Goal: Task Accomplishment & Management: Complete application form

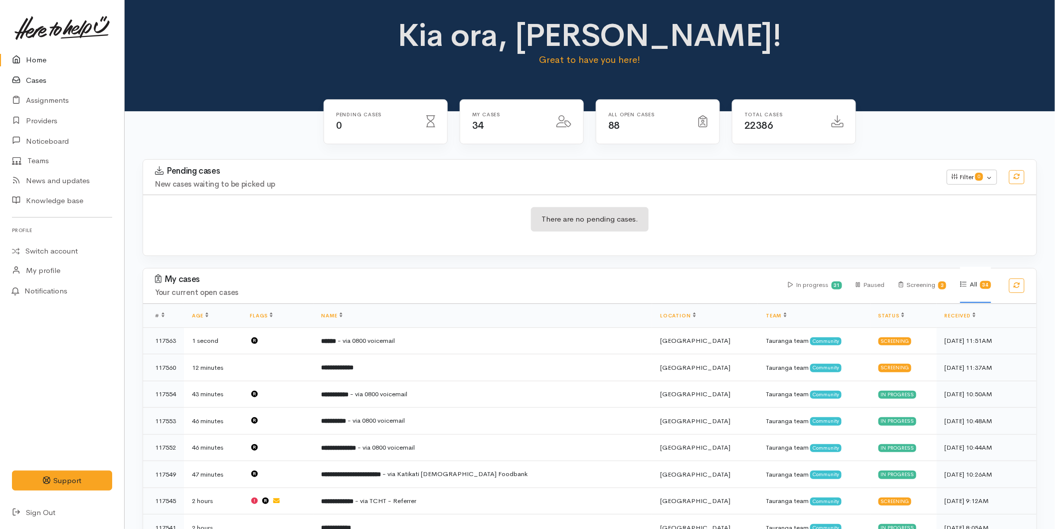
click at [28, 80] on link "Cases" at bounding box center [62, 80] width 124 height 20
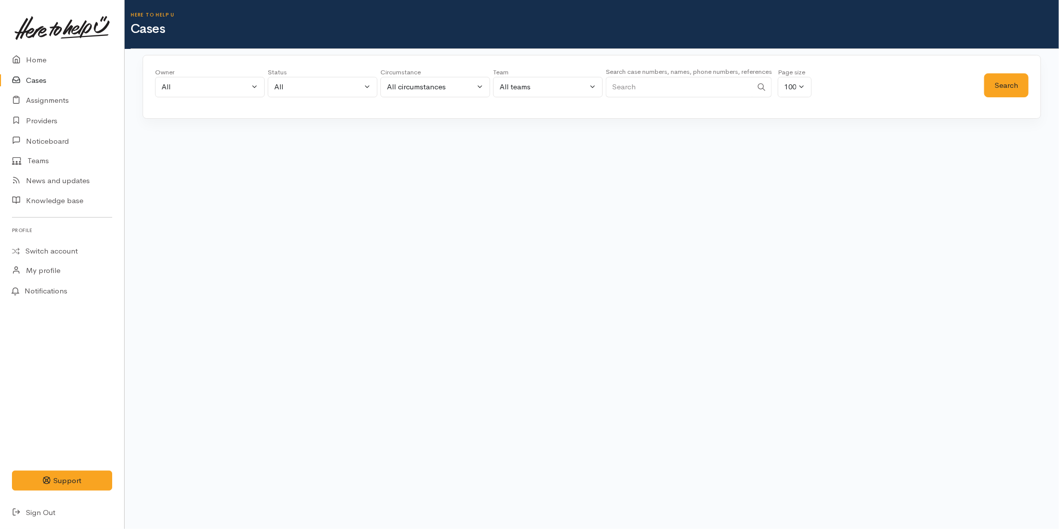
click at [647, 90] on input "Search" at bounding box center [679, 87] width 147 height 20
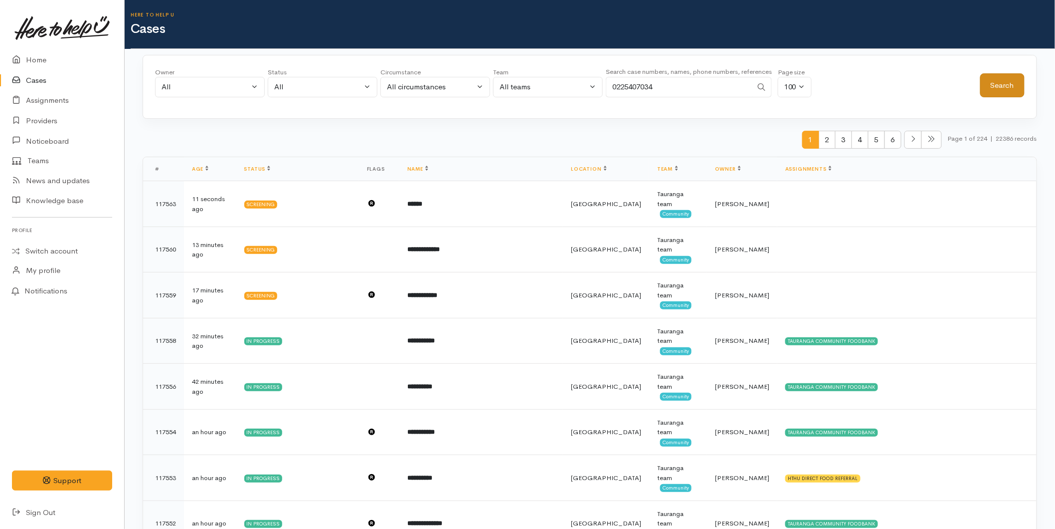
type input "0225407034"
click at [1006, 80] on button "Search" at bounding box center [1002, 85] width 44 height 24
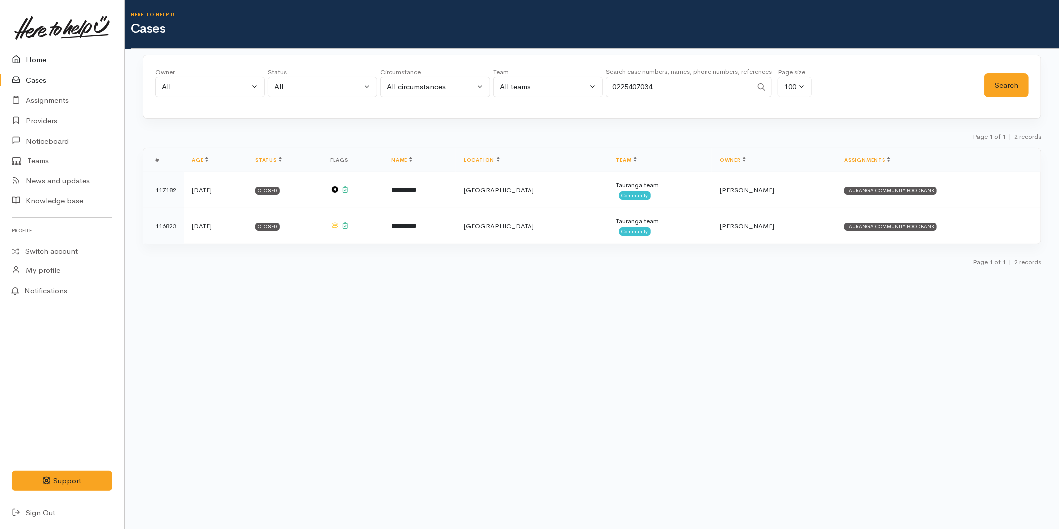
click at [54, 51] on link "Home" at bounding box center [62, 60] width 124 height 20
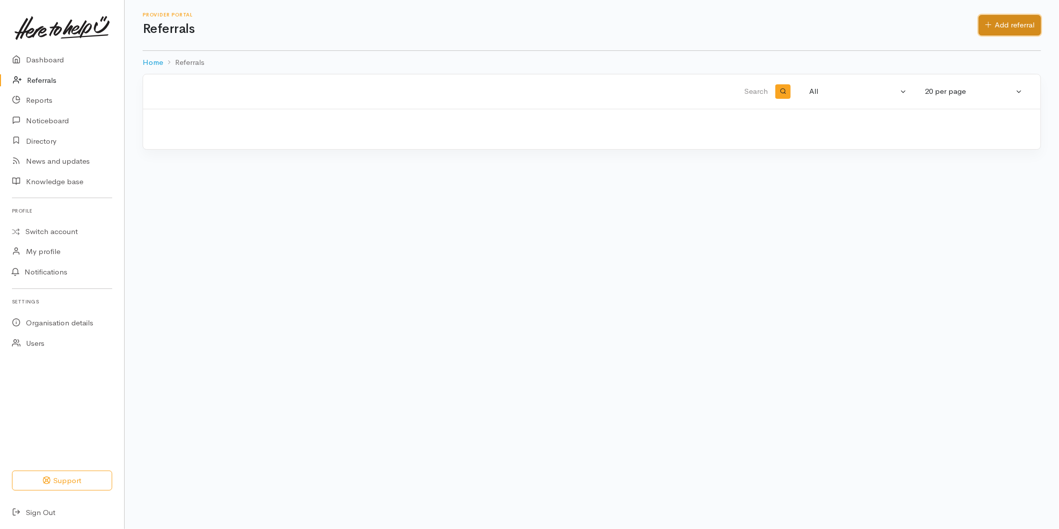
drag, startPoint x: 1000, startPoint y: 16, endPoint x: 840, endPoint y: 48, distance: 163.6
click at [1000, 16] on link "Add referral" at bounding box center [1010, 25] width 62 height 20
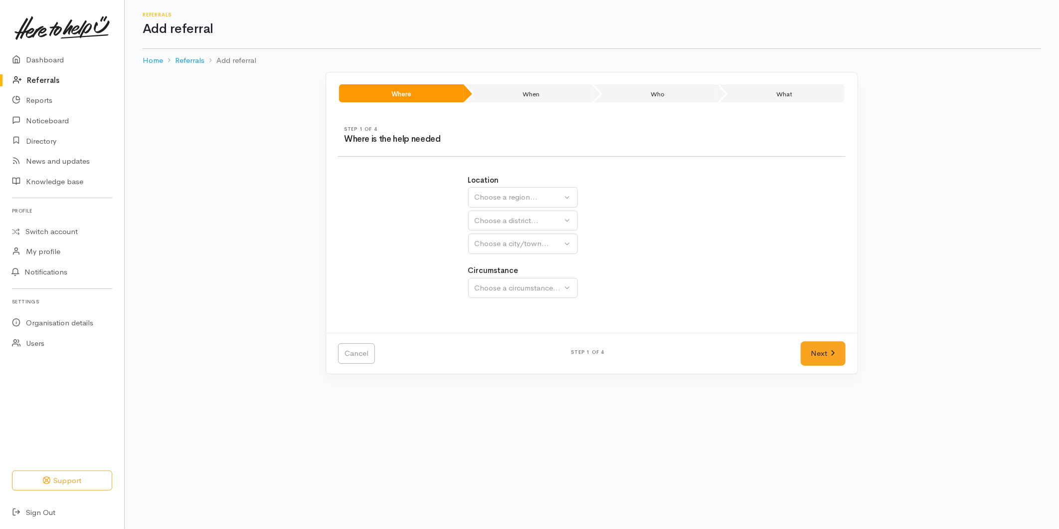
click at [493, 186] on div "Location [GEOGRAPHIC_DATA] [GEOGRAPHIC_DATA] Choose a region... [GEOGRAPHIC_DAT…" at bounding box center [592, 214] width 248 height 79
click at [495, 195] on div "Choose a region..." at bounding box center [519, 197] width 88 height 11
click at [495, 274] on span "Bay of Plenty" at bounding box center [503, 274] width 45 height 11
select select "4"
select select
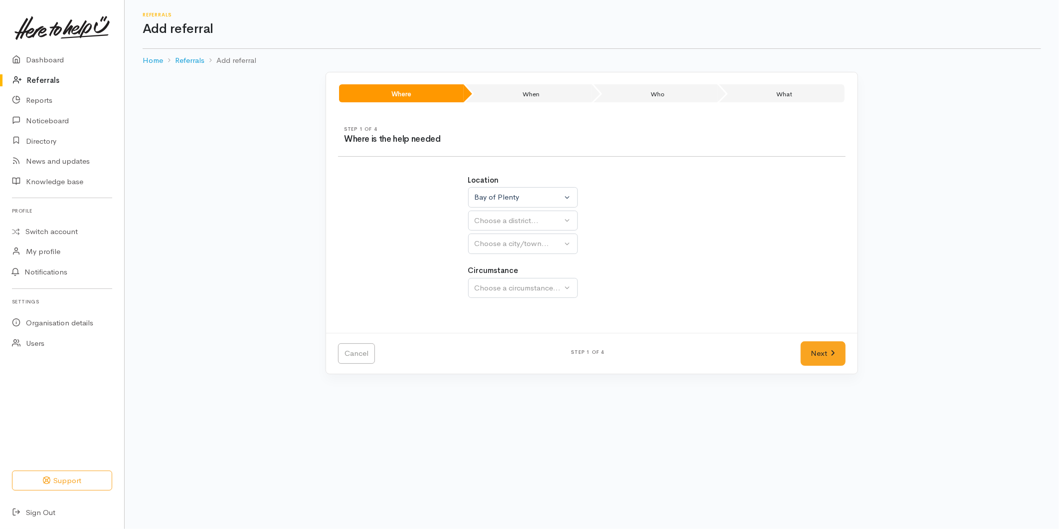
select select
click at [492, 223] on div "Choose a district..." at bounding box center [545, 220] width 140 height 11
click at [492, 268] on span "[GEOGRAPHIC_DATA]" at bounding box center [520, 267] width 79 height 11
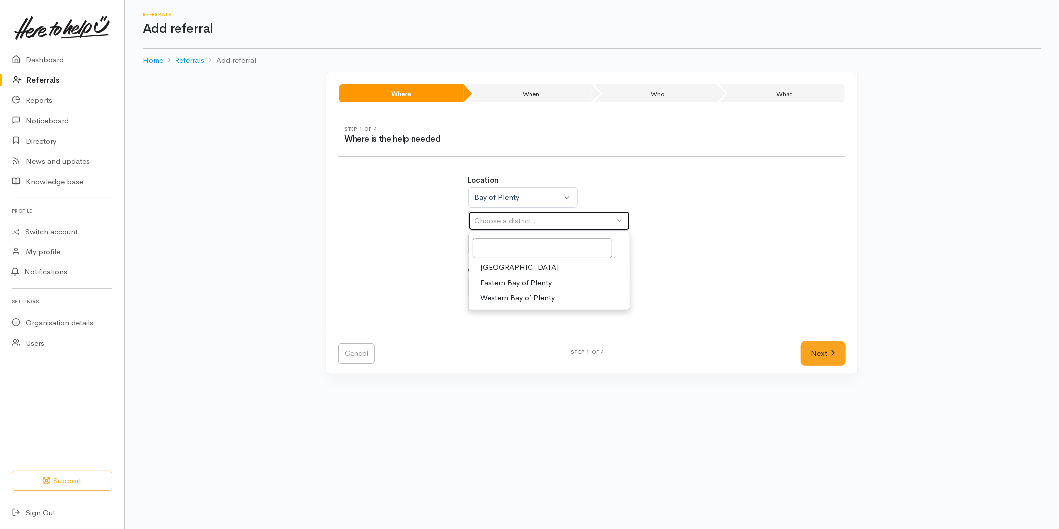
select select "6"
select select
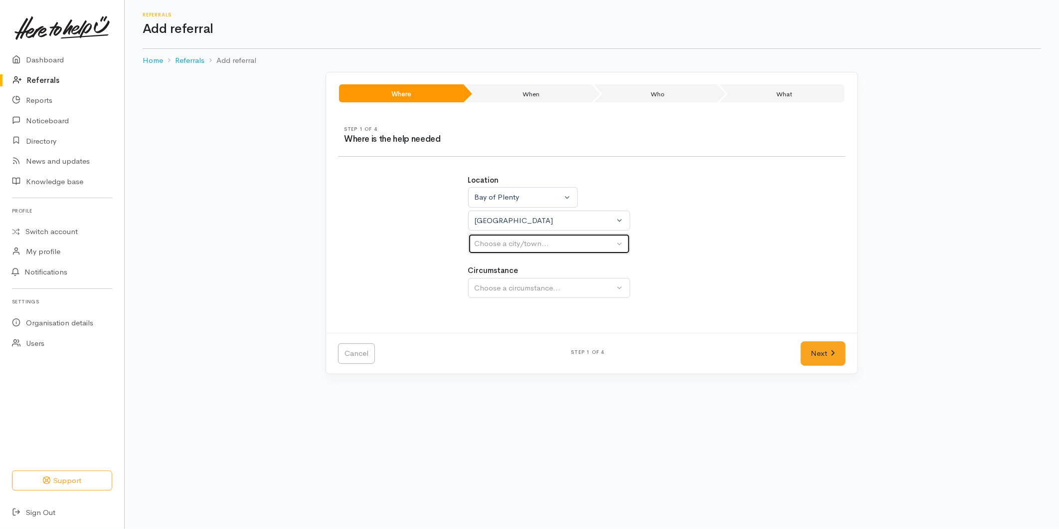
click at [497, 251] on button "Choose a city/town..." at bounding box center [549, 243] width 162 height 20
click at [489, 301] on div "[GEOGRAPHIC_DATA]" at bounding box center [549, 278] width 162 height 48
click at [494, 239] on div "Choose a city/town..." at bounding box center [545, 243] width 140 height 11
click at [497, 301] on div "[GEOGRAPHIC_DATA]" at bounding box center [549, 278] width 162 height 48
click at [499, 249] on div "Choose a city/town..." at bounding box center [545, 243] width 140 height 11
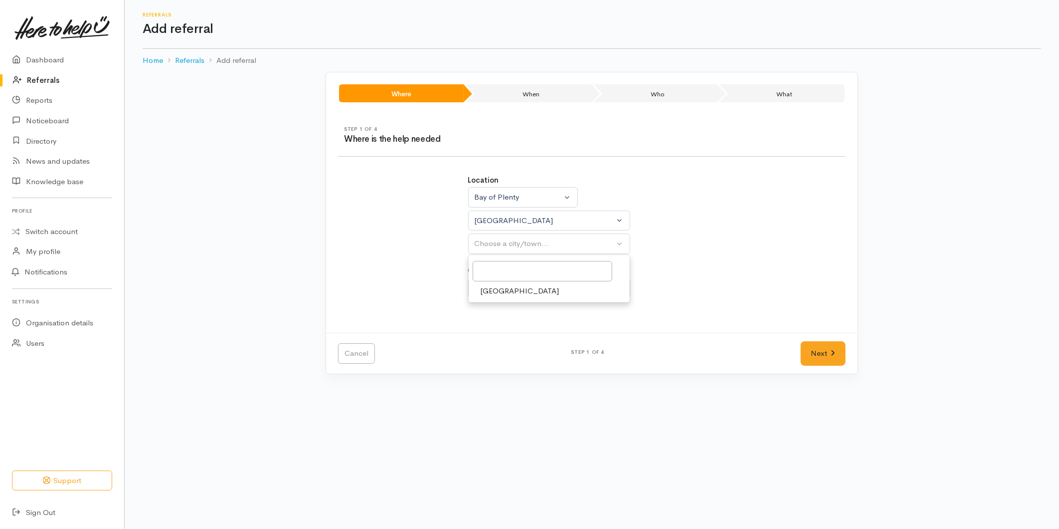
click at [492, 294] on span "[GEOGRAPHIC_DATA]" at bounding box center [520, 290] width 79 height 11
select select "4"
click at [505, 287] on div "Choose a circumstance..." at bounding box center [545, 287] width 140 height 11
click at [515, 283] on div "Choose a circumstance..." at bounding box center [545, 287] width 140 height 11
click at [501, 335] on span "Community" at bounding box center [500, 334] width 38 height 11
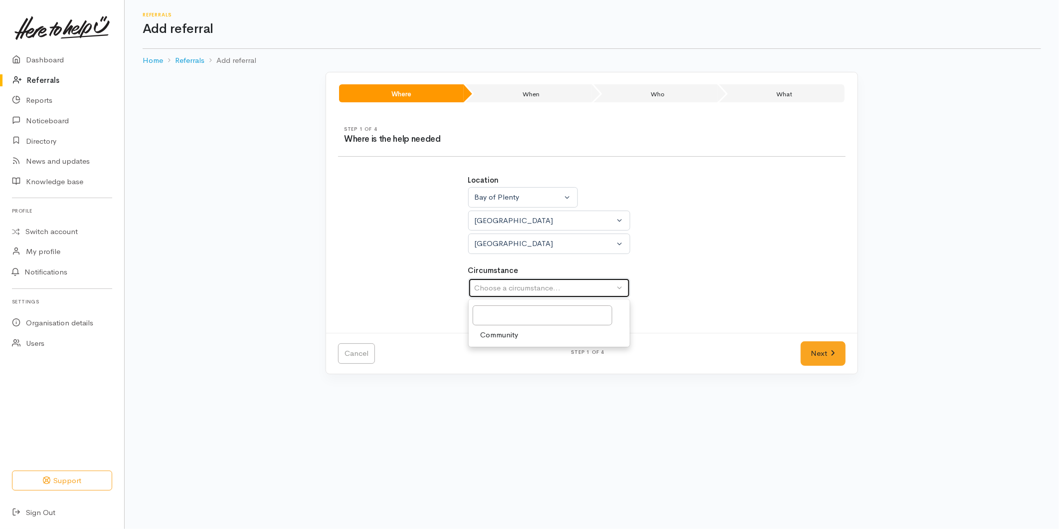
select select "2"
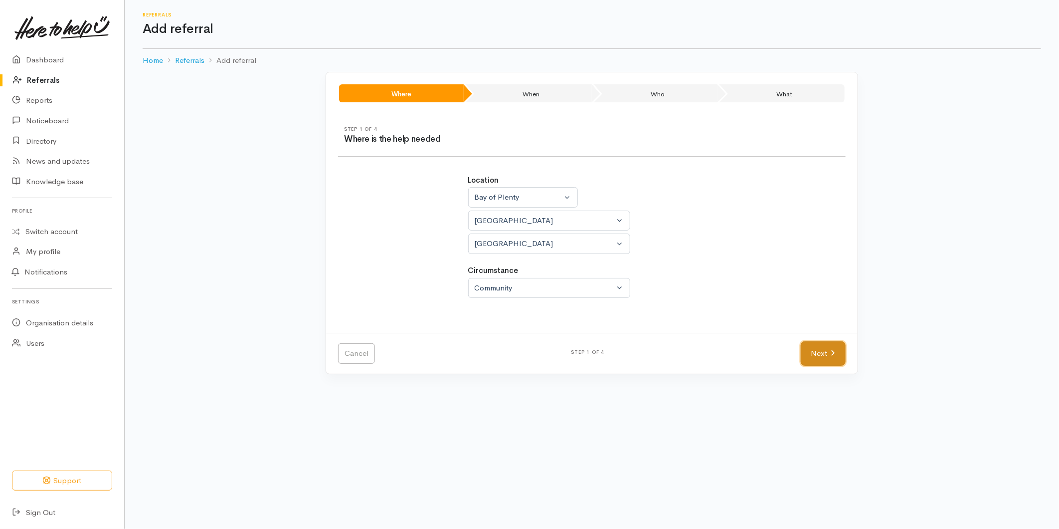
click at [801, 360] on link "Next" at bounding box center [823, 353] width 45 height 24
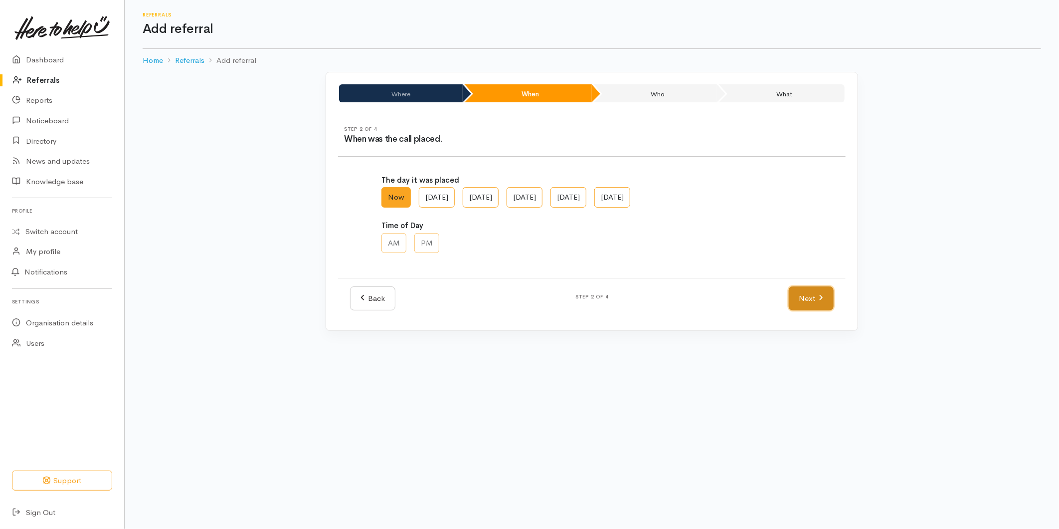
click at [802, 296] on link "Next" at bounding box center [811, 298] width 45 height 24
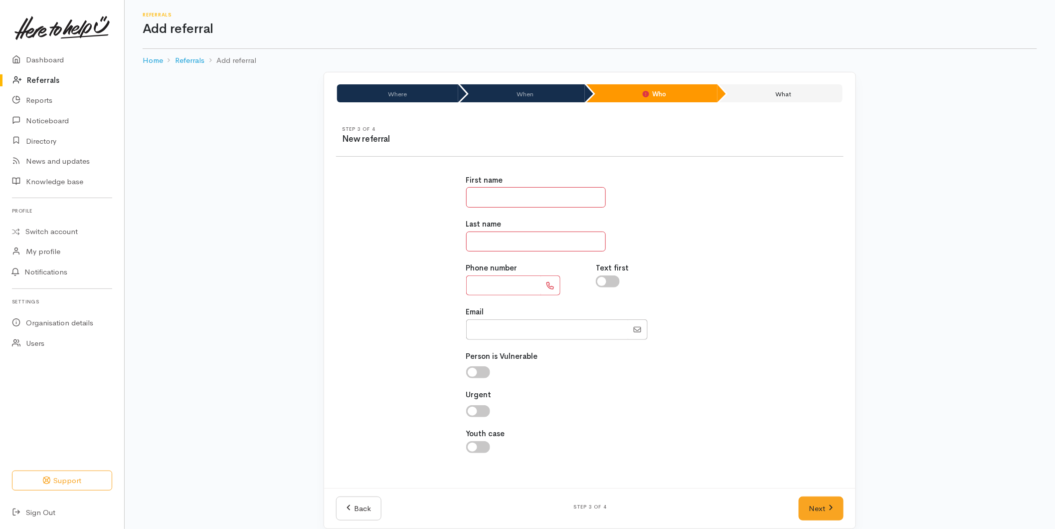
click at [514, 191] on input "text" at bounding box center [536, 197] width 140 height 20
type input "***"
type input "******"
type input "**********"
click at [808, 497] on link "Next" at bounding box center [821, 508] width 45 height 24
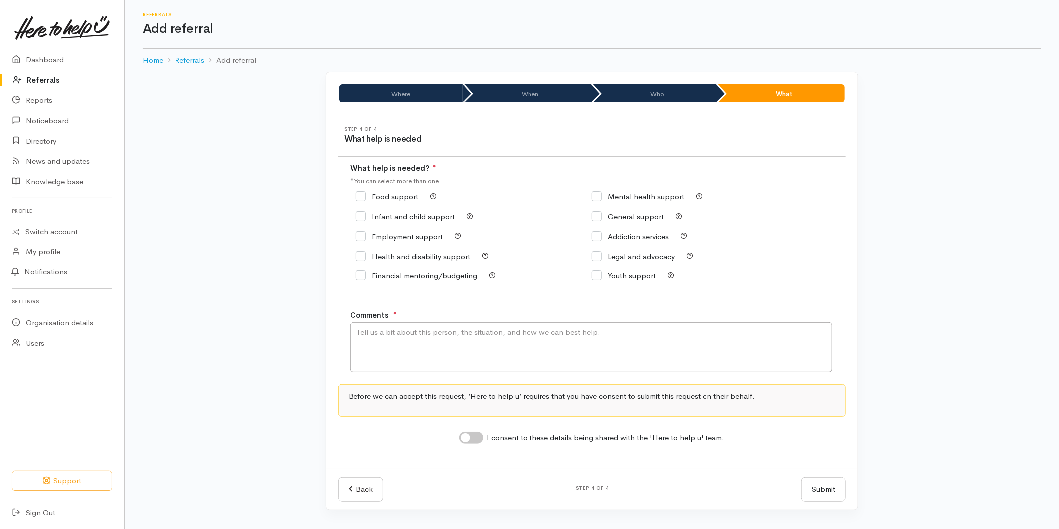
click at [405, 198] on input "Food support" at bounding box center [387, 196] width 62 height 7
checkbox input "true"
click at [409, 341] on textarea "Comments" at bounding box center [591, 347] width 482 height 50
type textarea "Requesting food support"
click at [475, 436] on input "I consent to these details being shared with the 'Here to help u' team." at bounding box center [471, 437] width 24 height 12
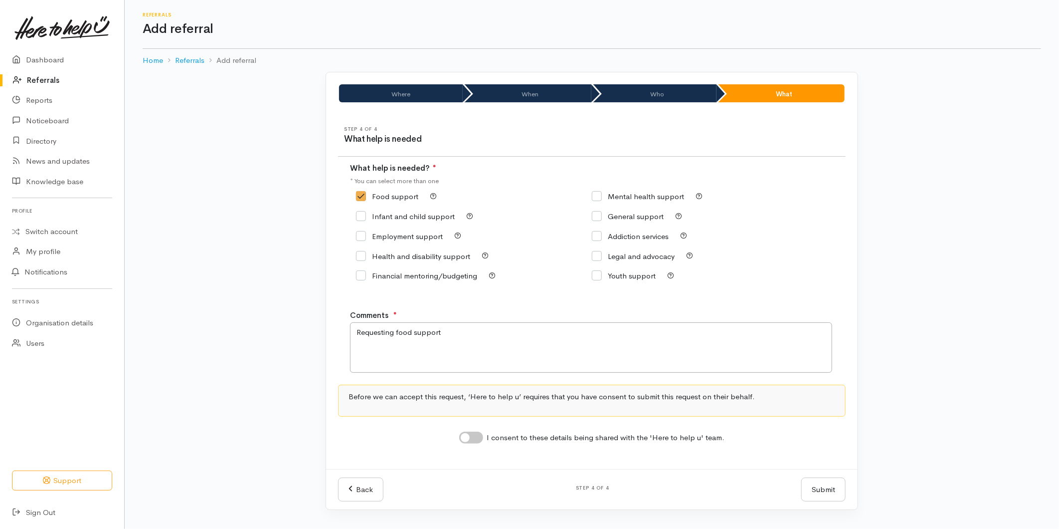
checkbox input "true"
click at [817, 481] on button "Submit" at bounding box center [823, 489] width 44 height 24
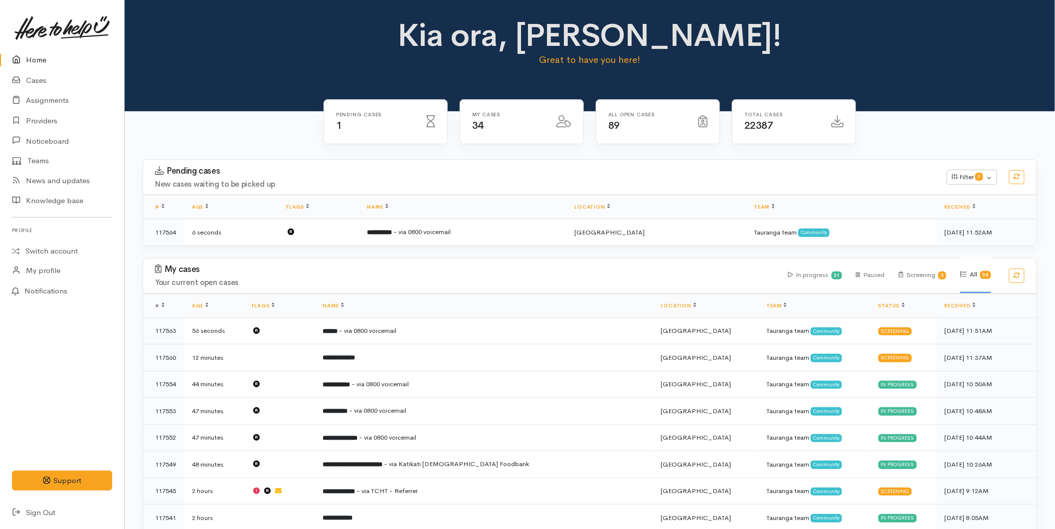
drag, startPoint x: 375, startPoint y: 334, endPoint x: 646, endPoint y: 217, distance: 296.0
click at [375, 334] on td "****** - via 0800 voicemail" at bounding box center [484, 330] width 338 height 27
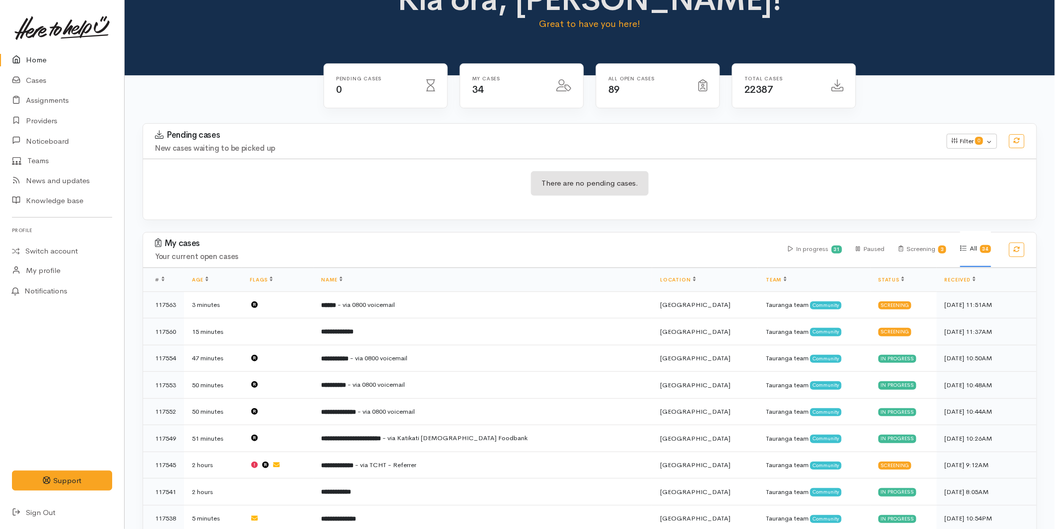
scroll to position [55, 0]
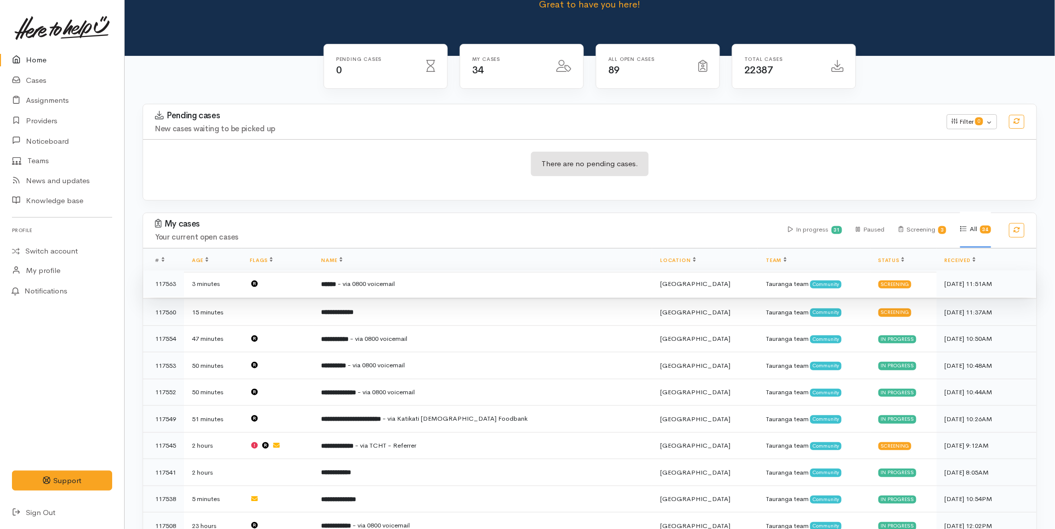
click at [413, 293] on td "****** - via 0800 voicemail" at bounding box center [483, 283] width 339 height 27
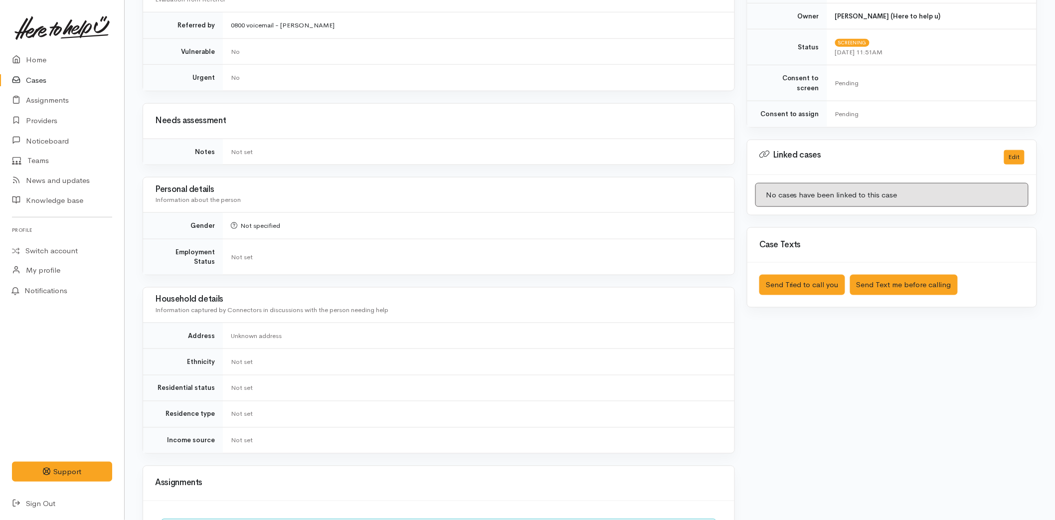
scroll to position [455, 0]
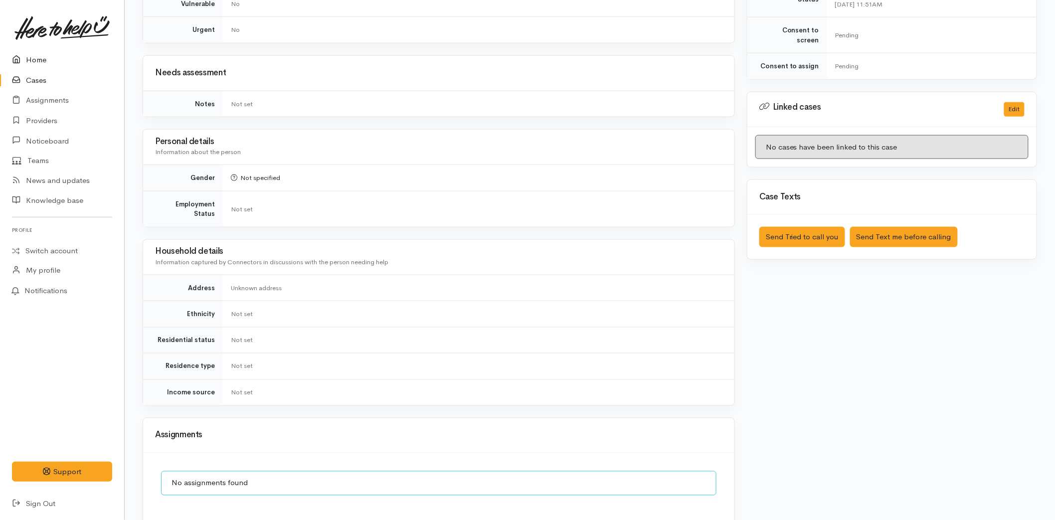
click at [41, 52] on link "Home" at bounding box center [62, 60] width 124 height 20
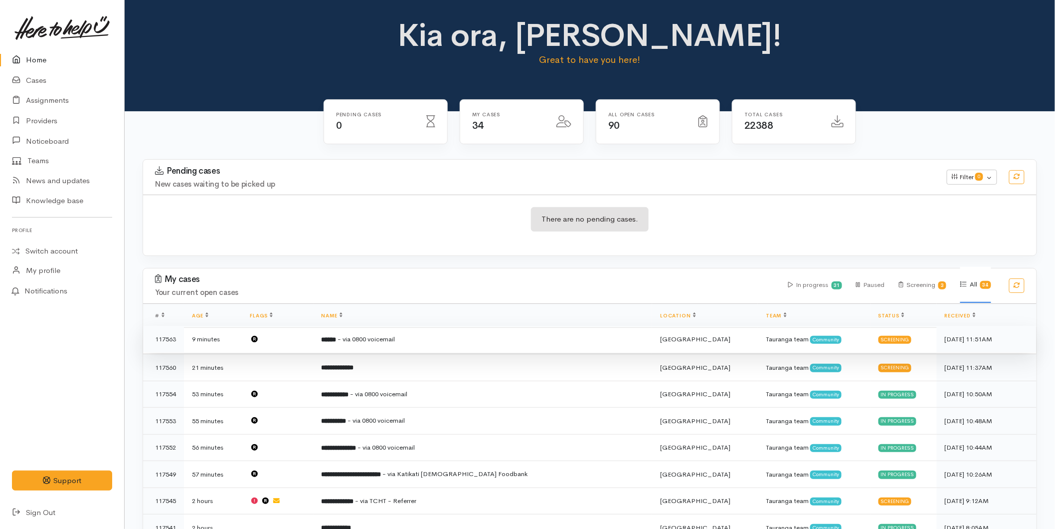
click at [465, 333] on td "****** - via 0800 voicemail" at bounding box center [483, 339] width 339 height 27
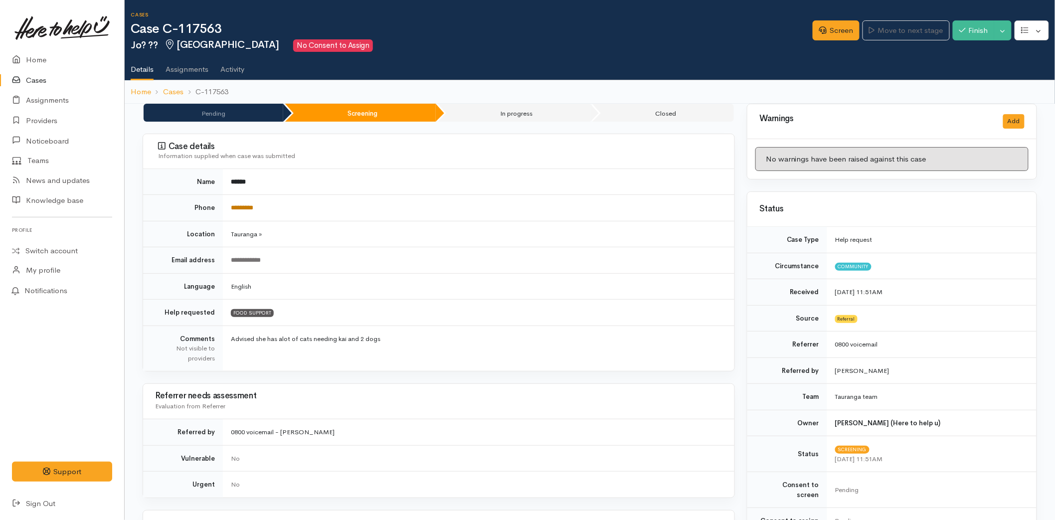
click at [242, 205] on link "*********" at bounding box center [242, 207] width 22 height 6
click at [844, 32] on link "Screen" at bounding box center [836, 30] width 47 height 20
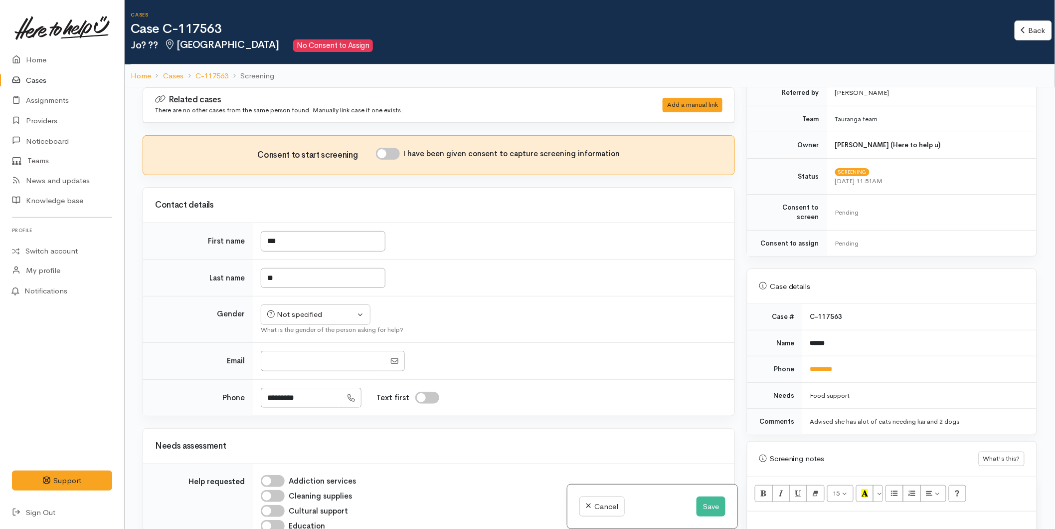
scroll to position [443, 0]
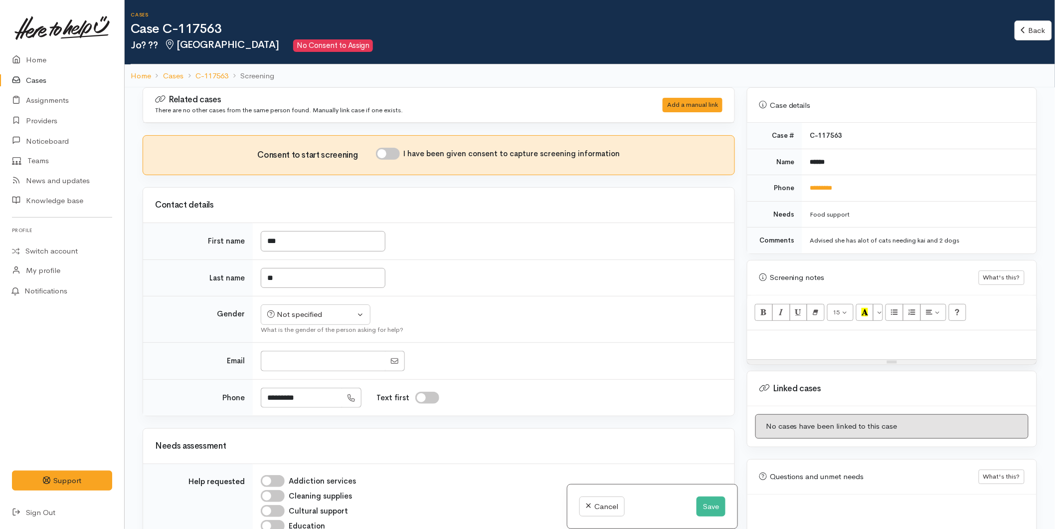
click at [774, 335] on p at bounding box center [892, 340] width 279 height 11
paste div
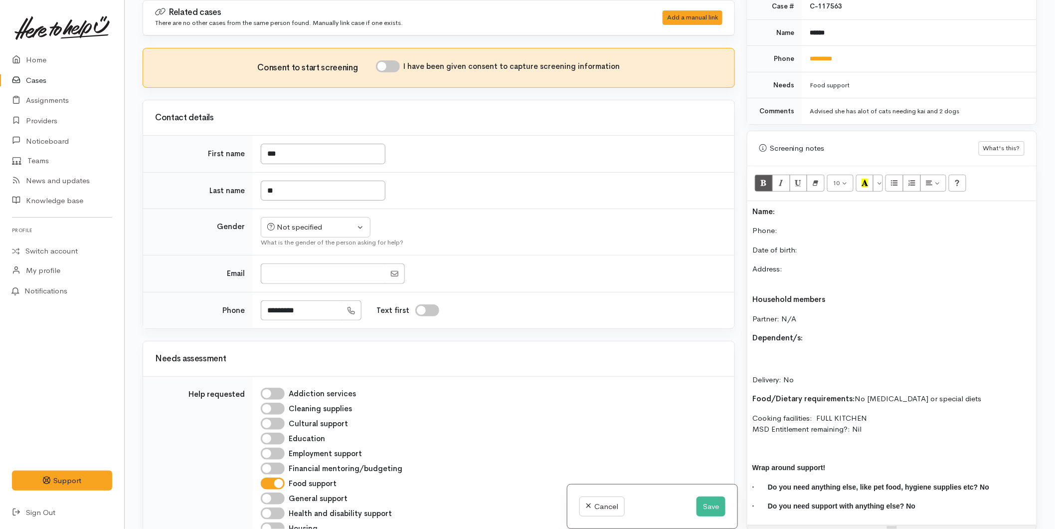
scroll to position [512, 0]
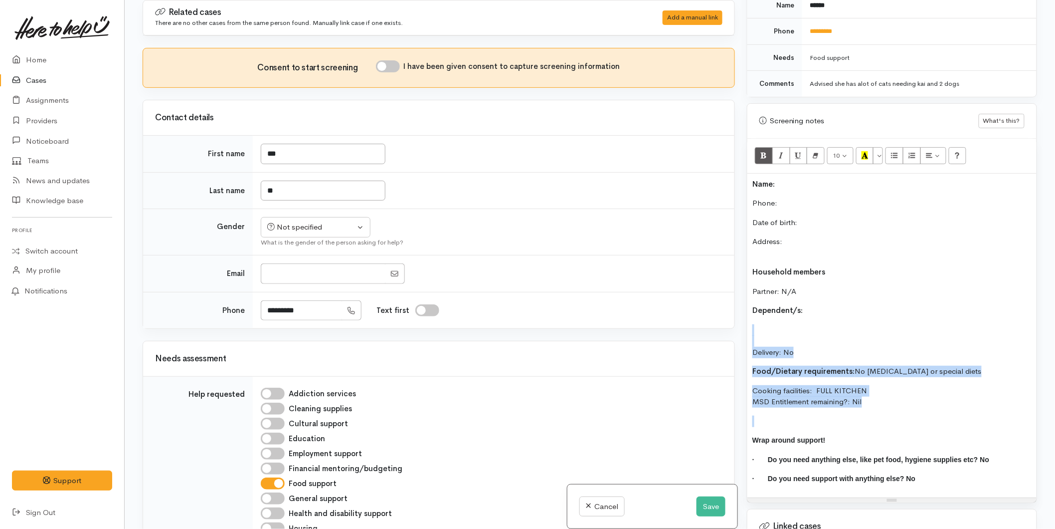
drag, startPoint x: 807, startPoint y: 364, endPoint x: 750, endPoint y: 323, distance: 70.3
click at [750, 323] on div "Name: Phone:  Date of birth: Address: Household members Partner: N/A Dependent/…" at bounding box center [892, 336] width 289 height 324
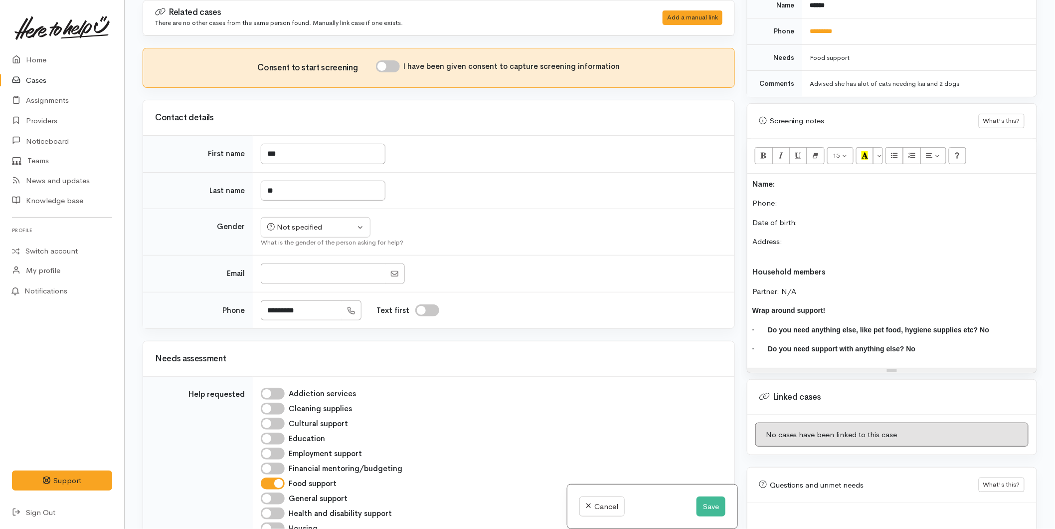
click at [761, 241] on p "Address:" at bounding box center [892, 247] width 279 height 22
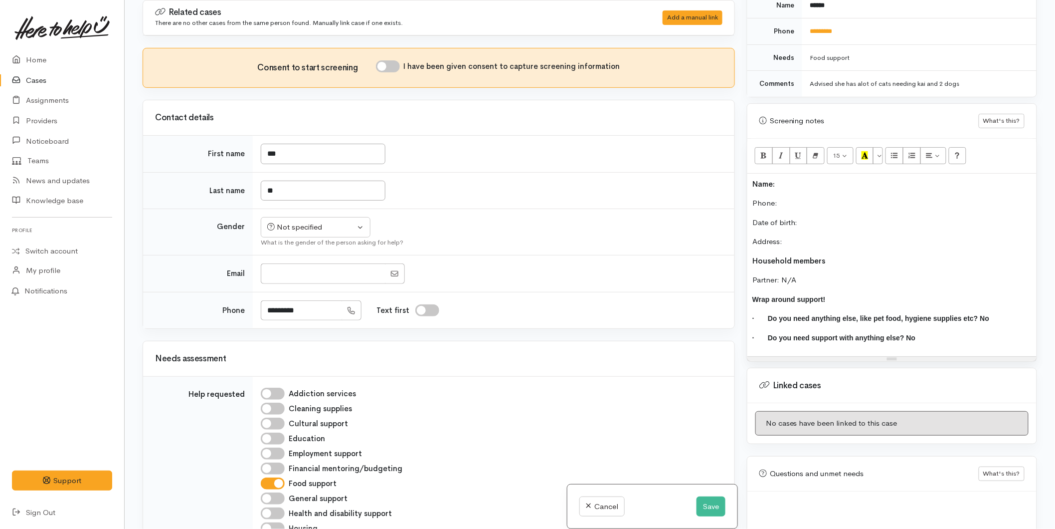
click at [800, 197] on p "Phone:" at bounding box center [892, 202] width 279 height 11
click at [391, 68] on input "I have been given consent to capture screening information" at bounding box center [388, 66] width 24 height 12
checkbox input "true"
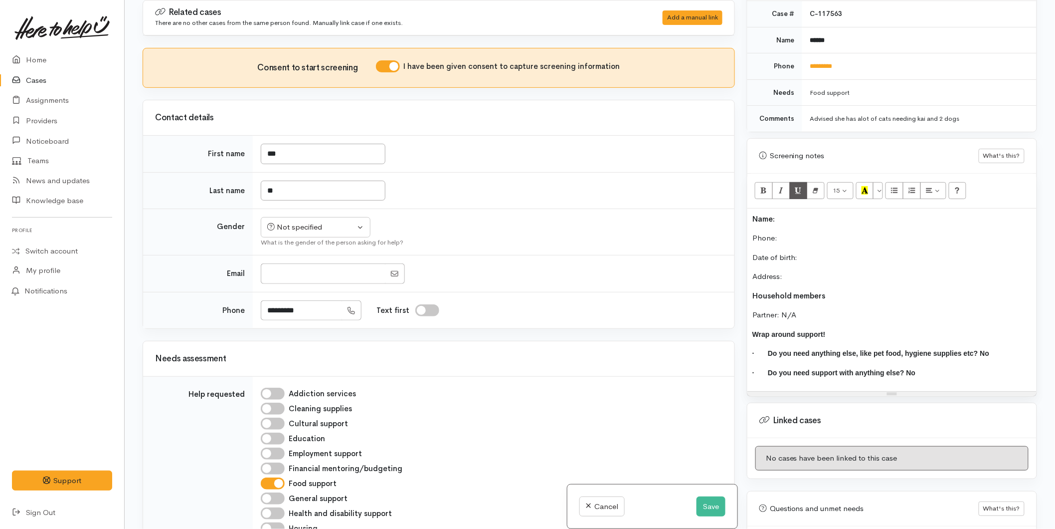
scroll to position [401, 0]
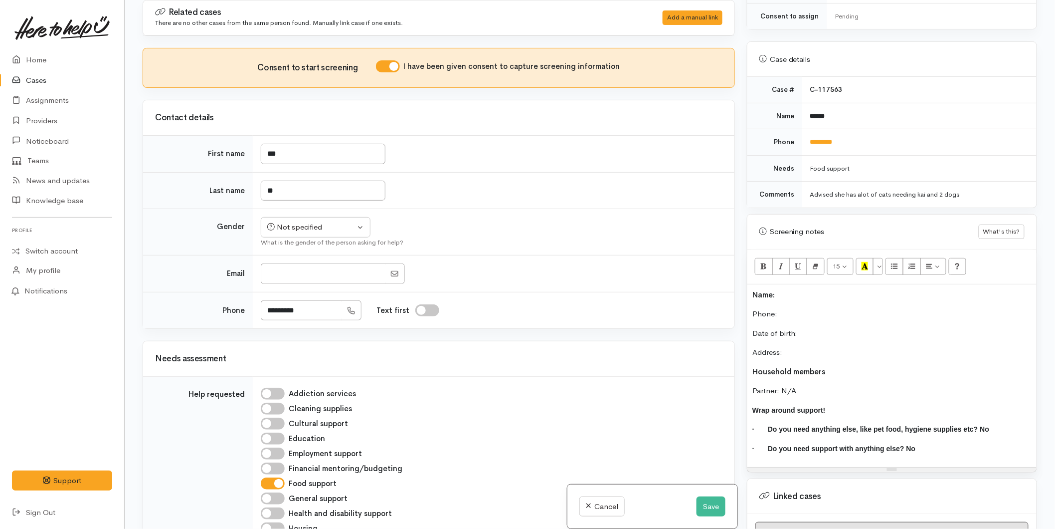
click at [785, 308] on p "Phone:" at bounding box center [892, 313] width 279 height 11
drag, startPoint x: 287, startPoint y: 156, endPoint x: 260, endPoint y: 151, distance: 27.4
click at [261, 151] on input "***" at bounding box center [323, 154] width 125 height 20
type input "**"
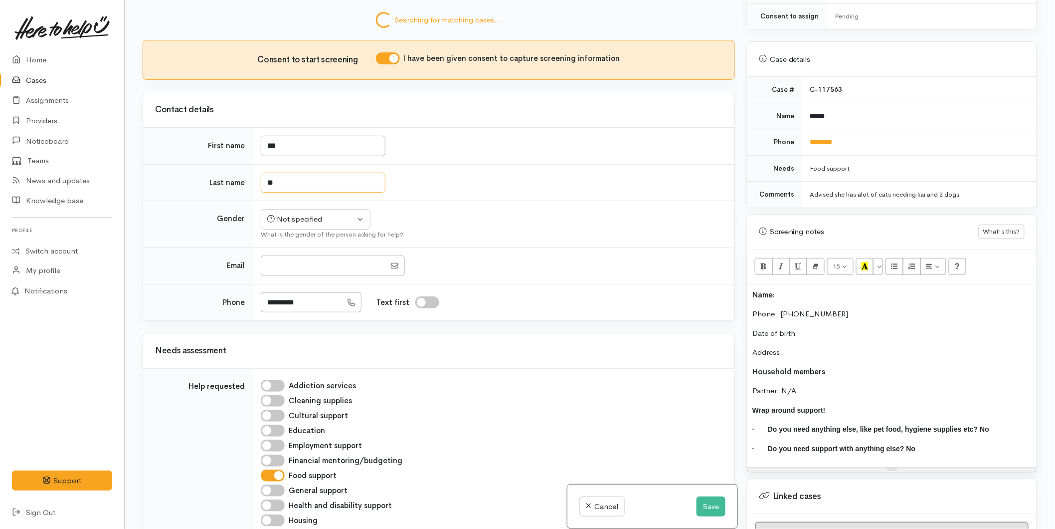
scroll to position [76, 0]
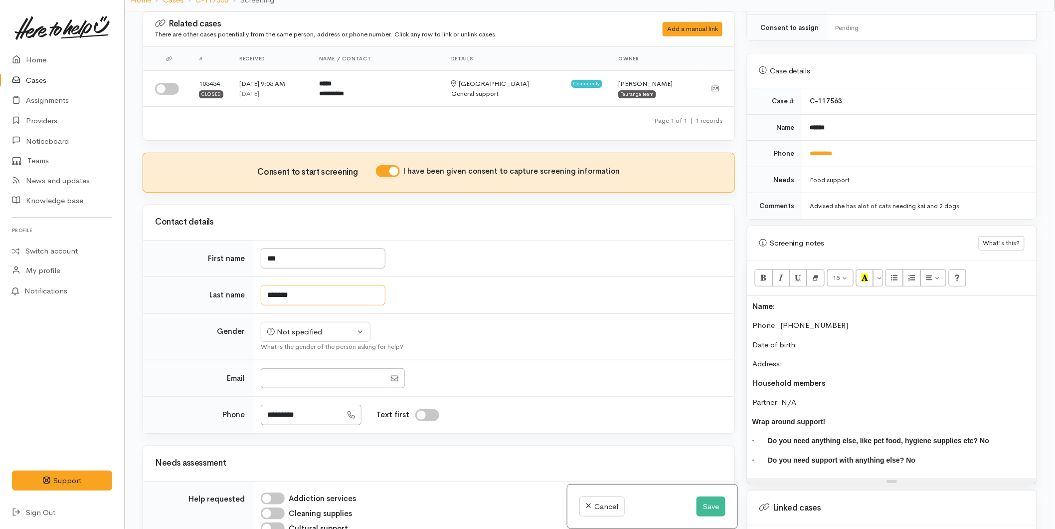
type input "*******"
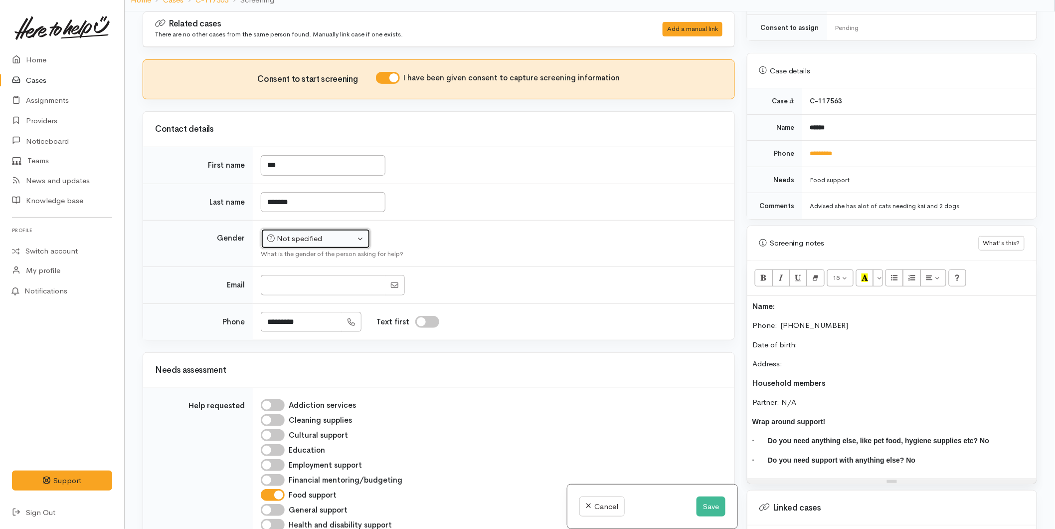
click at [283, 236] on div "Not specified" at bounding box center [311, 238] width 88 height 11
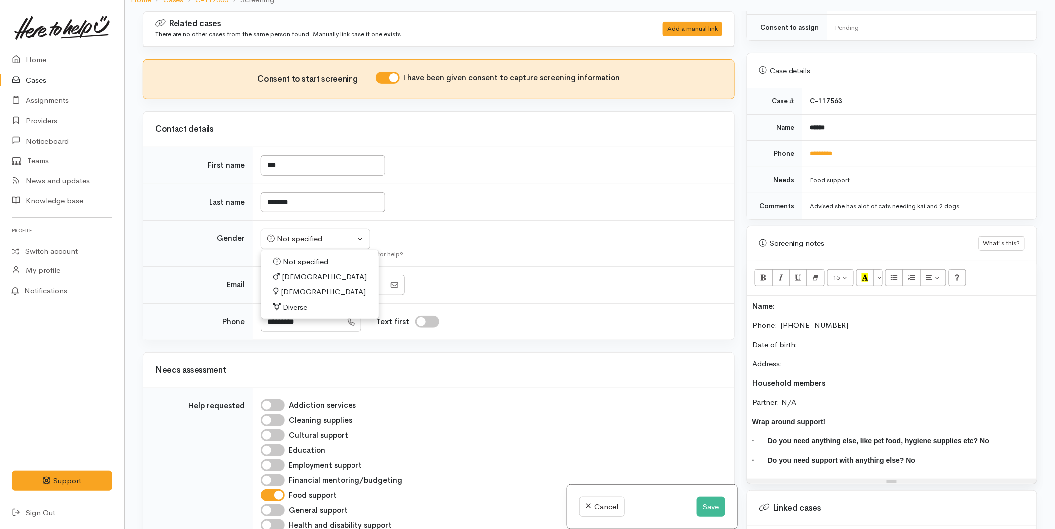
click at [295, 292] on span "Female" at bounding box center [323, 291] width 85 height 11
select select "Female"
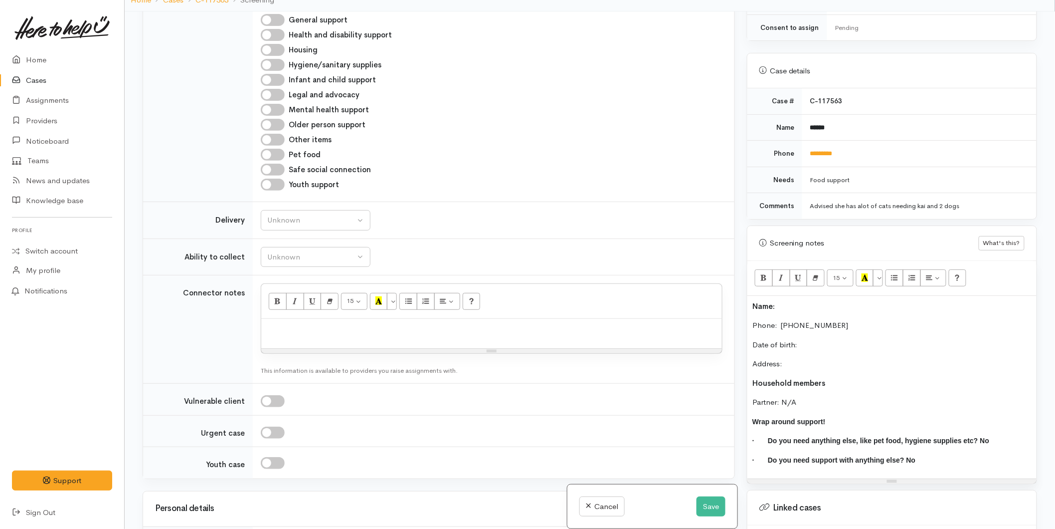
scroll to position [665, 0]
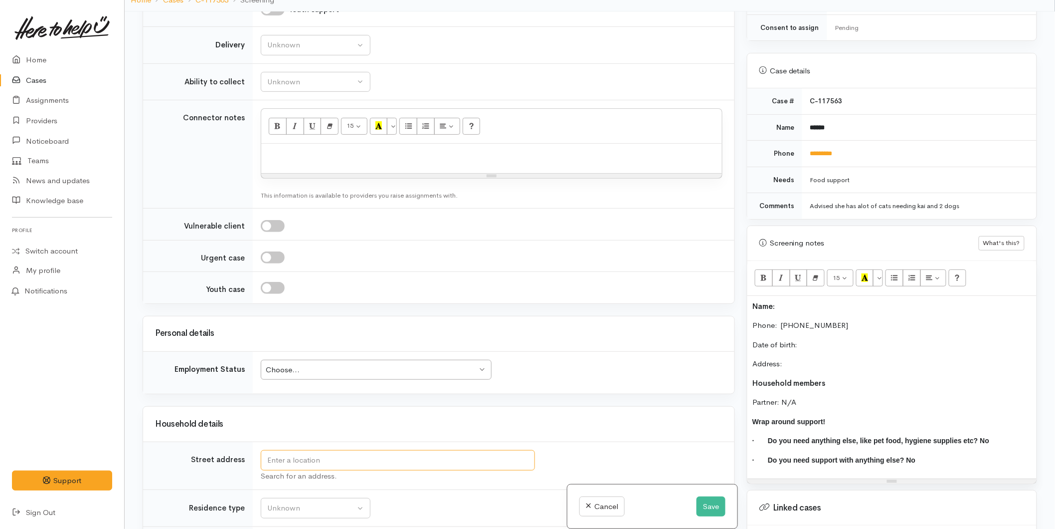
click at [287, 451] on input "text" at bounding box center [398, 460] width 274 height 20
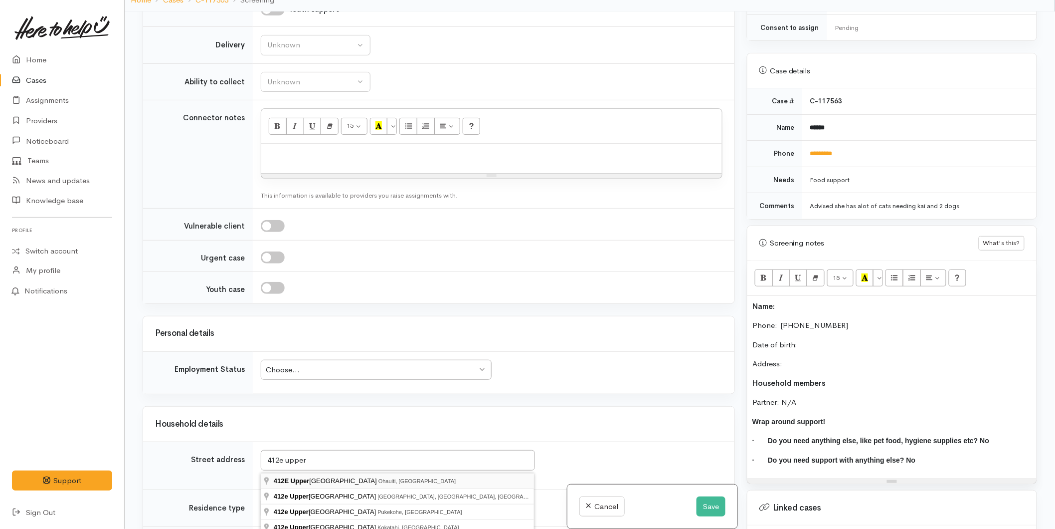
type input "412E Upper Ohauiti Road, Ohauiti, New Zealand"
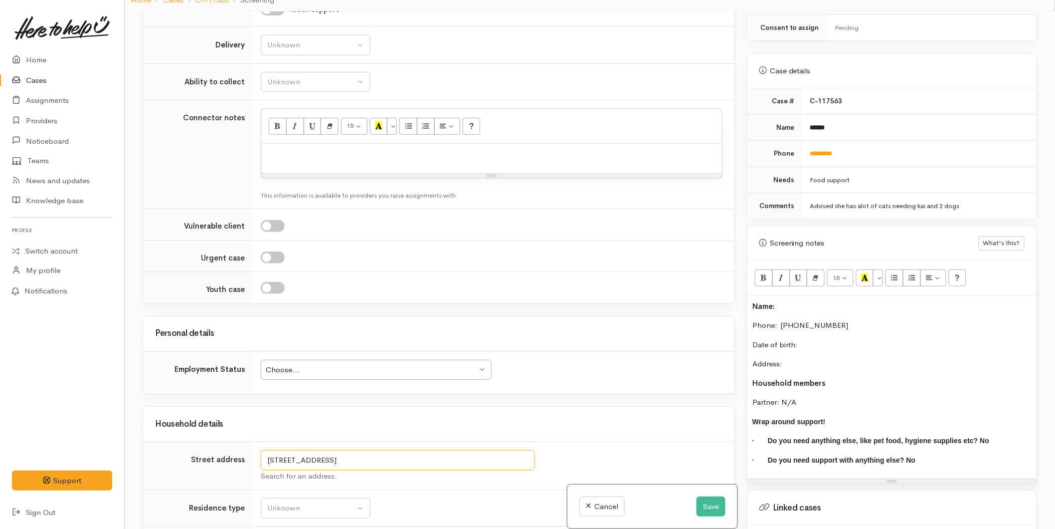
drag, startPoint x: 323, startPoint y: 458, endPoint x: 251, endPoint y: 452, distance: 72.1
click at [251, 452] on tr "Street address 412E Upper Ohauiti Road, Ohauiti, New Zealand Search for an addr…" at bounding box center [438, 466] width 591 height 48
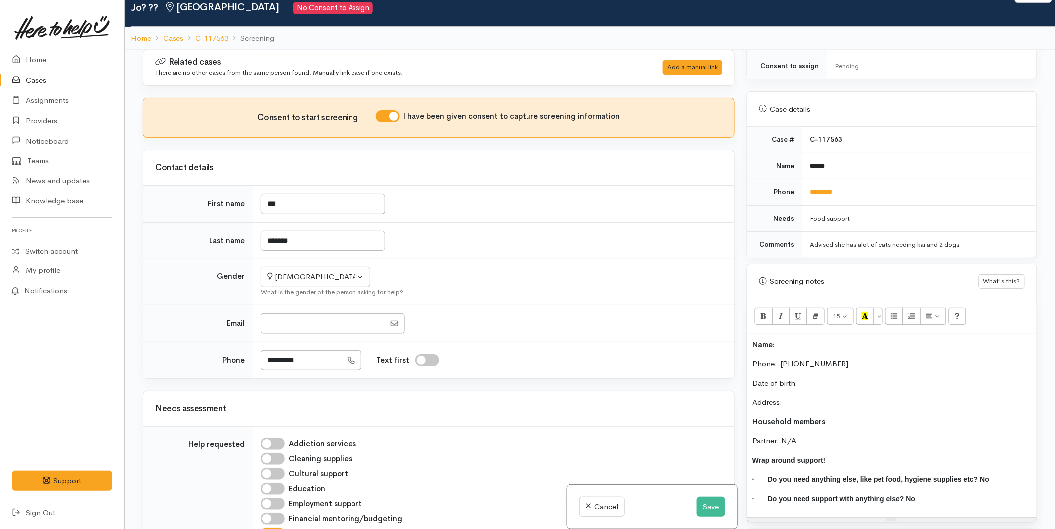
scroll to position [0, 0]
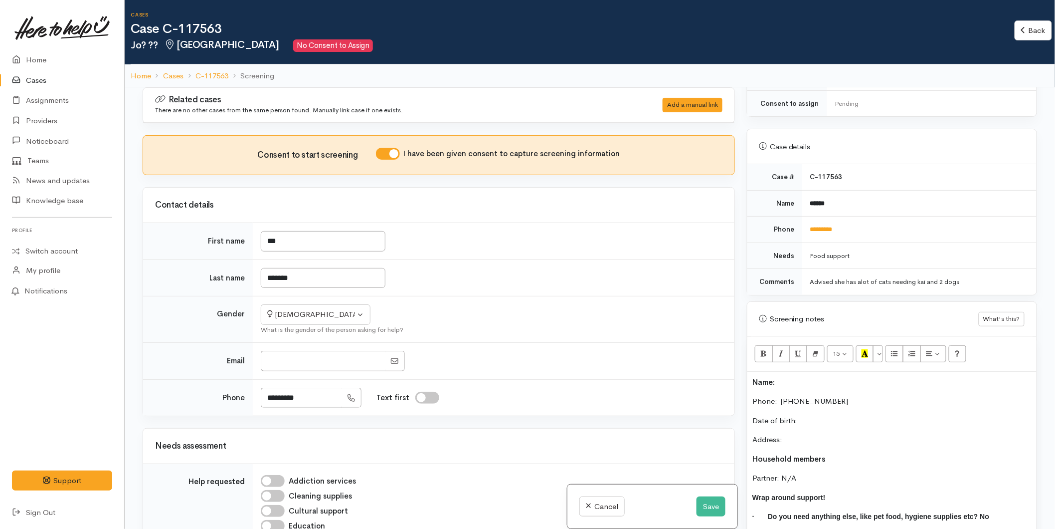
click at [788, 434] on p "Address:" at bounding box center [892, 439] width 279 height 11
click at [803, 377] on p "Name:" at bounding box center [892, 382] width 279 height 11
drag, startPoint x: 815, startPoint y: 407, endPoint x: 740, endPoint y: 412, distance: 75.5
click at [740, 412] on div "Related cases There are no other cases from the same person found. Manually lin…" at bounding box center [590, 351] width 907 height 529
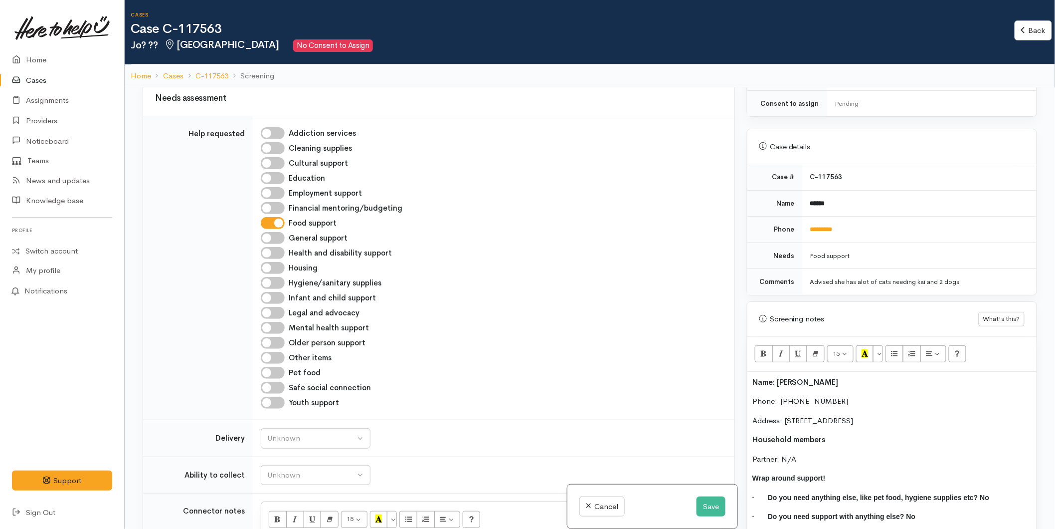
scroll to position [443, 0]
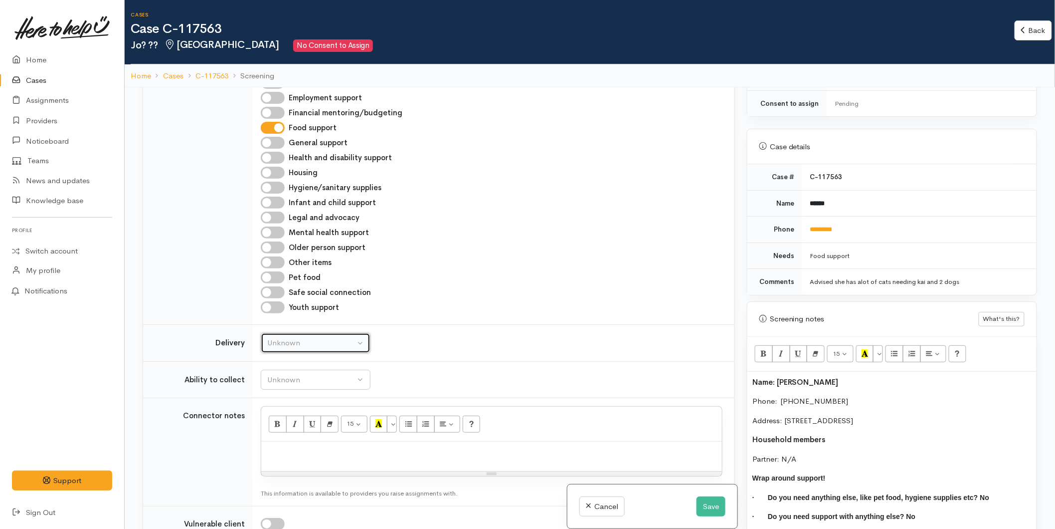
click at [276, 345] on div "Unknown" at bounding box center [311, 342] width 88 height 11
click at [273, 437] on span "No" at bounding box center [278, 435] width 10 height 11
select select "1"
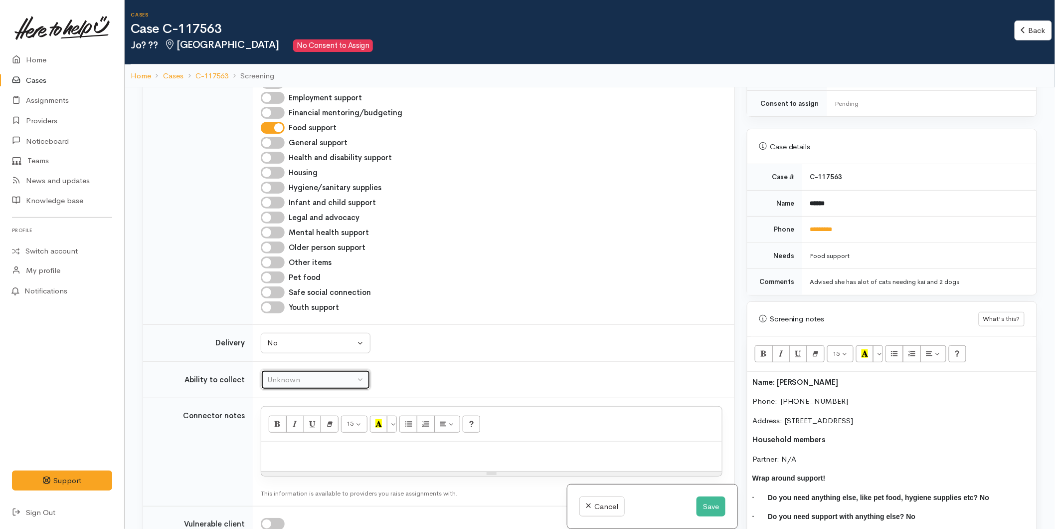
click at [282, 387] on button "Unknown" at bounding box center [316, 380] width 110 height 20
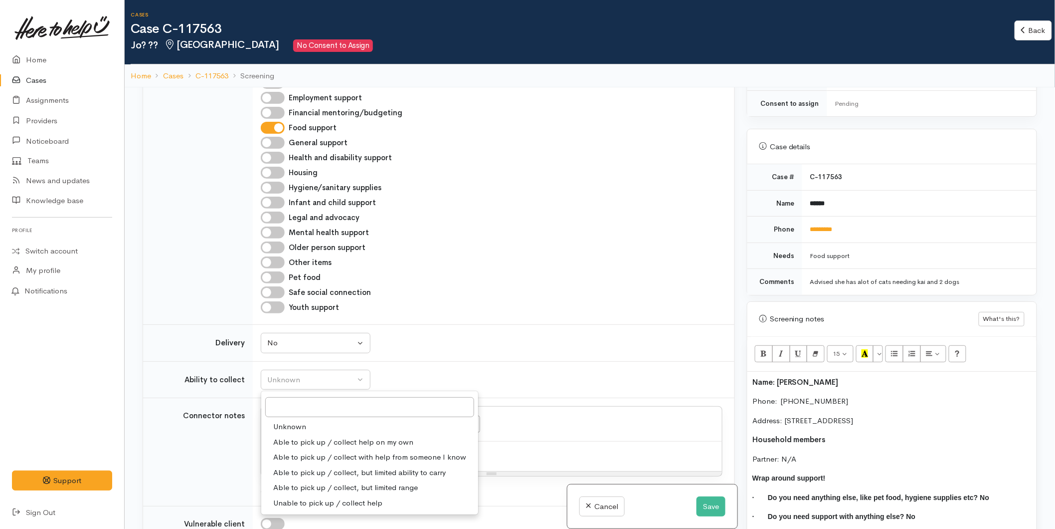
click at [298, 438] on span "Able to pick up / collect help on my own" at bounding box center [343, 441] width 140 height 11
select select "2"
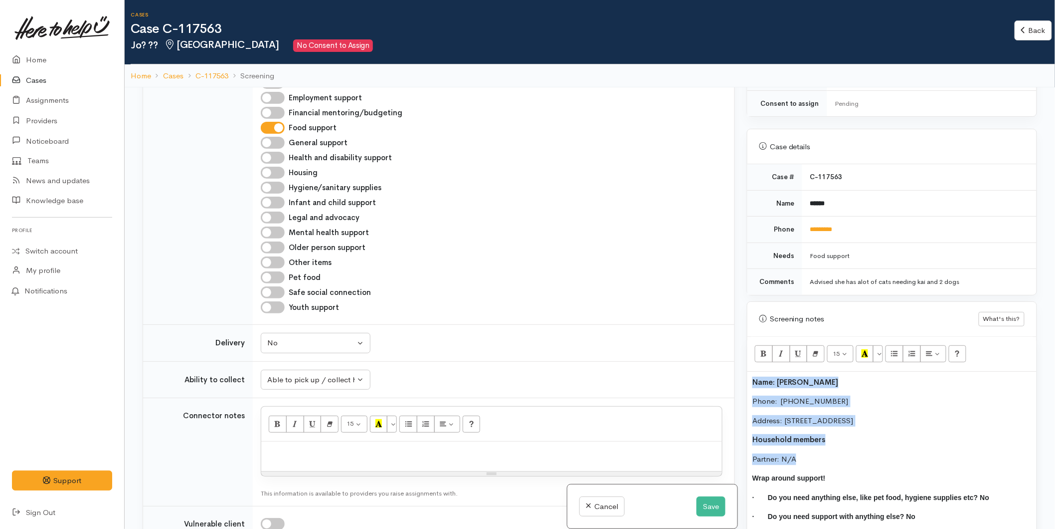
drag, startPoint x: 740, startPoint y: 425, endPoint x: 730, endPoint y: 367, distance: 59.2
click at [730, 367] on div "Related cases There are no other cases from the same person found. Manually lin…" at bounding box center [590, 351] width 907 height 529
copy div "Name: Jo Ririnui Phone:  021502302 Address: 412E Upper Ohauiti Road, Ohauiti, N…"
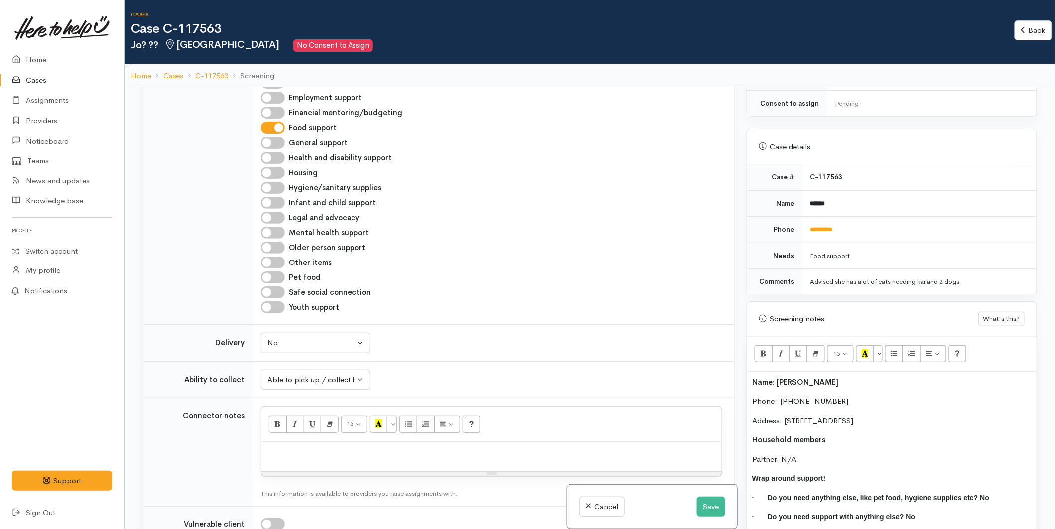
click at [305, 455] on p at bounding box center [491, 451] width 451 height 11
paste div
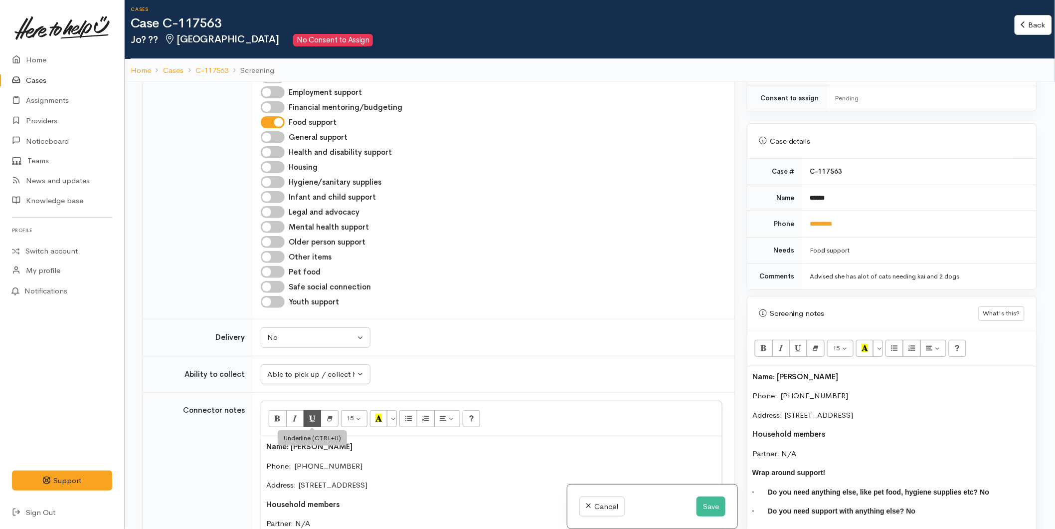
scroll to position [776, 0]
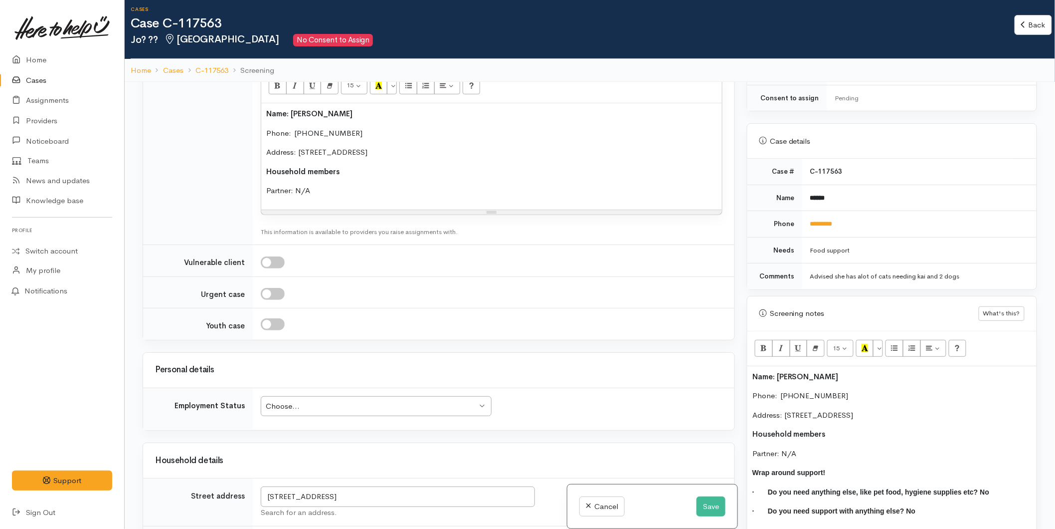
click at [283, 410] on div "Choose..." at bounding box center [371, 405] width 211 height 11
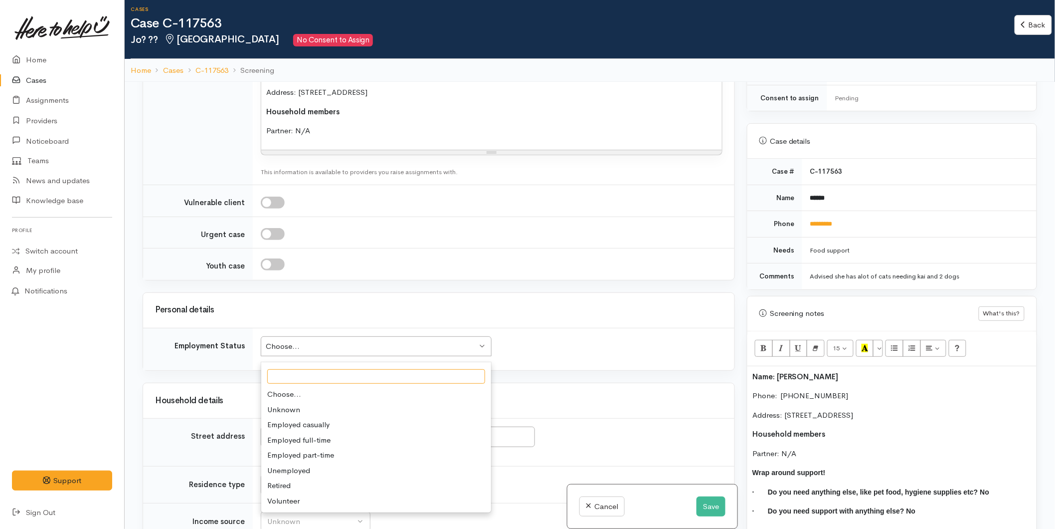
scroll to position [942, 0]
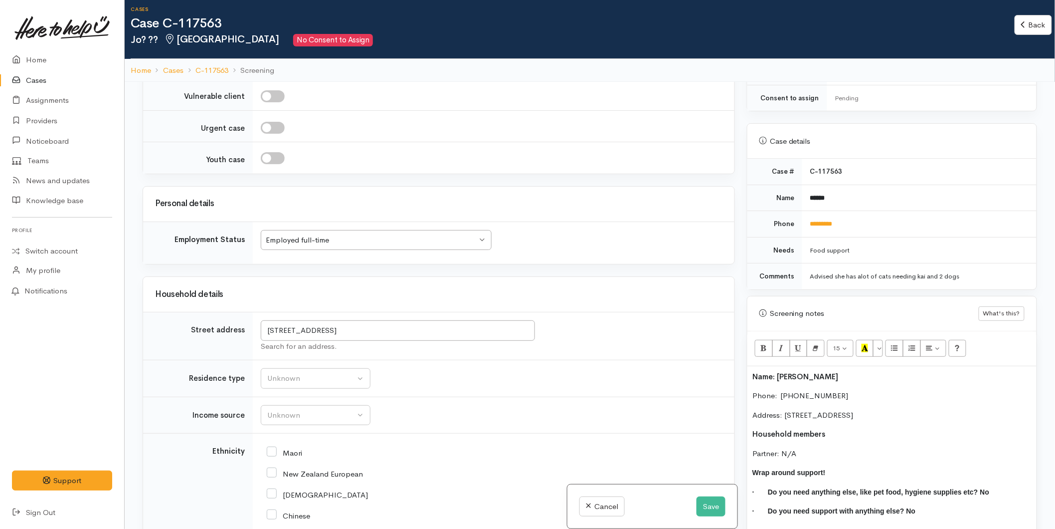
click at [289, 241] on div "Employed full-time" at bounding box center [371, 239] width 211 height 11
click at [285, 383] on div "Unknown" at bounding box center [311, 378] width 88 height 11
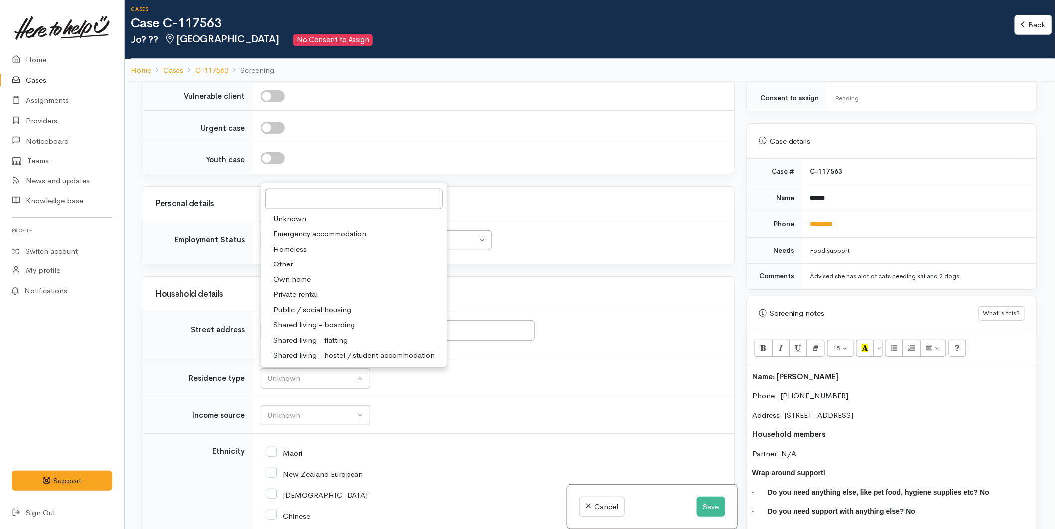
click at [292, 296] on span "Private rental" at bounding box center [295, 294] width 44 height 11
select select "2"
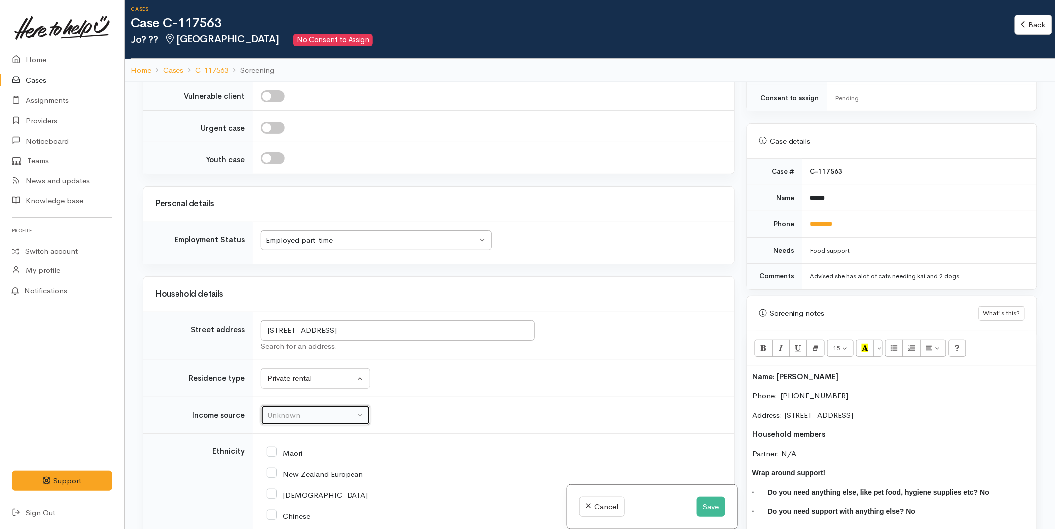
click at [297, 415] on div "Unknown" at bounding box center [311, 414] width 88 height 11
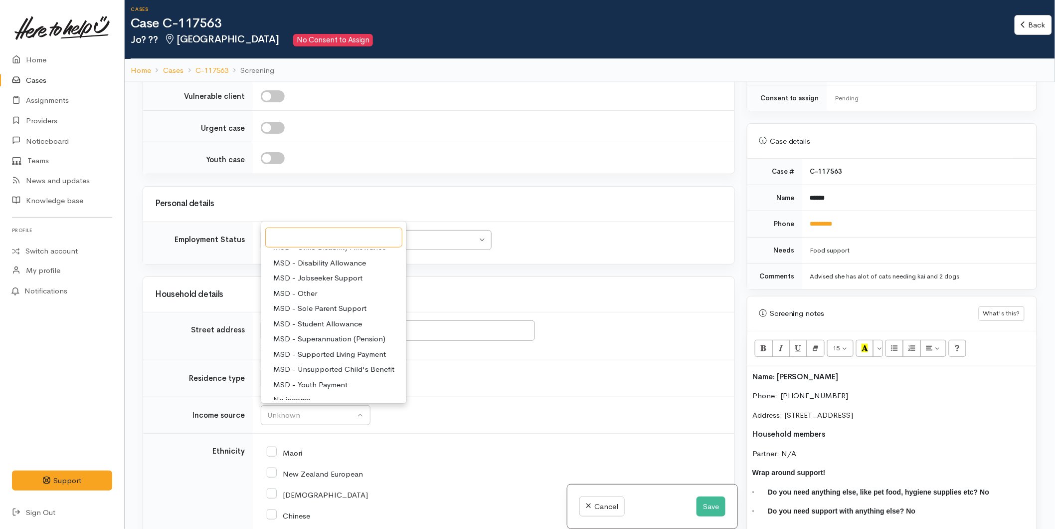
scroll to position [155, 0]
click at [298, 328] on span "Paid employment" at bounding box center [302, 330] width 58 height 11
select select "1"
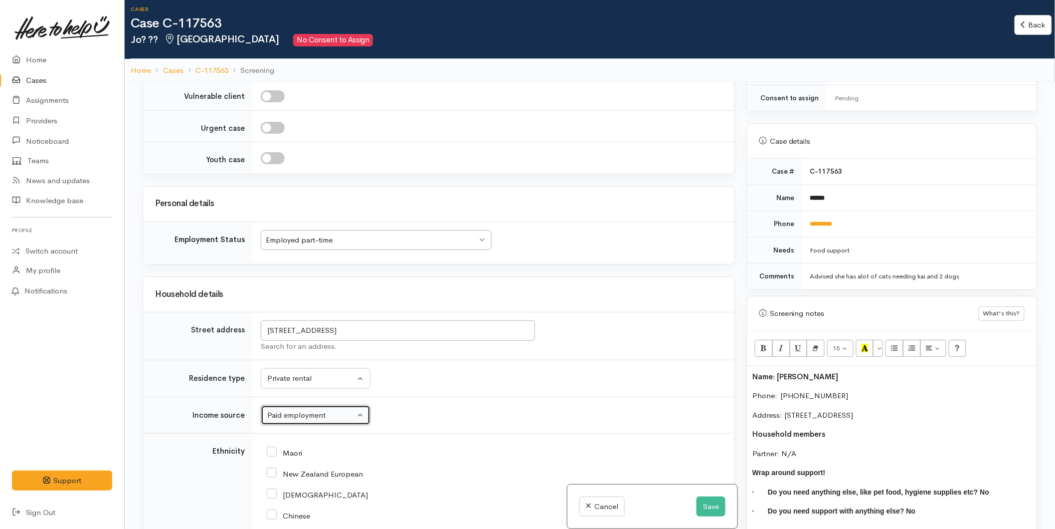
scroll to position [1274, 0]
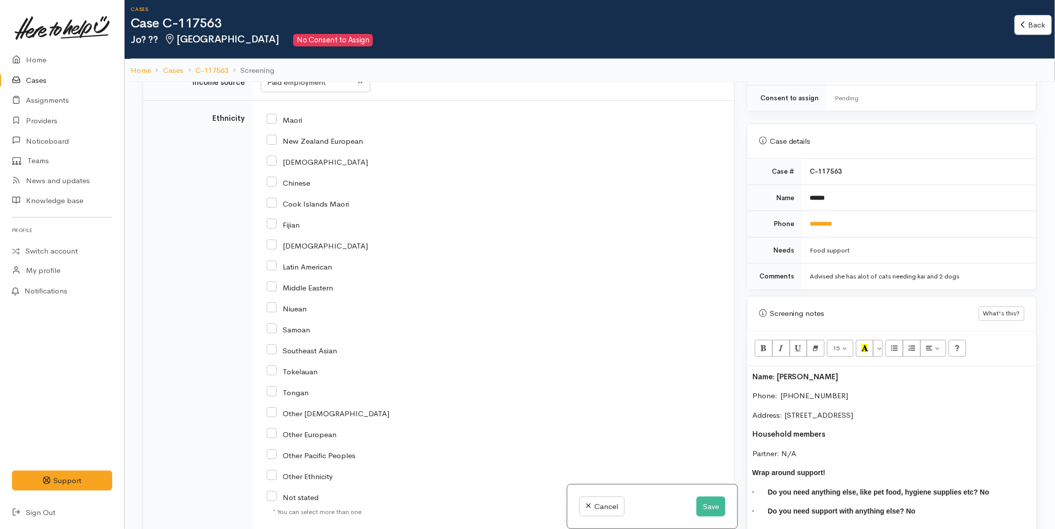
click at [268, 124] on input "Maori" at bounding box center [284, 119] width 35 height 9
checkbox input "true"
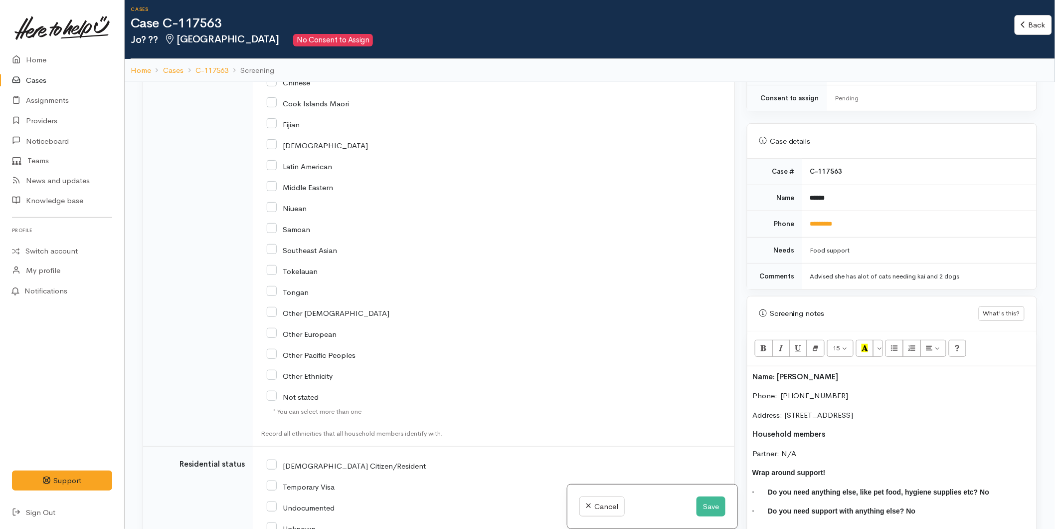
scroll to position [1565, 0]
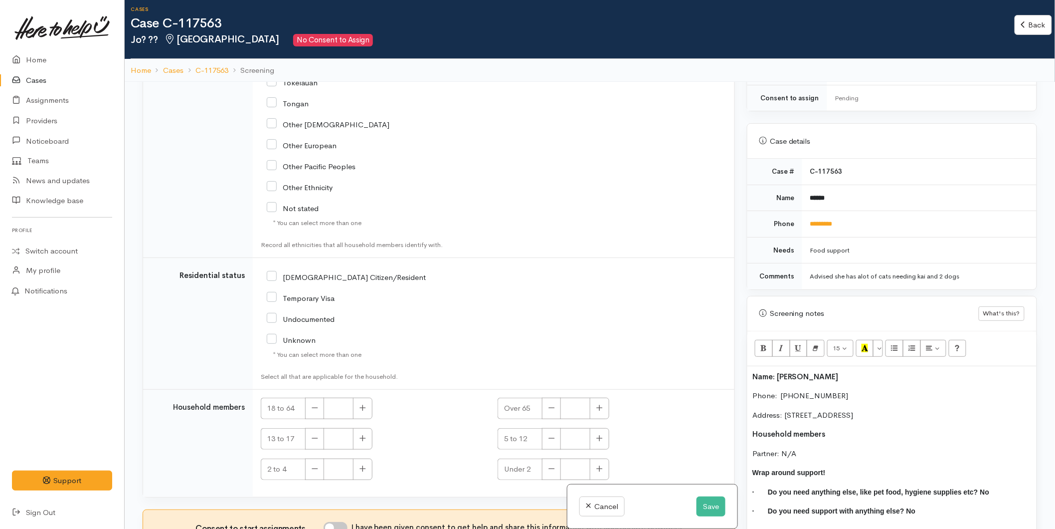
click at [277, 277] on input "NZ Citizen/Resident" at bounding box center [346, 276] width 159 height 9
checkbox input "true"
click at [366, 401] on button "button" at bounding box center [362, 407] width 19 height 21
type input "1"
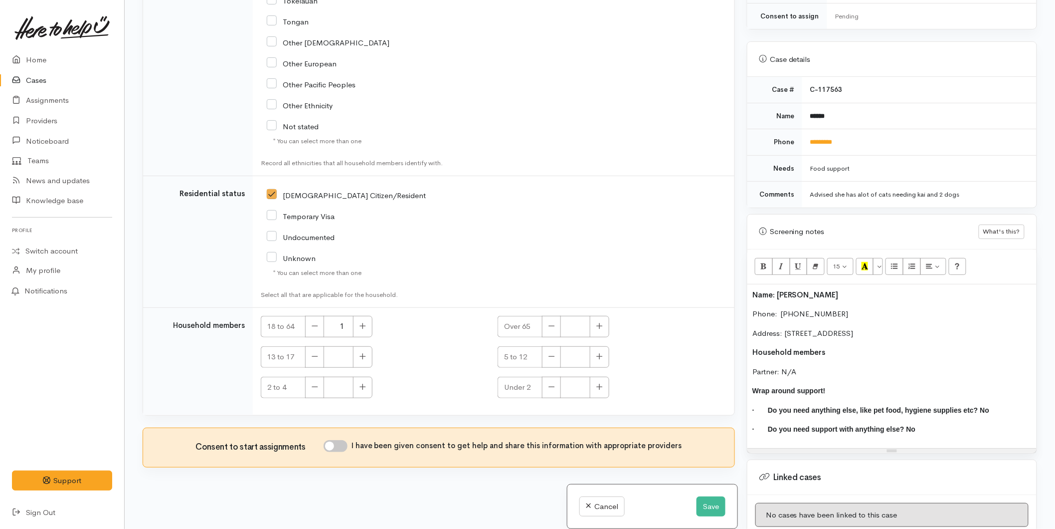
click at [342, 445] on input "I have been given consent to get help and share this information with appropria…" at bounding box center [336, 446] width 24 height 12
checkbox input "true"
click at [750, 284] on div "Name: Jo Ririnui Phone:  021502302 Address: 412E Upper Ohauiti Road, Ohauiti, N…" at bounding box center [892, 366] width 289 height 164
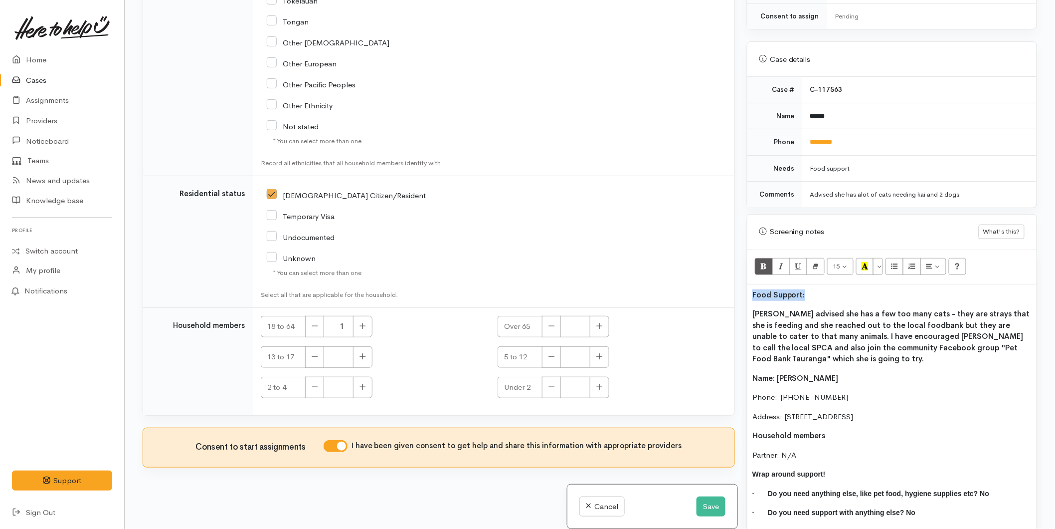
click at [736, 280] on div "Related cases There are no other cases from the same person found. Manually lin…" at bounding box center [590, 264] width 907 height 529
click at [868, 262] on icon "Recent Color" at bounding box center [865, 266] width 6 height 8
click at [788, 345] on p "Jo advised she has a few too many cats - they are strays that she is feeding an…" at bounding box center [892, 336] width 279 height 56
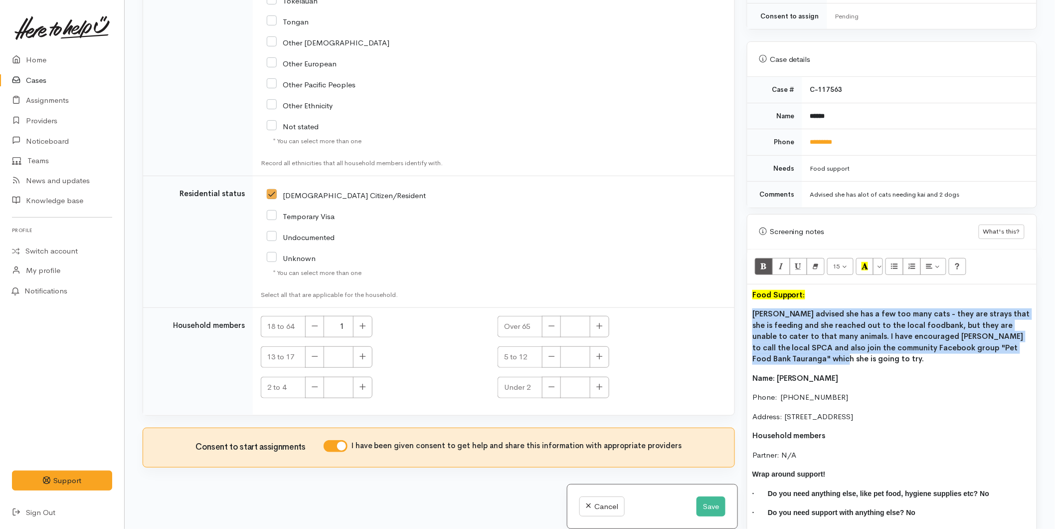
drag, startPoint x: 757, startPoint y: 332, endPoint x: 745, endPoint y: 302, distance: 32.2
click at [745, 302] on div "Warnings Add No warnings have been raised against this case Add Warning Title ●…" at bounding box center [892, 264] width 302 height 529
click at [764, 262] on icon "Bold (CTRL+B)" at bounding box center [764, 266] width 6 height 8
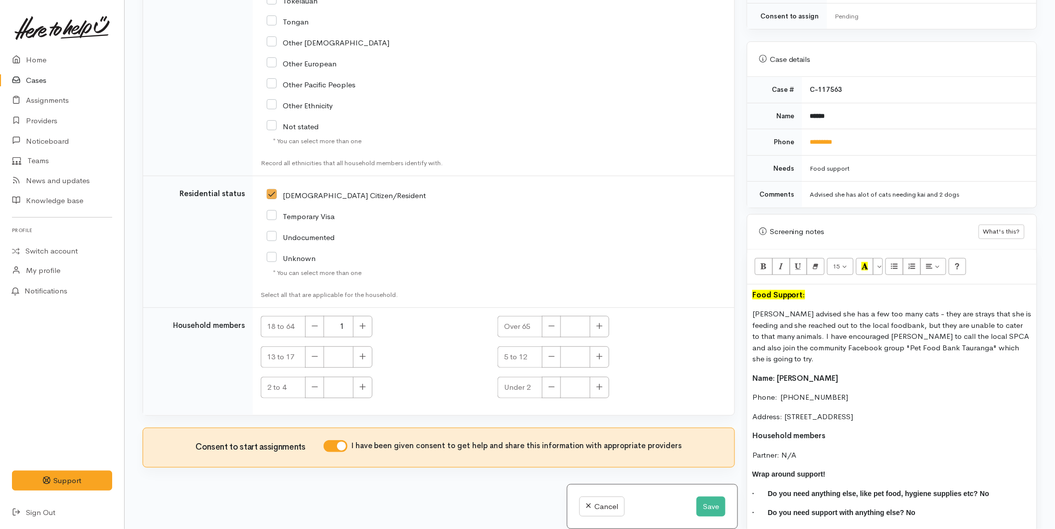
click at [819, 424] on div "Food Support: Jo advised she has a few too many cats - they are strays that she…" at bounding box center [892, 407] width 289 height 247
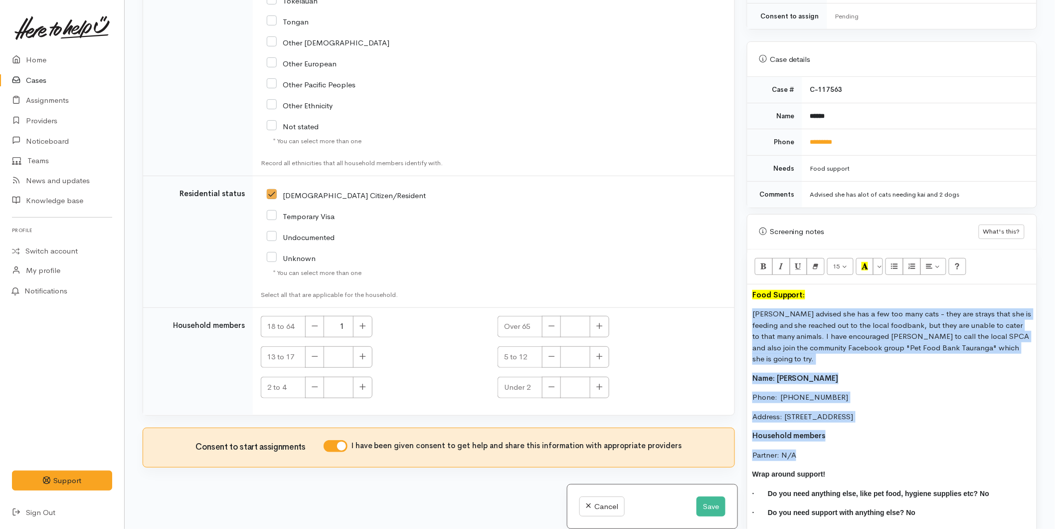
drag, startPoint x: 790, startPoint y: 426, endPoint x: 750, endPoint y: 303, distance: 130.1
click at [750, 303] on div "Food Support: Jo advised she has a few too many cats - they are strays that she…" at bounding box center [892, 407] width 289 height 247
copy div "Jo advised she has a few too many cats - they are strays that she is feeding an…"
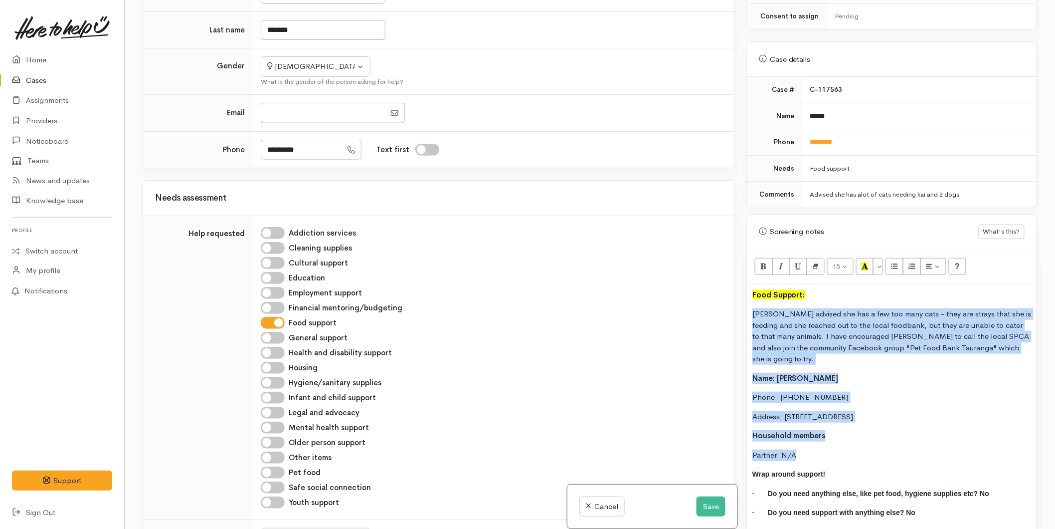
scroll to position [180, 0]
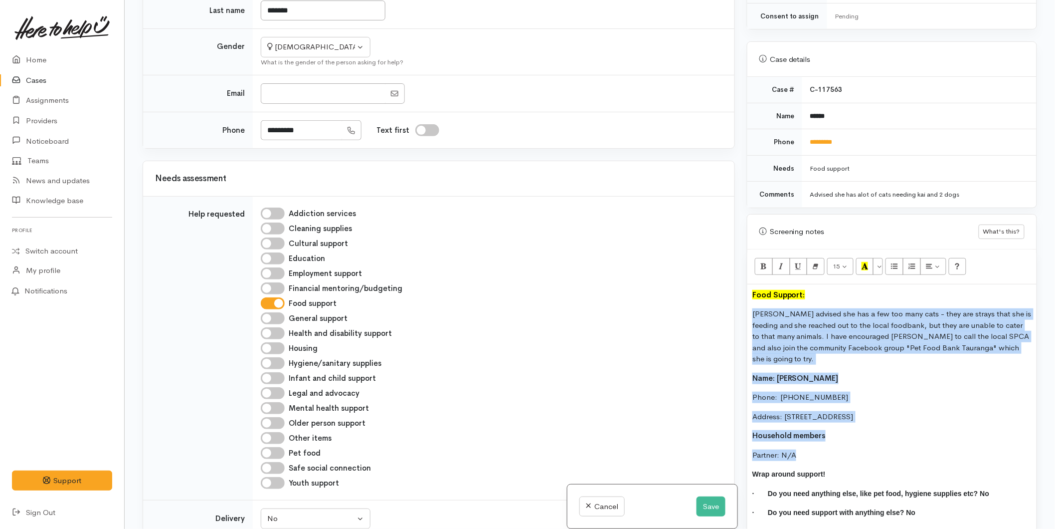
click at [271, 451] on input "Pet food" at bounding box center [273, 453] width 24 height 12
checkbox input "true"
click at [707, 508] on button "Save" at bounding box center [711, 506] width 29 height 20
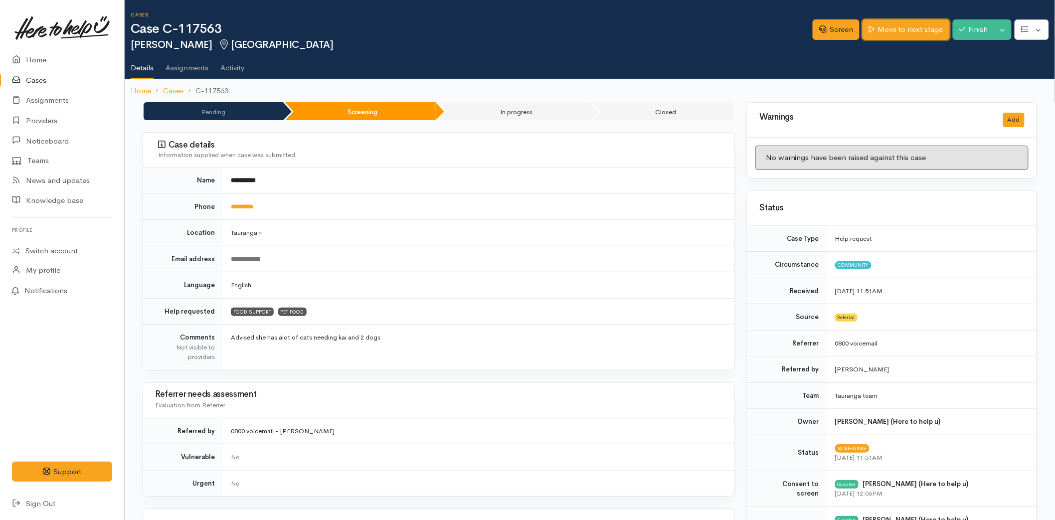
click at [921, 23] on link "Move to next stage" at bounding box center [906, 29] width 87 height 20
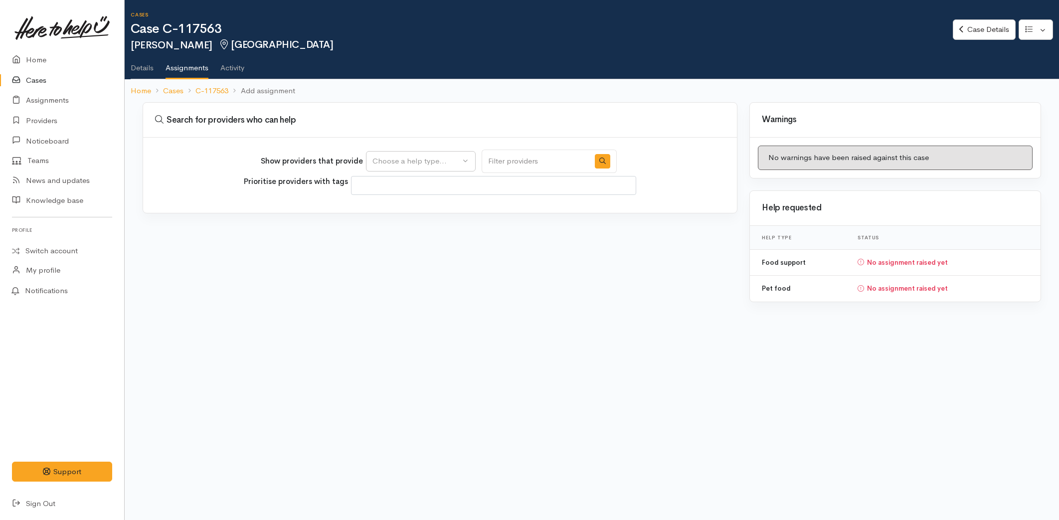
select select
click at [420, 163] on div "Choose a help type..." at bounding box center [417, 161] width 88 height 11
click at [401, 217] on link "Pet food" at bounding box center [421, 223] width 109 height 15
select select "19"
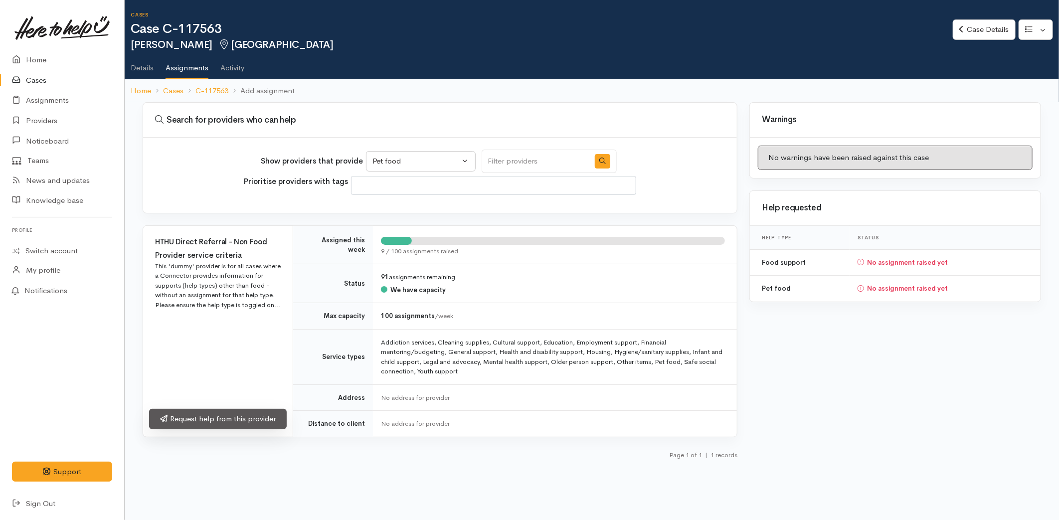
click at [200, 413] on link "Request help from this provider" at bounding box center [218, 419] width 138 height 20
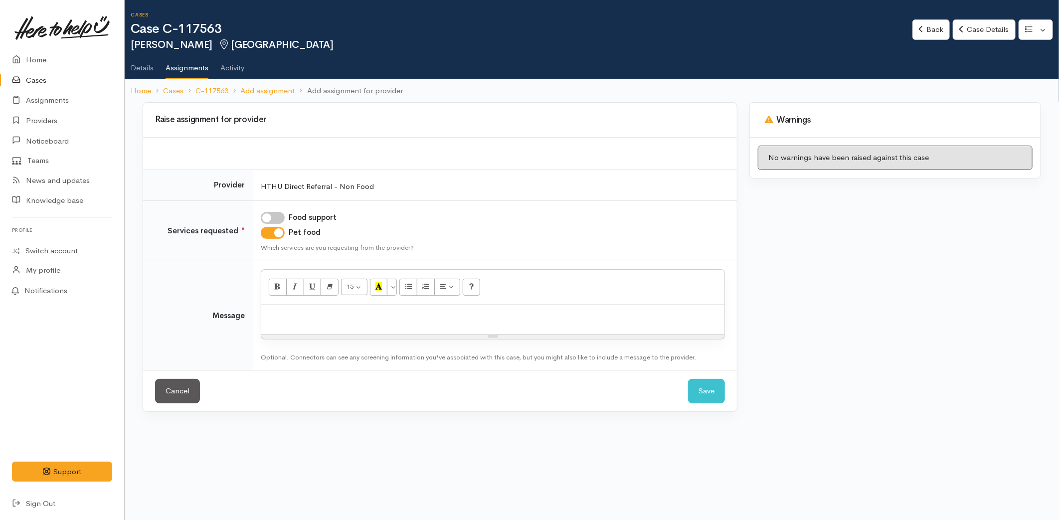
click at [281, 218] on input "Food support" at bounding box center [273, 218] width 24 height 12
checkbox input "true"
click at [521, 313] on p at bounding box center [492, 315] width 453 height 11
paste div
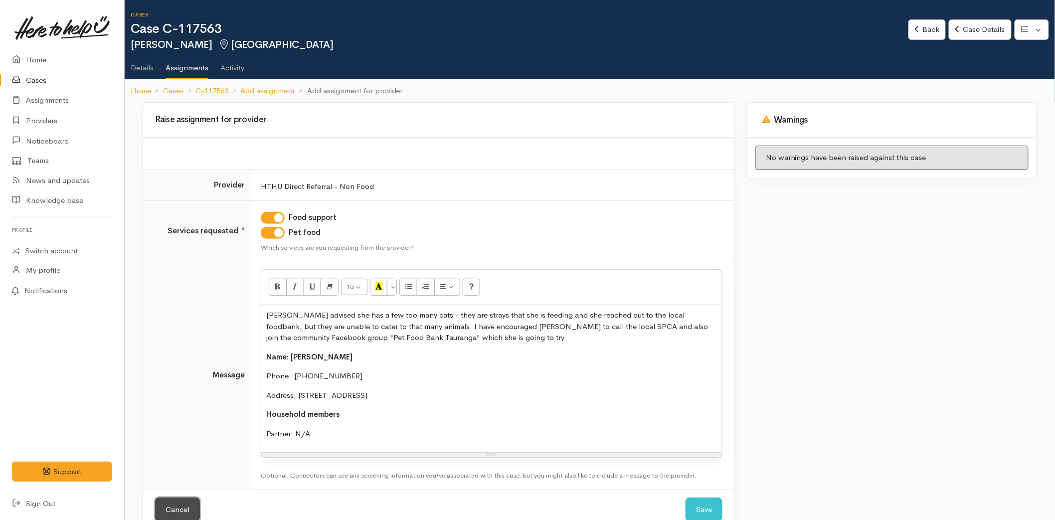
click at [187, 503] on link "Cancel" at bounding box center [177, 510] width 45 height 24
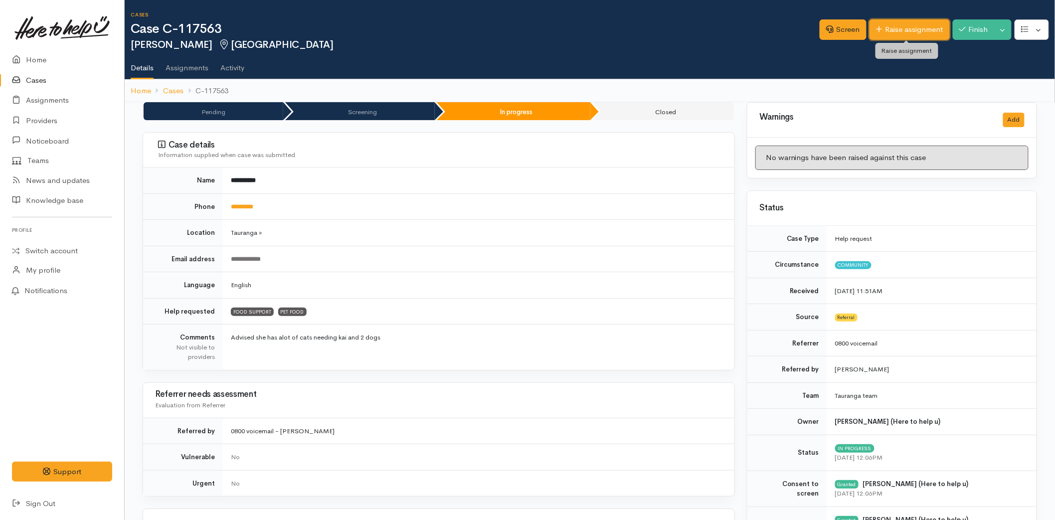
click at [915, 29] on link "Raise assignment" at bounding box center [910, 29] width 80 height 20
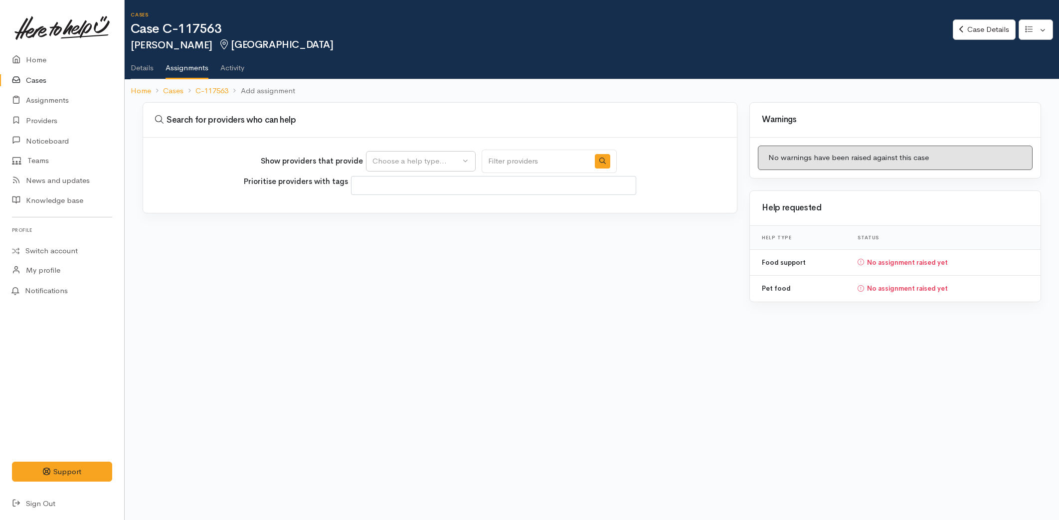
select select
click at [397, 166] on div "Choose a help type..." at bounding box center [417, 161] width 88 height 11
click at [402, 205] on span "Food support" at bounding box center [402, 208] width 46 height 11
select select "3"
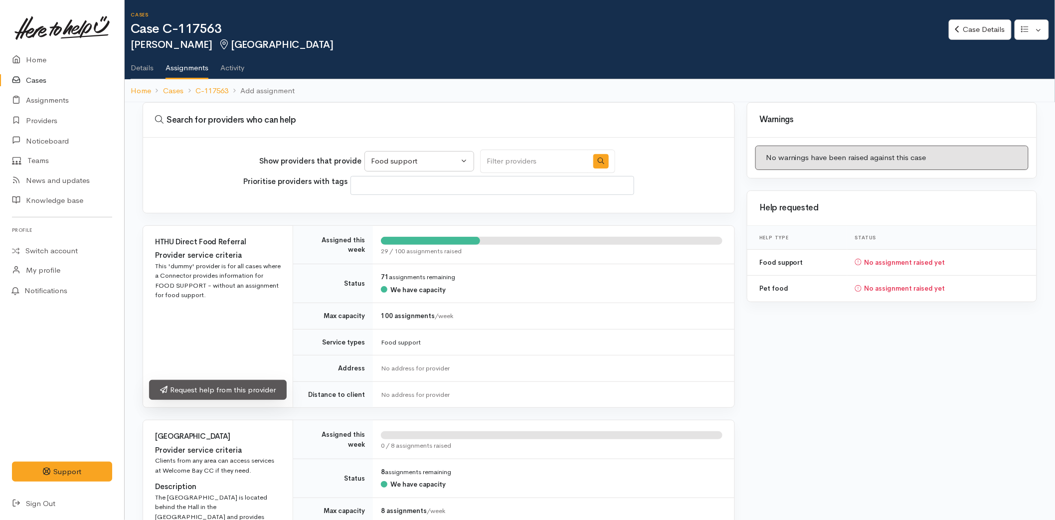
click at [198, 391] on link "Request help from this provider" at bounding box center [218, 390] width 138 height 20
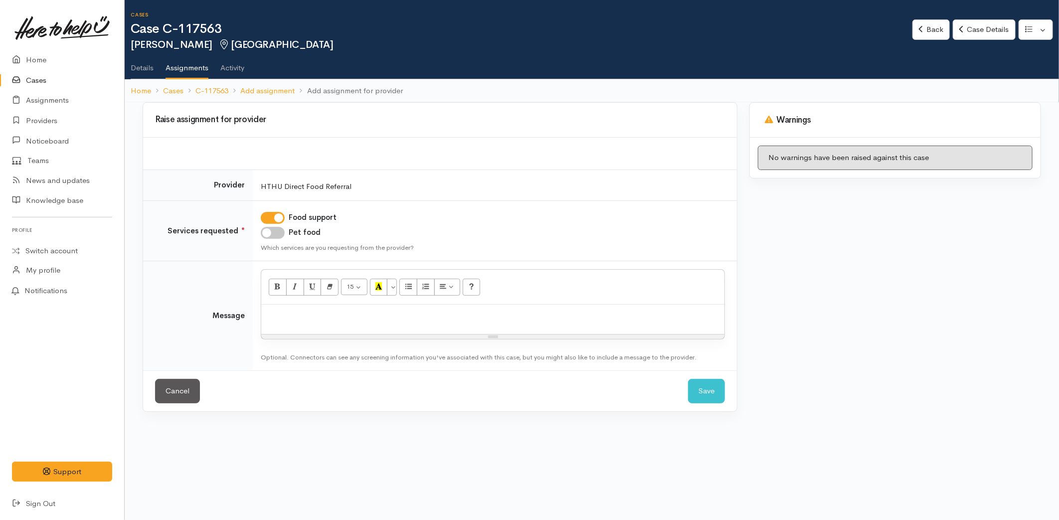
drag, startPoint x: 267, startPoint y: 231, endPoint x: 288, endPoint y: 325, distance: 95.6
click at [267, 232] on input "Pet food" at bounding box center [273, 233] width 24 height 12
checkbox input "true"
click at [288, 317] on p at bounding box center [492, 315] width 453 height 11
paste div
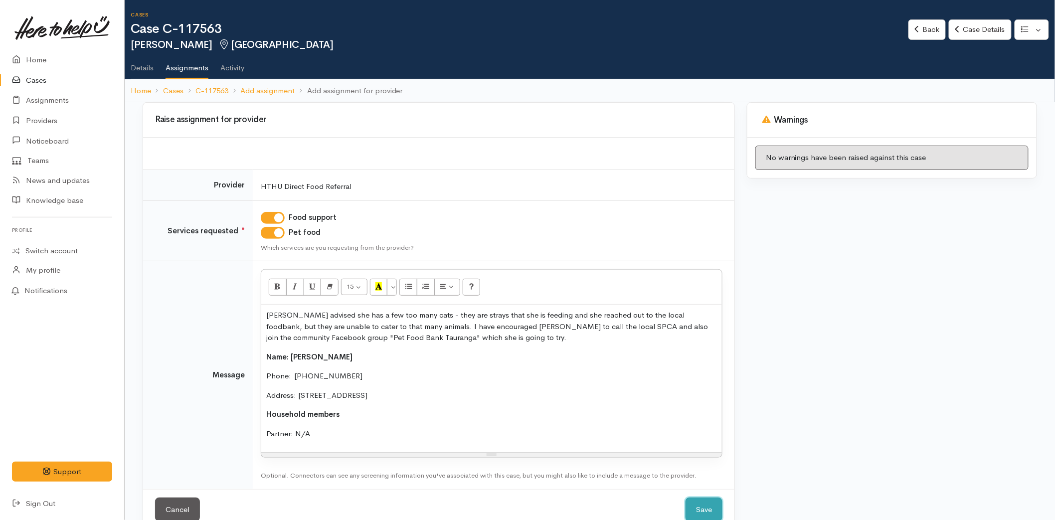
click at [717, 503] on button "Save" at bounding box center [704, 510] width 37 height 24
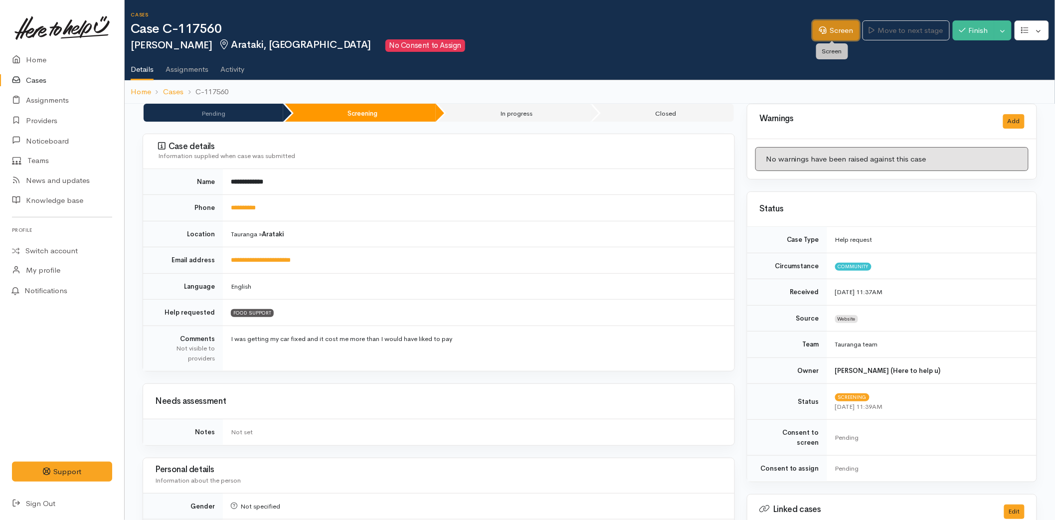
click at [829, 27] on link "Screen" at bounding box center [836, 30] width 47 height 20
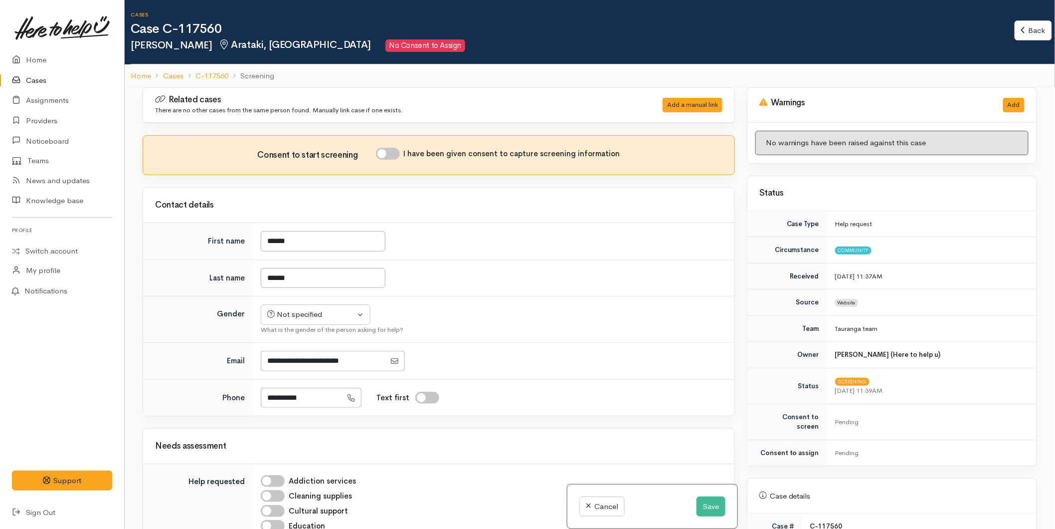
scroll to position [221, 0]
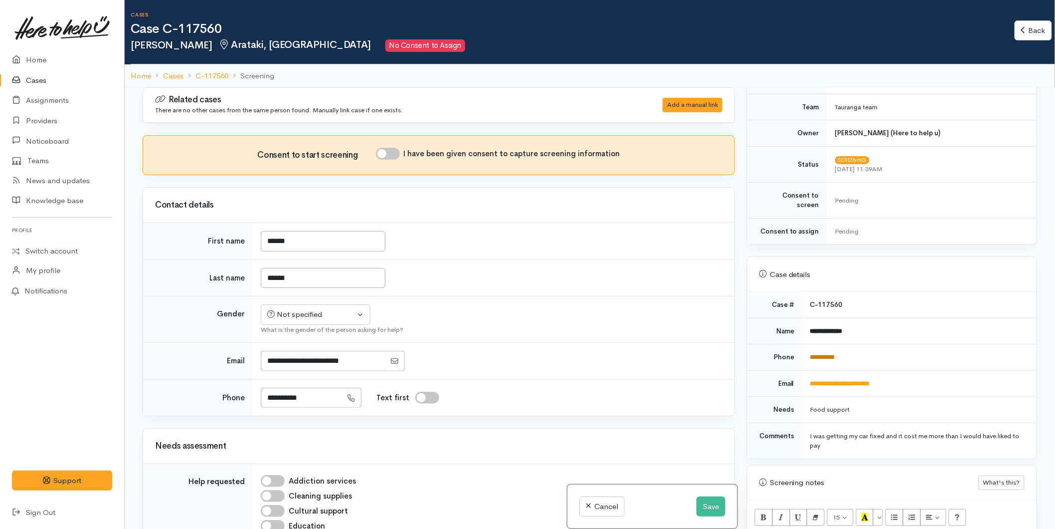
click at [832, 354] on link "**********" at bounding box center [822, 357] width 25 height 6
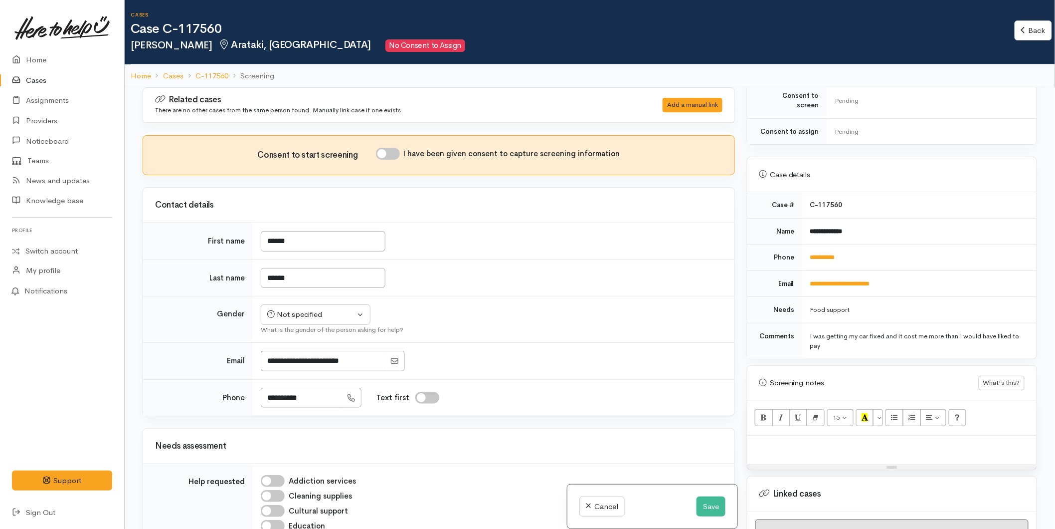
scroll to position [446, 0]
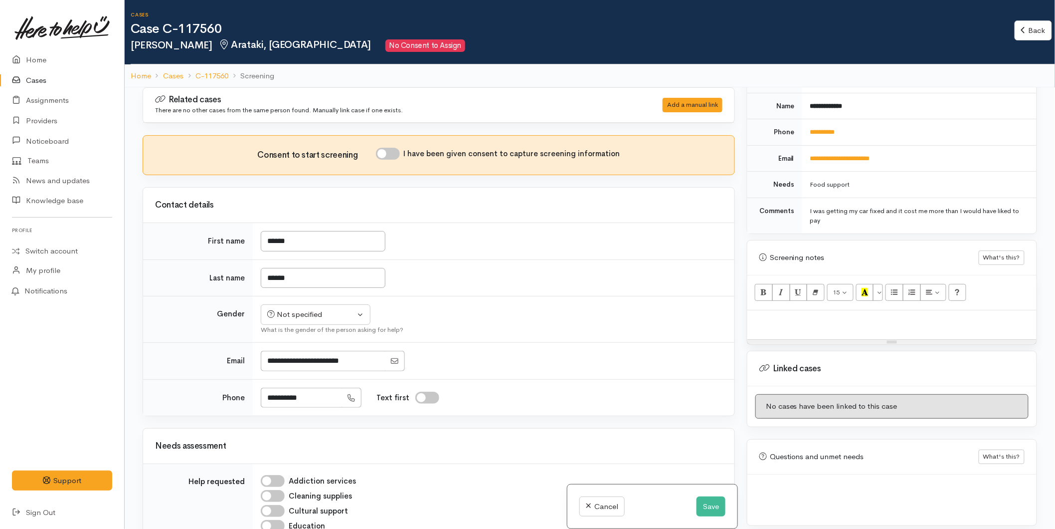
click at [766, 318] on div at bounding box center [892, 324] width 289 height 29
paste div
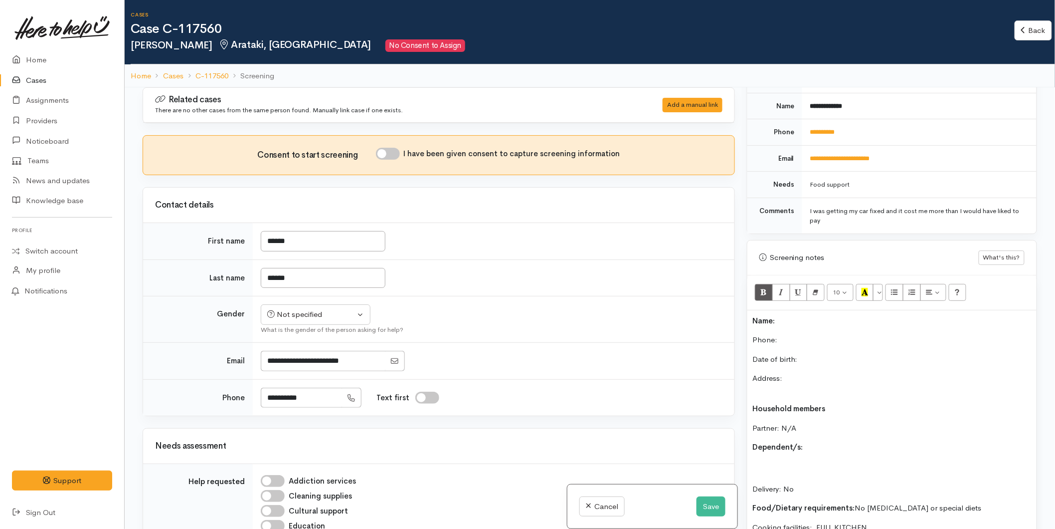
scroll to position [81, 0]
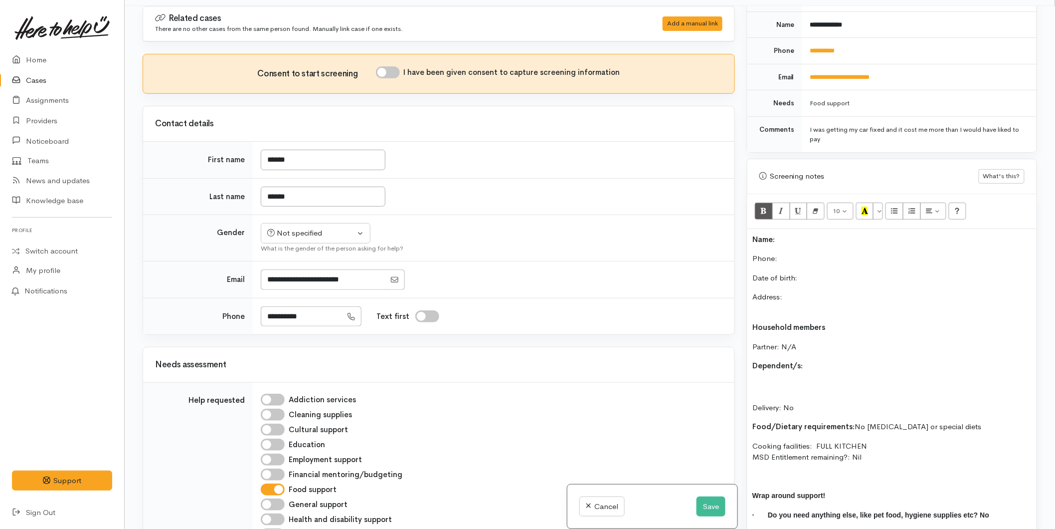
click at [789, 234] on p "Name:" at bounding box center [892, 239] width 279 height 11
click at [784, 253] on p "Phone:" at bounding box center [892, 258] width 279 height 11
click at [400, 69] on input "I have been given consent to capture screening information" at bounding box center [388, 72] width 24 height 12
checkbox input "true"
click at [319, 232] on div "Not specified" at bounding box center [311, 232] width 88 height 11
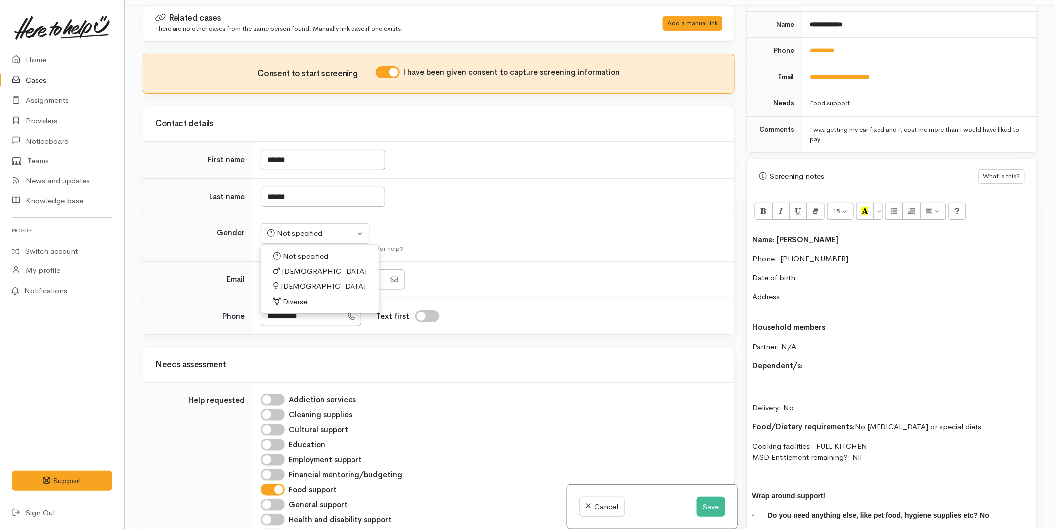
click at [303, 283] on span "[DEMOGRAPHIC_DATA]" at bounding box center [323, 286] width 85 height 11
select select "[DEMOGRAPHIC_DATA]"
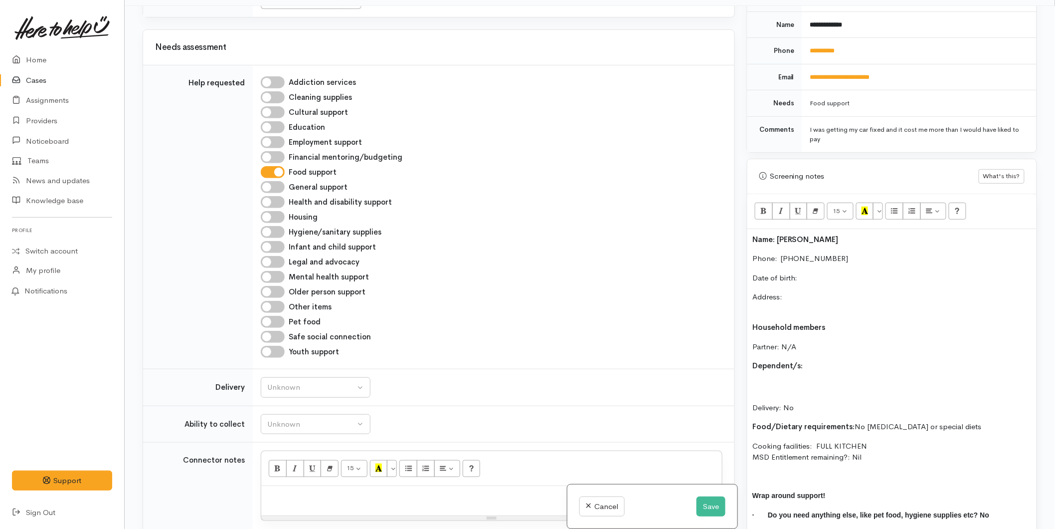
scroll to position [332, 0]
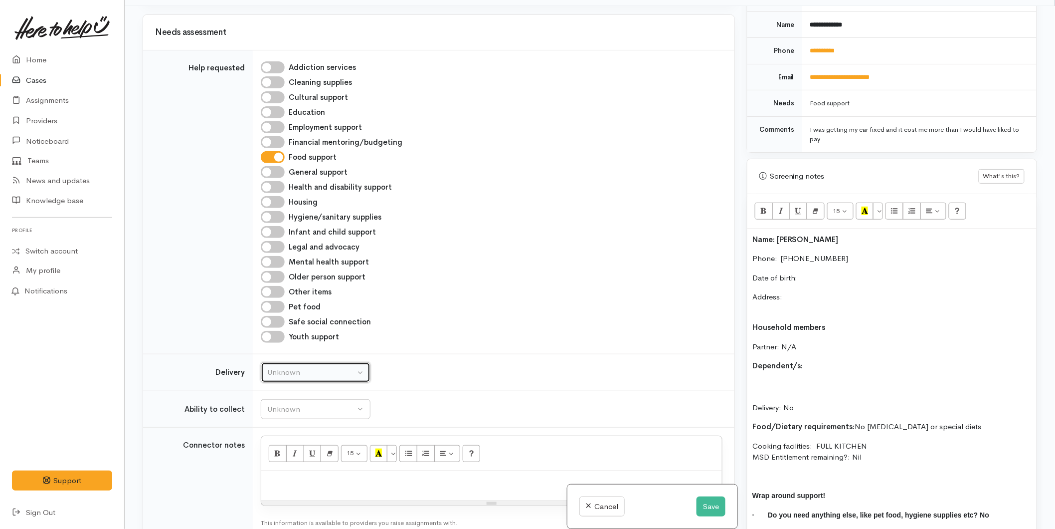
click at [292, 370] on div "Unknown" at bounding box center [311, 372] width 88 height 11
click at [277, 466] on span "No" at bounding box center [278, 464] width 10 height 11
select select "1"
click at [301, 411] on div "Unknown" at bounding box center [311, 408] width 88 height 11
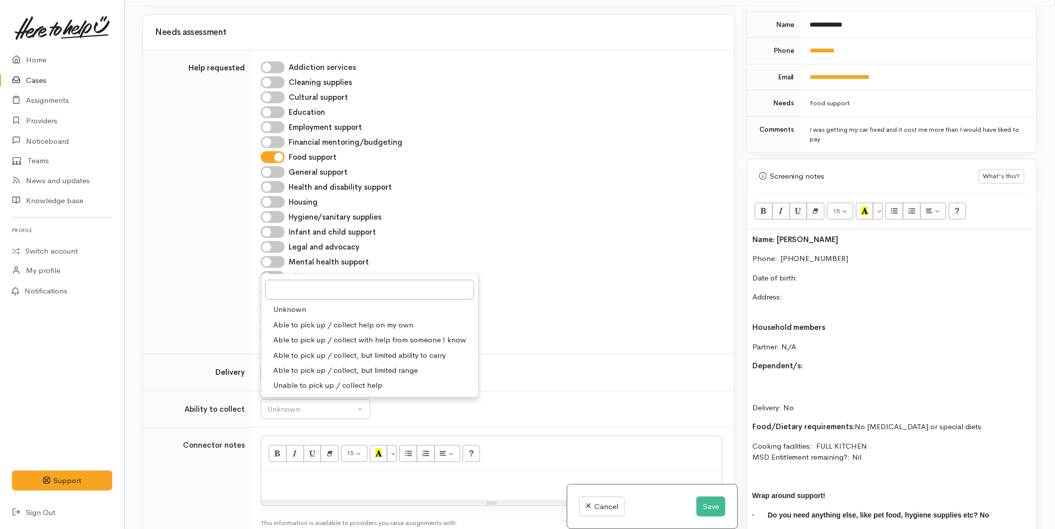
click at [306, 325] on span "Able to pick up / collect help on my own" at bounding box center [343, 324] width 140 height 11
select select "2"
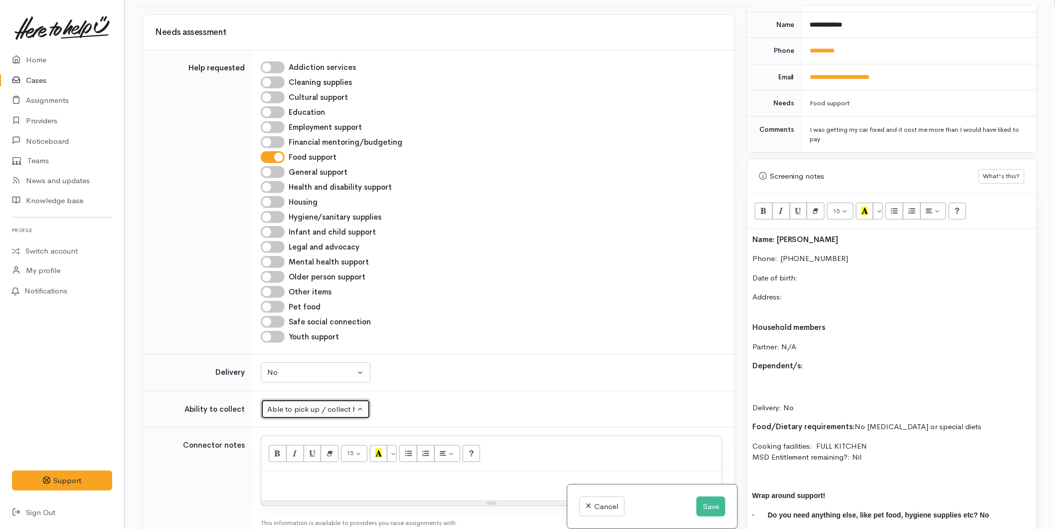
scroll to position [609, 0]
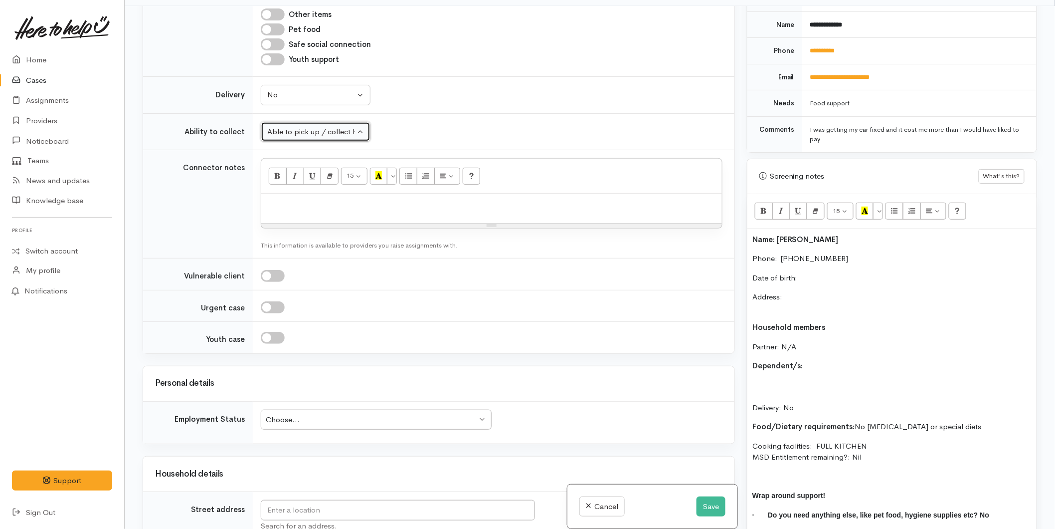
click at [323, 430] on div "Choose... Choose..." at bounding box center [376, 419] width 231 height 20
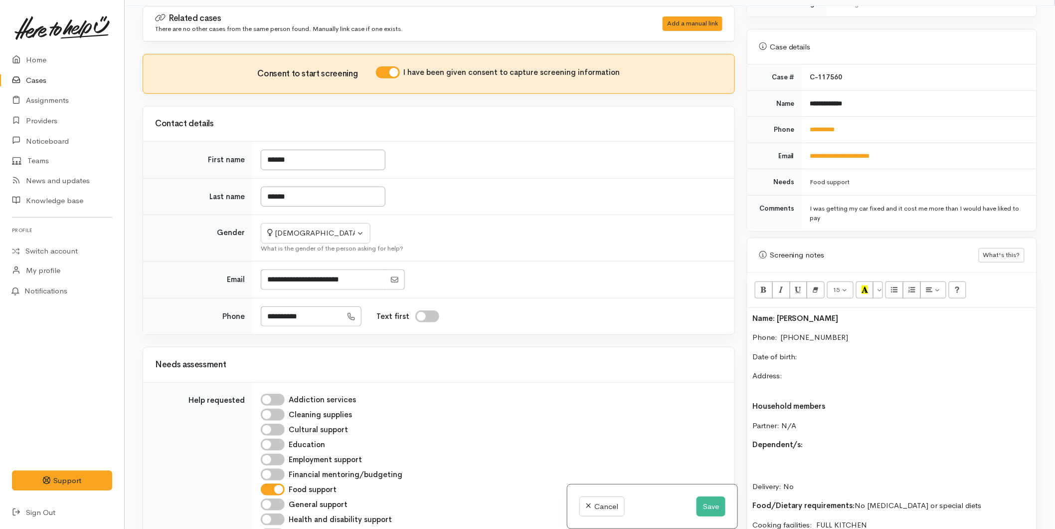
scroll to position [446, 0]
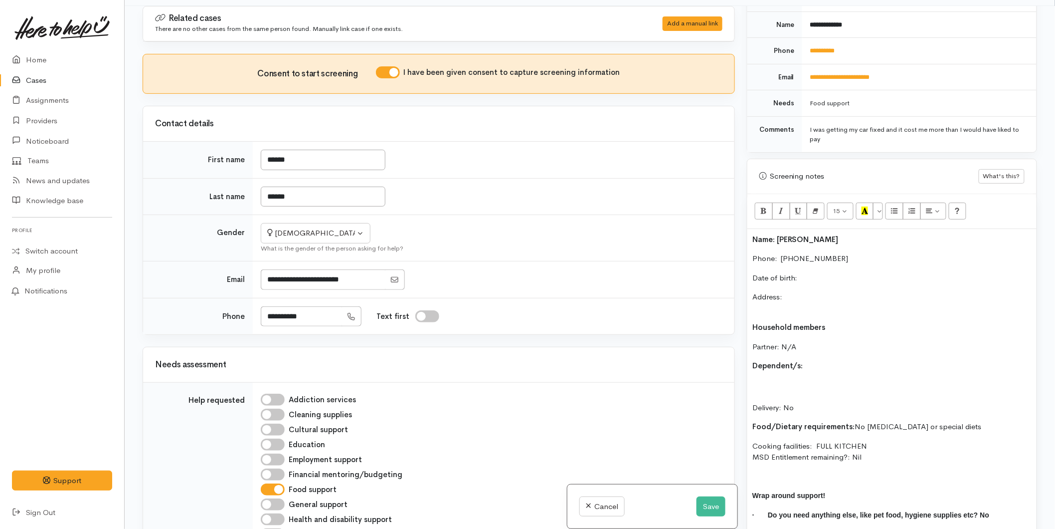
click at [811, 272] on p "Date of birth:" at bounding box center [892, 277] width 279 height 11
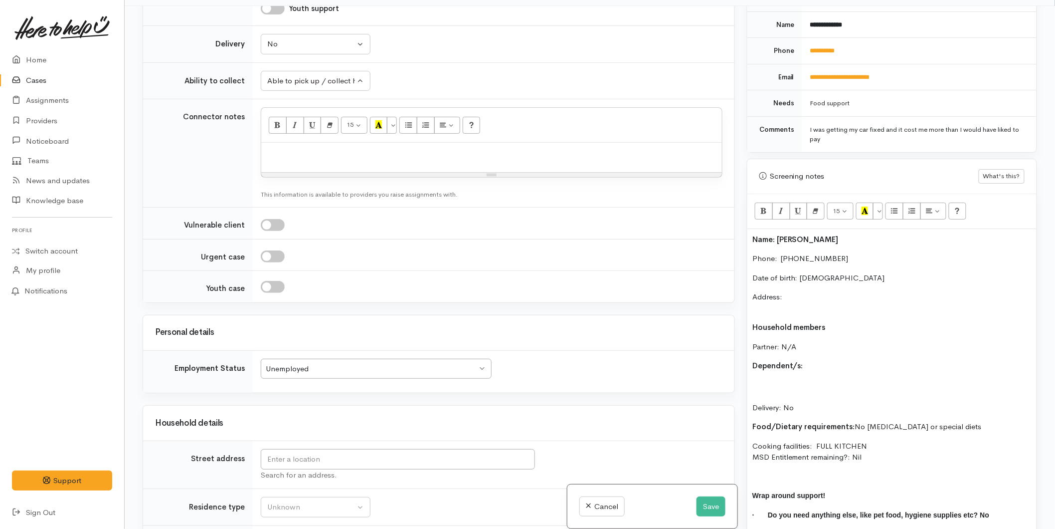
scroll to position [720, 0]
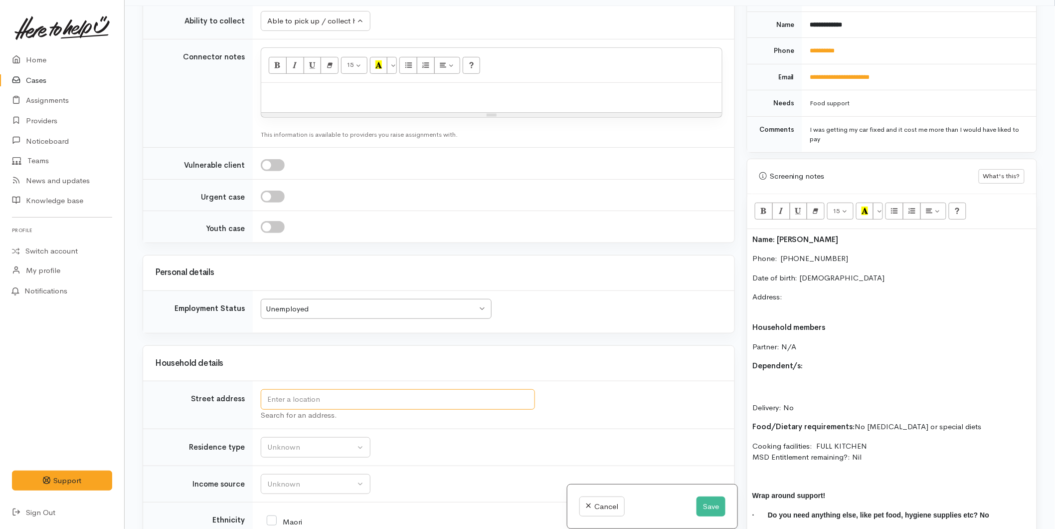
click at [305, 397] on input "text" at bounding box center [398, 399] width 274 height 20
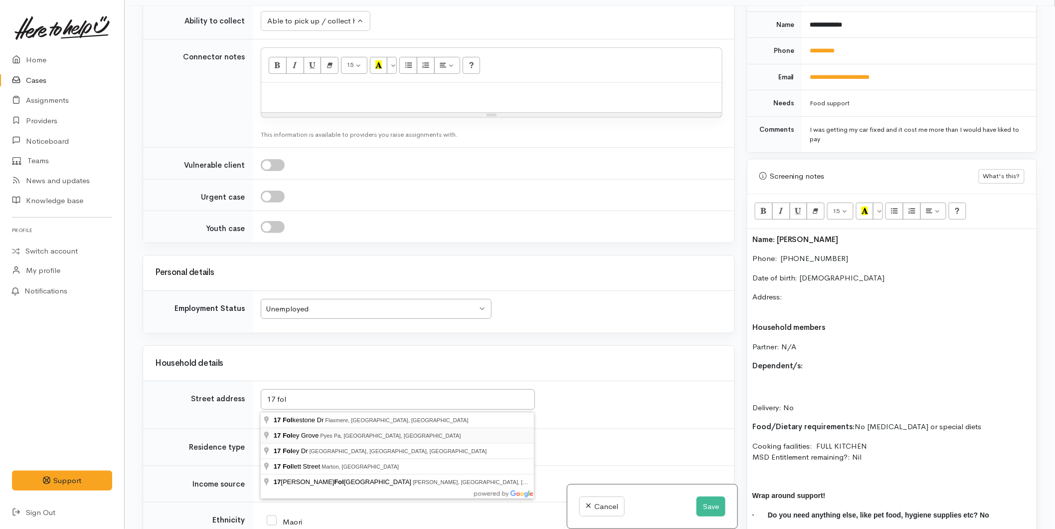
type input "17 Foley Grove, Pyes Pa, Tauranga, New Zealand"
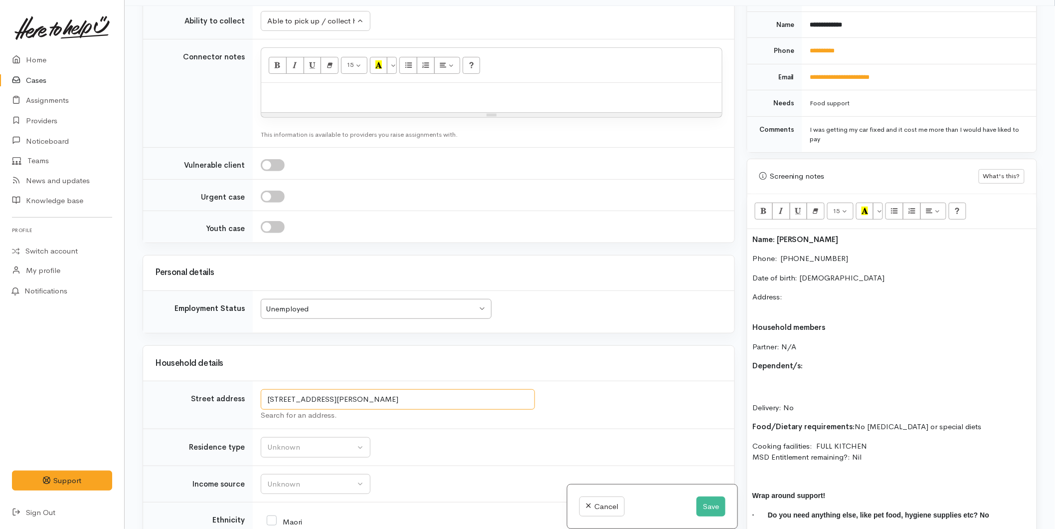
drag, startPoint x: 306, startPoint y: 401, endPoint x: 279, endPoint y: 399, distance: 26.5
click at [279, 399] on input "17 Foley Grove, Pyes Pa, Tauranga, New Zealand" at bounding box center [398, 399] width 274 height 20
click at [436, 397] on input "17 Foley Grove, Pyes Pa, Tauranga, New Zealand" at bounding box center [398, 399] width 274 height 20
click at [450, 400] on input "17 Foley Grove, Pyes Pa, Tauranga, New Zealand" at bounding box center [398, 399] width 274 height 20
drag, startPoint x: 360, startPoint y: 398, endPoint x: 191, endPoint y: 386, distance: 169.5
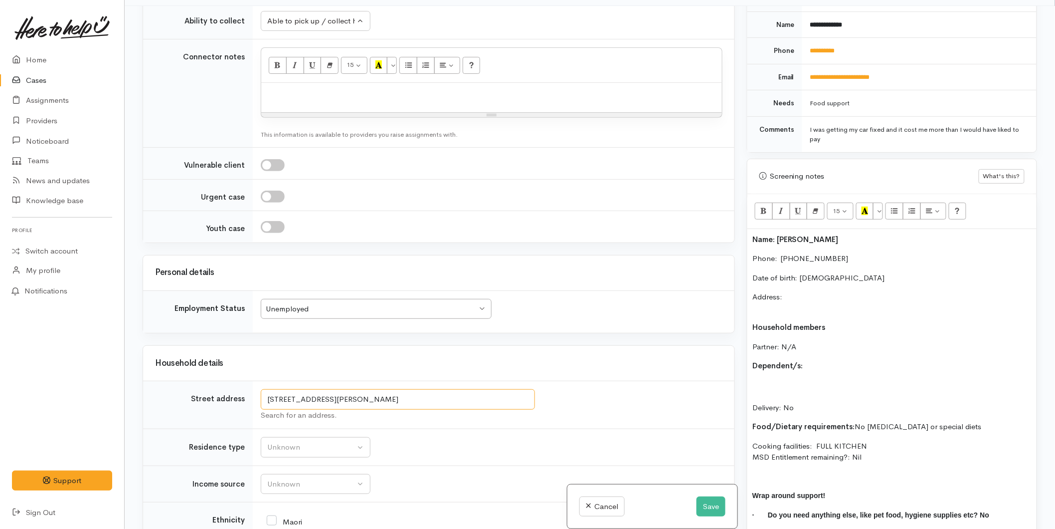
click at [191, 388] on tr "Street address 17 Foley Grove, Pyes Pa, Tauranga, New Zealand Search for an add…" at bounding box center [438, 405] width 591 height 48
click at [800, 291] on p "Address:" at bounding box center [892, 302] width 279 height 22
click at [785, 298] on p "Address: [STREET_ADDRESS][PERSON_NAME]" at bounding box center [892, 302] width 279 height 22
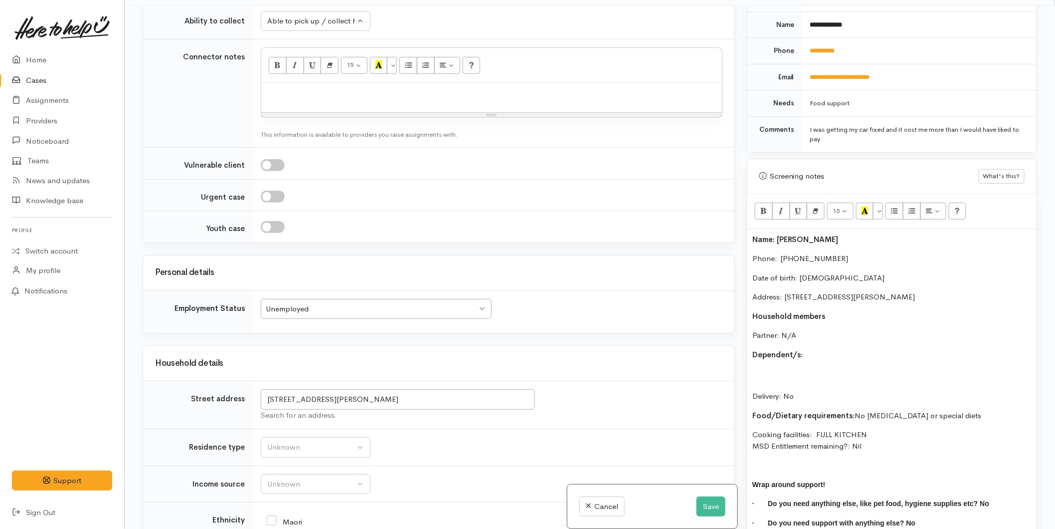
click at [750, 229] on div "Name: Stacey Walker Phone:  0204391496 Date of birth: 09/02/1989 Address: 17 Fo…" at bounding box center [892, 385] width 289 height 313
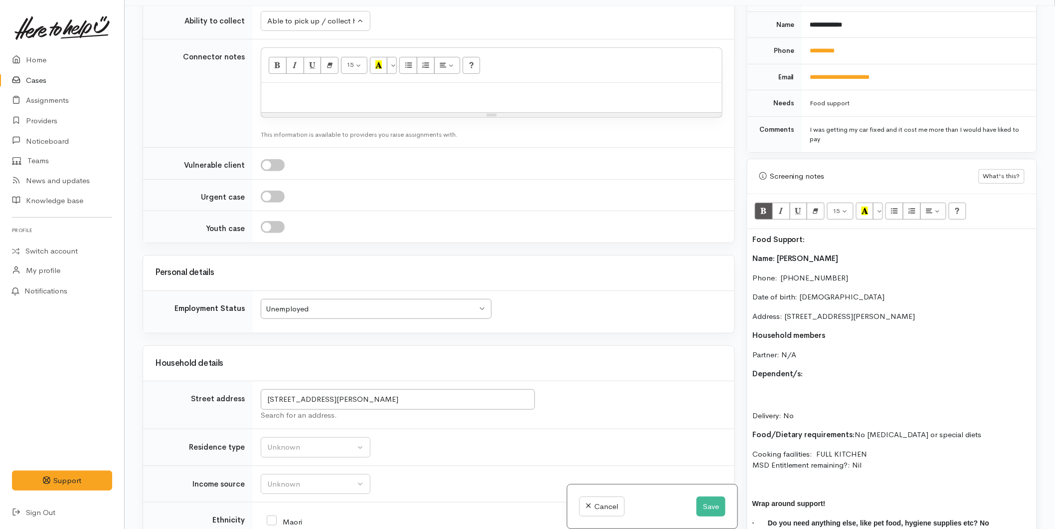
click at [803, 349] on p "Partner: N/A" at bounding box center [892, 354] width 279 height 11
click at [811, 358] on div "Food Support: Name: Stacey Walker Phone:  0204391496 Date of birth: 09/02/1989 …" at bounding box center [892, 395] width 289 height 332
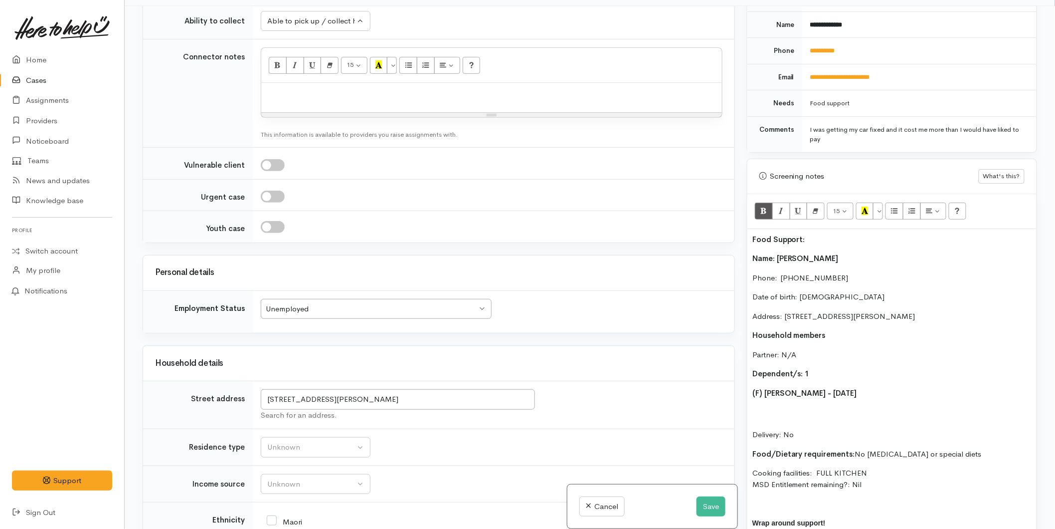
drag, startPoint x: 877, startPoint y: 385, endPoint x: 794, endPoint y: 232, distance: 173.8
click at [734, 380] on div "Related cases There are no other cases from the same person found. Manually lin…" at bounding box center [590, 270] width 907 height 529
drag, startPoint x: 763, startPoint y: 198, endPoint x: 815, endPoint y: 406, distance: 214.8
click at [764, 206] on icon "Bold (CTRL+B)" at bounding box center [764, 210] width 6 height 8
click at [808, 406] on p "Delivery: No" at bounding box center [892, 423] width 279 height 34
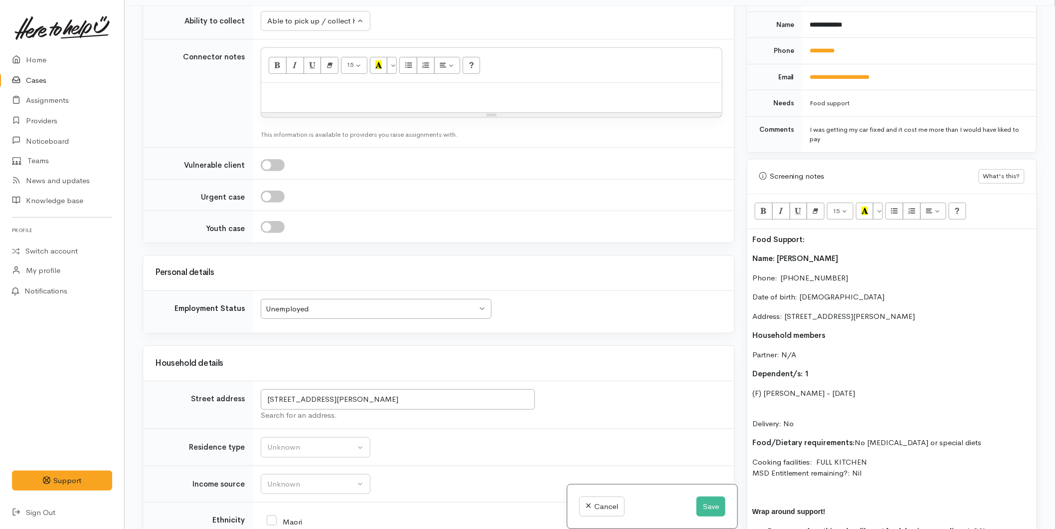
click at [786, 392] on div "Food Support: Name: Stacey Walker Phone:  0204391496 Date of birth: 09/02/1989 …" at bounding box center [892, 399] width 289 height 340
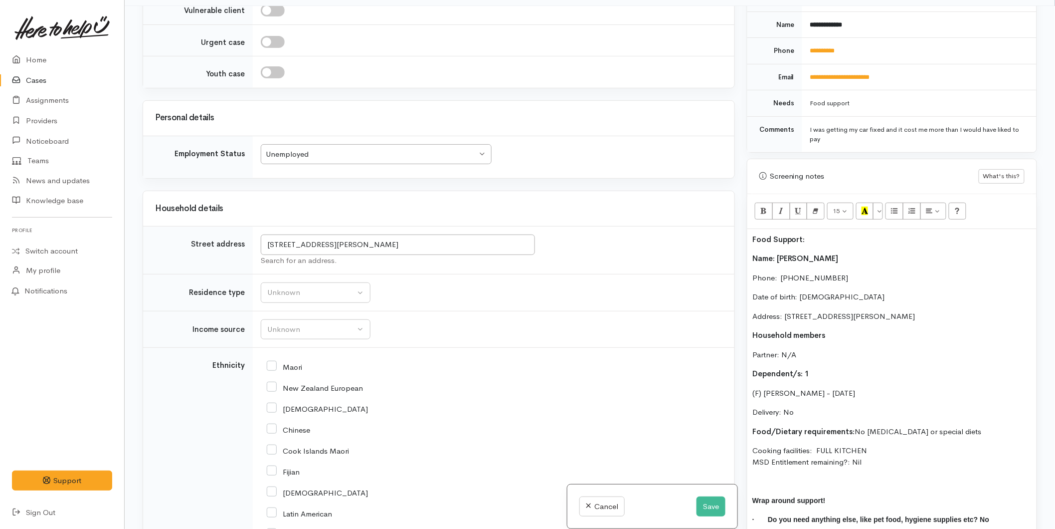
scroll to position [1053, 0]
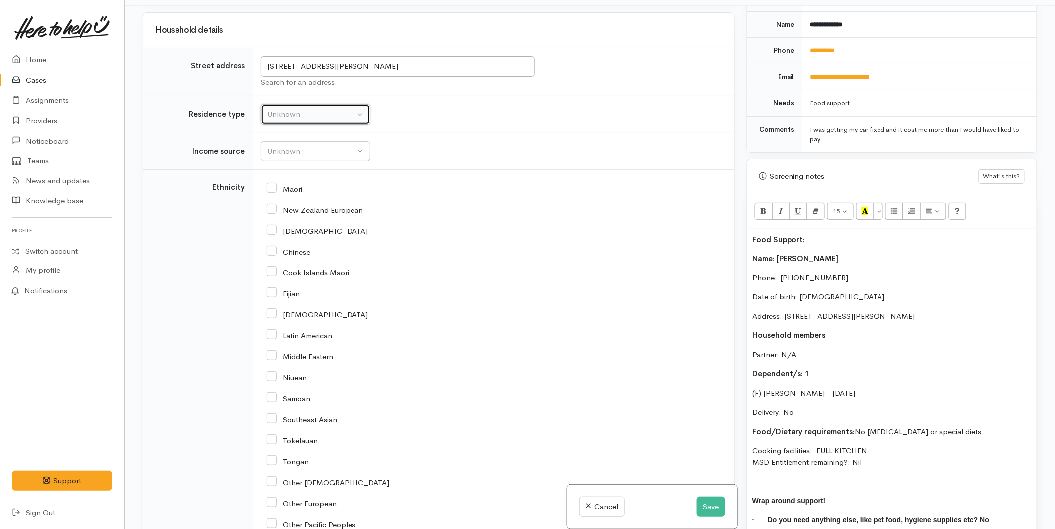
click at [269, 117] on div "Unknown" at bounding box center [311, 114] width 88 height 11
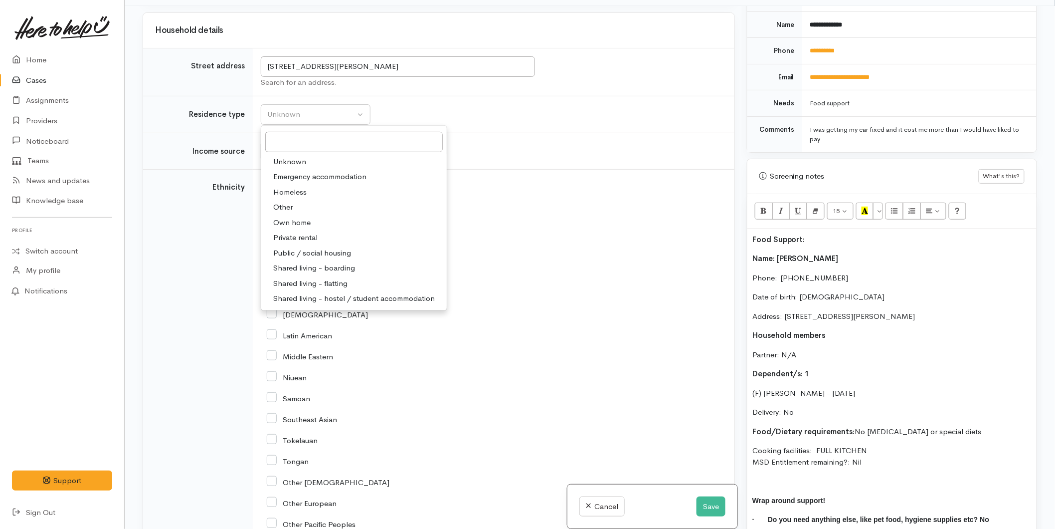
drag, startPoint x: 291, startPoint y: 239, endPoint x: 290, endPoint y: 183, distance: 56.4
click at [291, 238] on span "Private rental" at bounding box center [295, 237] width 44 height 11
select select "2"
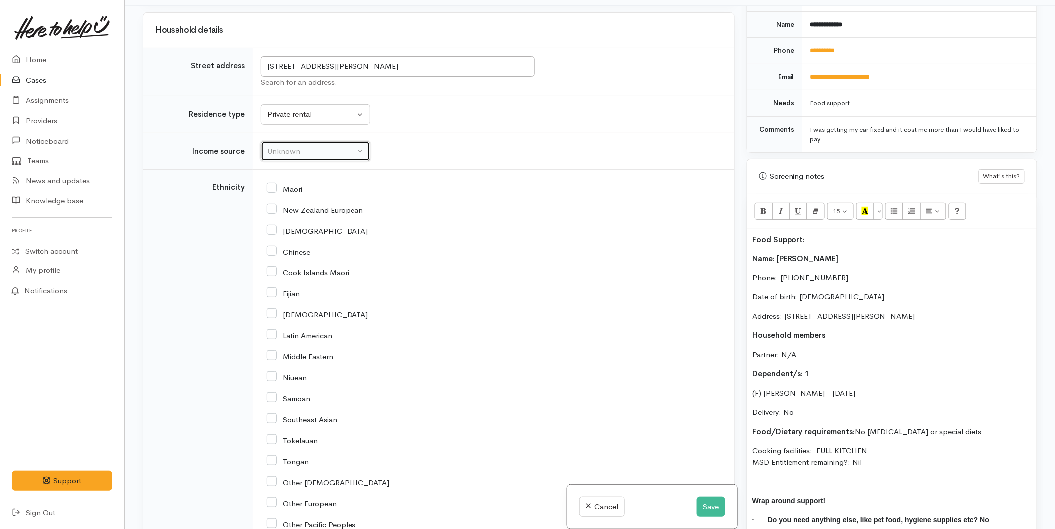
click at [288, 157] on div "Unknown" at bounding box center [311, 151] width 88 height 11
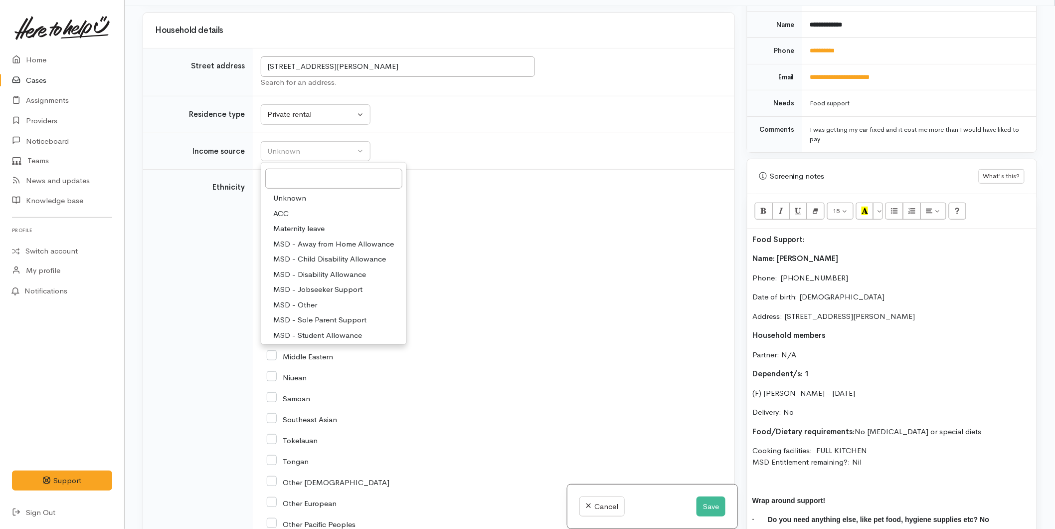
click at [314, 318] on span "MSD - Sole Parent Support" at bounding box center [319, 319] width 93 height 11
select select "7"
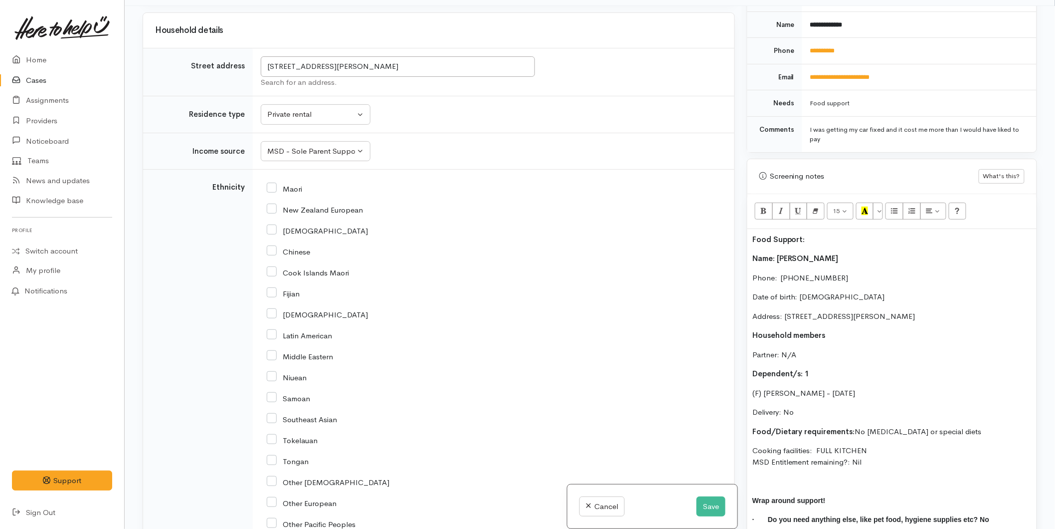
click at [272, 193] on input "Maori" at bounding box center [284, 188] width 35 height 9
checkbox input "true"
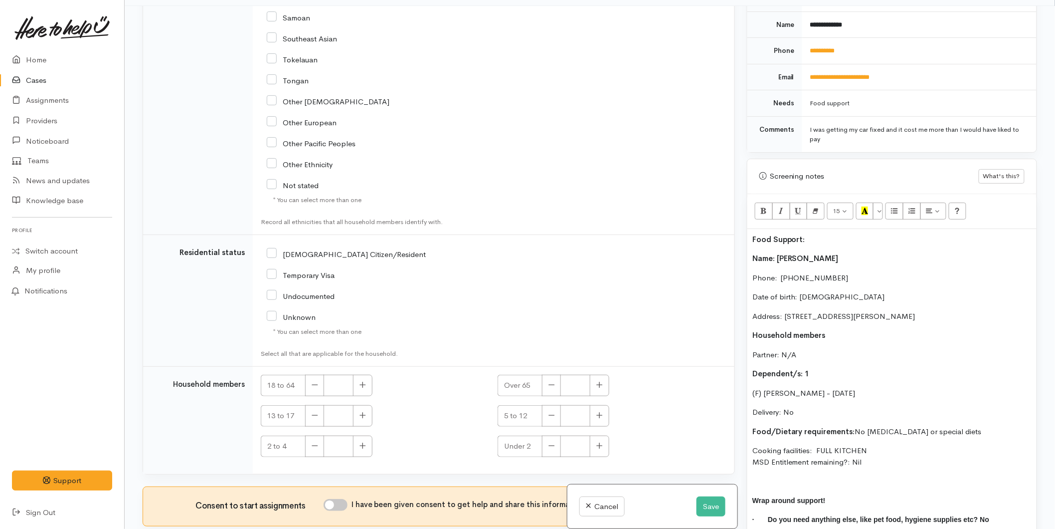
scroll to position [1489, 0]
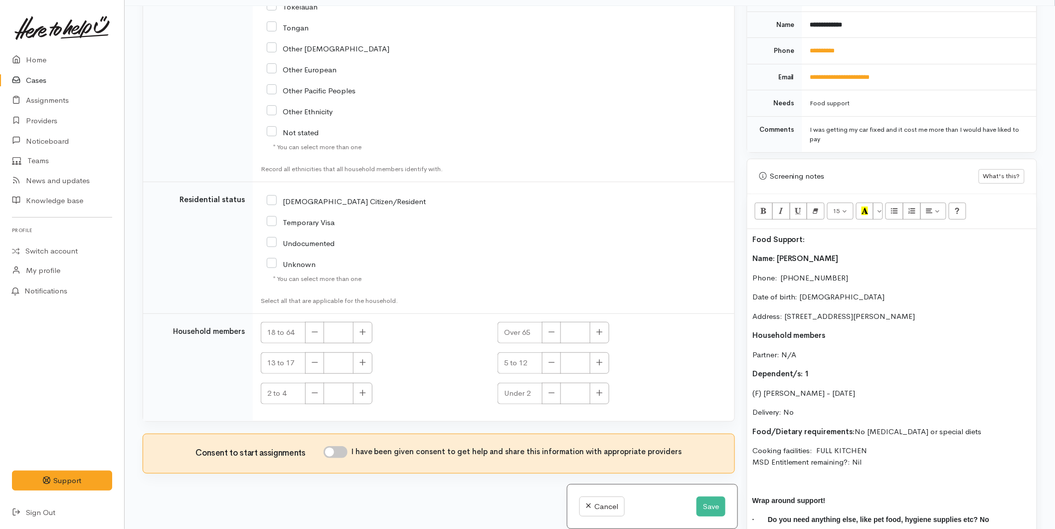
drag, startPoint x: 272, startPoint y: 197, endPoint x: 410, endPoint y: 356, distance: 209.6
click at [276, 200] on input "NZ Citizen/Resident" at bounding box center [346, 200] width 159 height 9
checkbox input "true"
click at [369, 332] on button "button" at bounding box center [362, 332] width 19 height 21
type input "1"
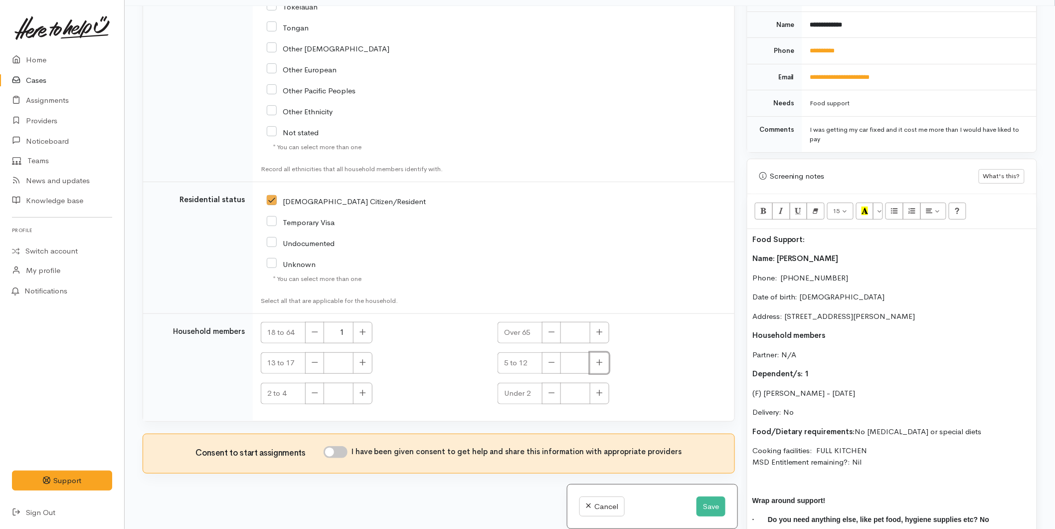
click at [599, 363] on icon "button" at bounding box center [599, 362] width 6 height 7
type input "1"
drag, startPoint x: 335, startPoint y: 451, endPoint x: 335, endPoint y: 446, distance: 5.5
click at [335, 451] on input "I have been given consent to get help and share this information with appropria…" at bounding box center [336, 452] width 24 height 12
checkbox input "true"
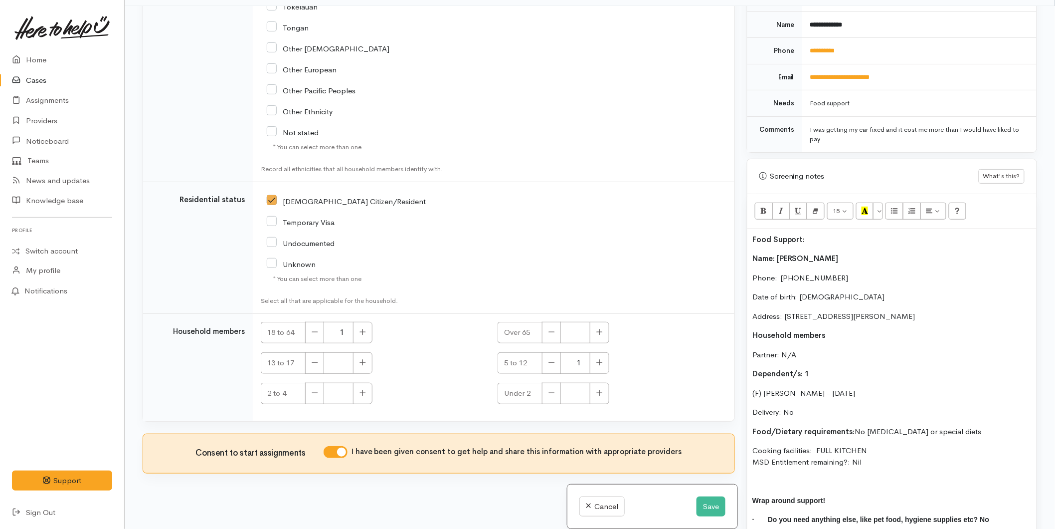
drag, startPoint x: 885, startPoint y: 449, endPoint x: 737, endPoint y: 243, distance: 253.4
click at [737, 243] on div "Related cases There are no other cases from the same person found. Manually lin…" at bounding box center [590, 270] width 907 height 529
copy div "Name: Stacey Walker Phone:  0204391496 Date of birth: 09/02/1989 Address: 17 Fo…"
click at [710, 508] on button "Save" at bounding box center [711, 506] width 29 height 20
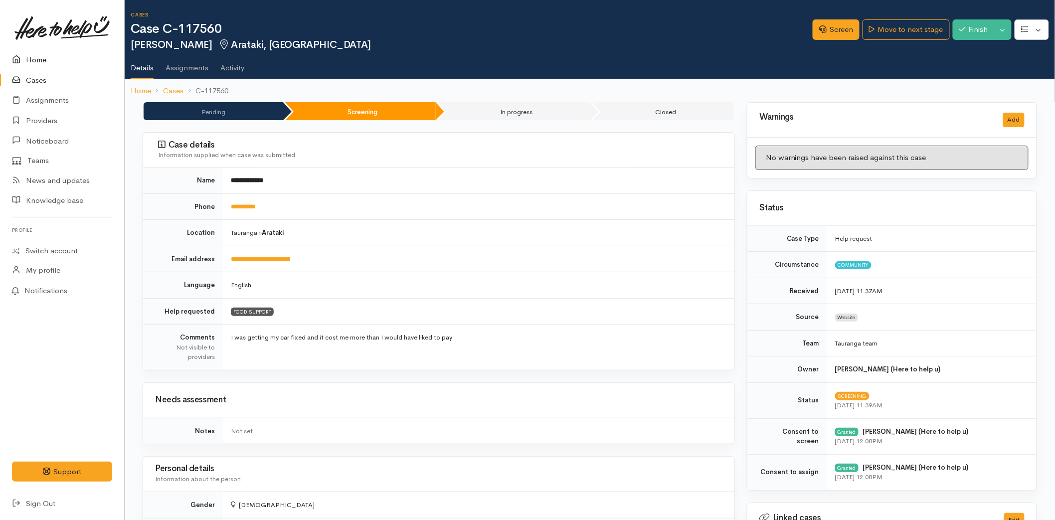
click at [43, 56] on link "Home" at bounding box center [62, 60] width 124 height 20
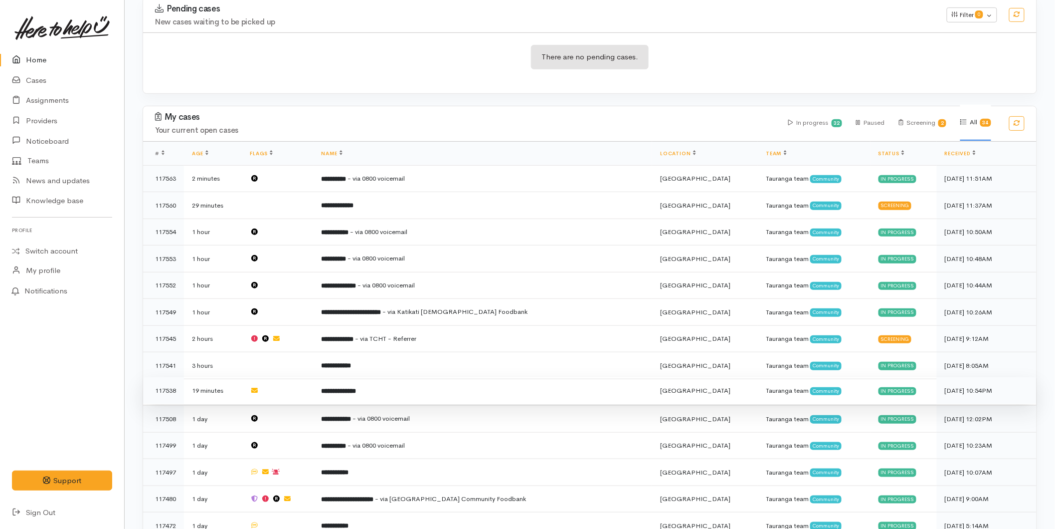
scroll to position [166, 0]
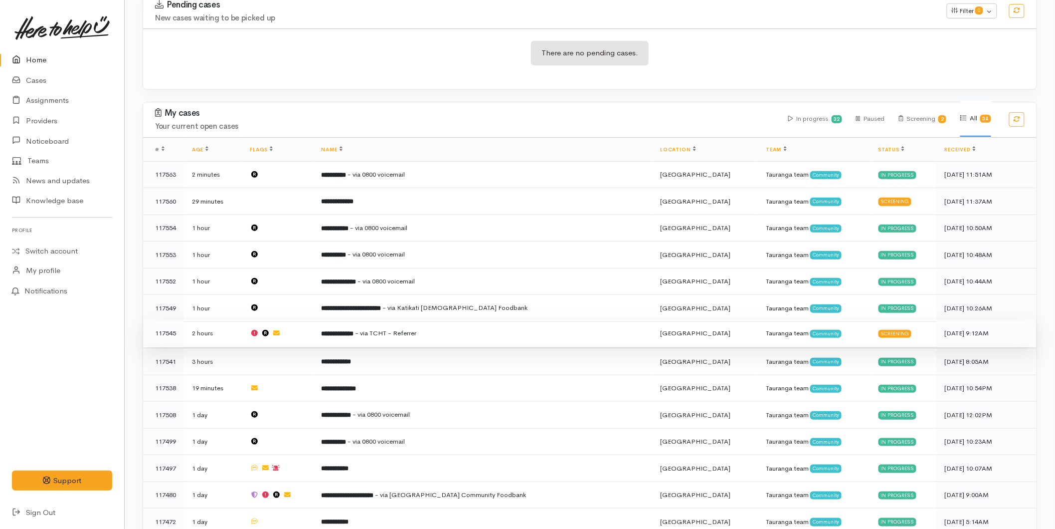
click at [380, 337] on td "**********" at bounding box center [483, 333] width 339 height 27
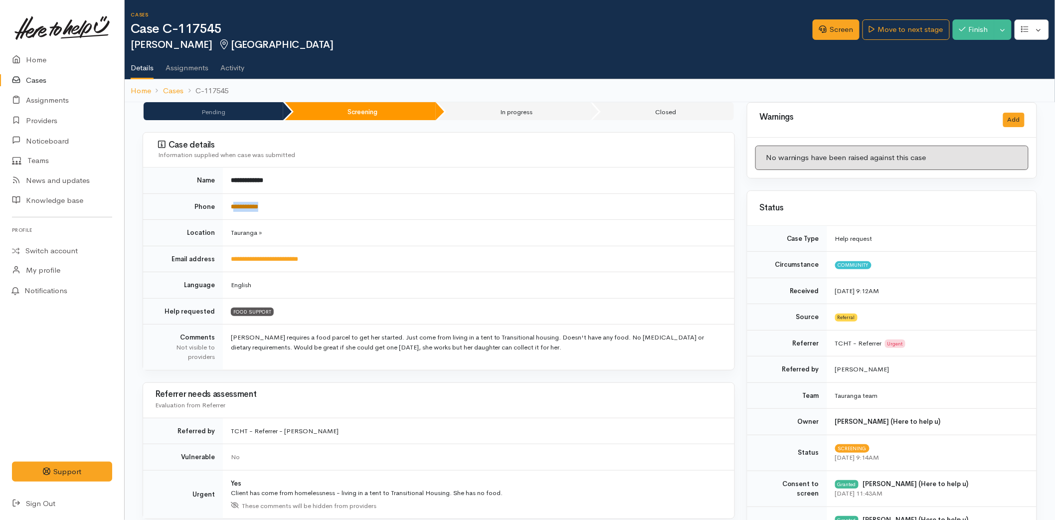
drag, startPoint x: 277, startPoint y: 205, endPoint x: 235, endPoint y: 202, distance: 42.5
click at [235, 202] on td "**********" at bounding box center [479, 207] width 512 height 26
copy link "**********"
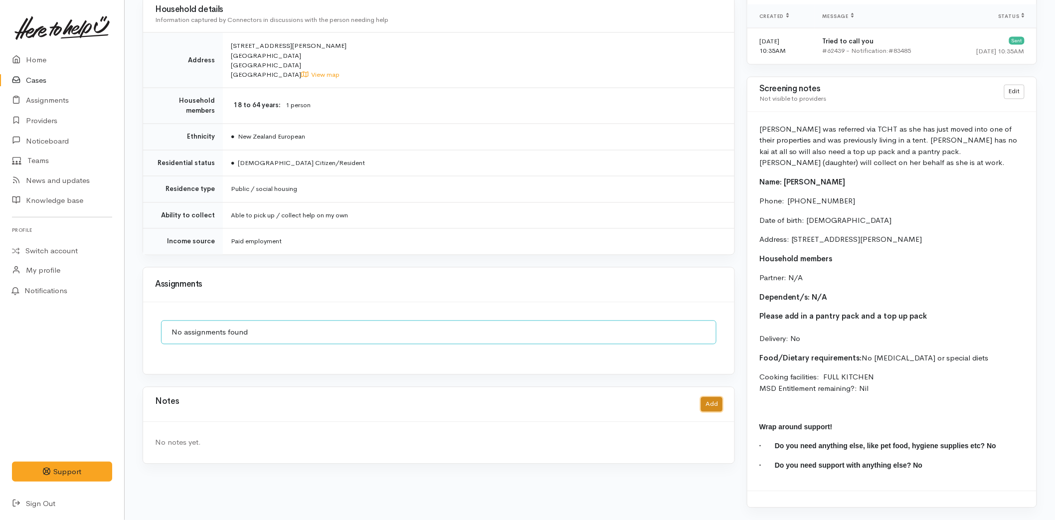
click at [716, 399] on button "Add" at bounding box center [711, 404] width 21 height 14
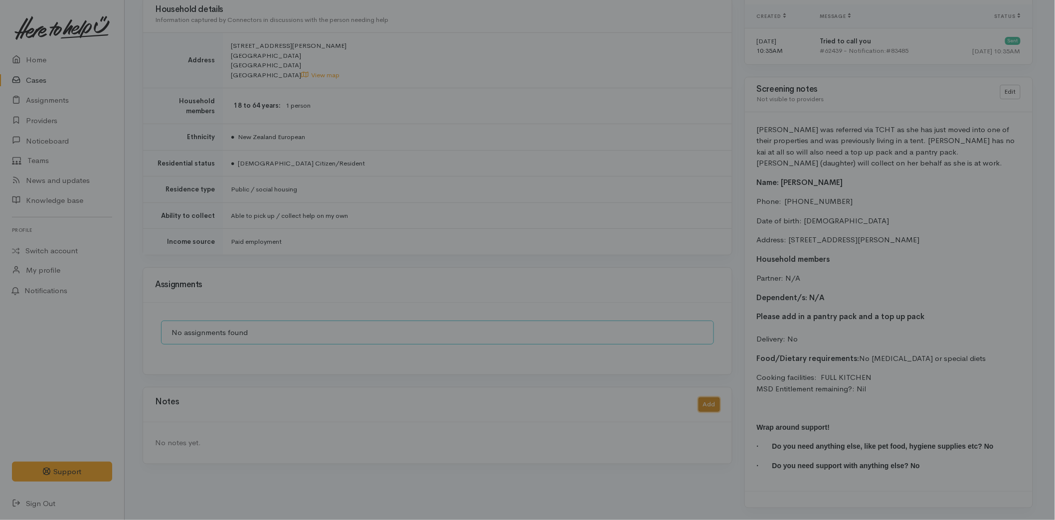
scroll to position [710, 0]
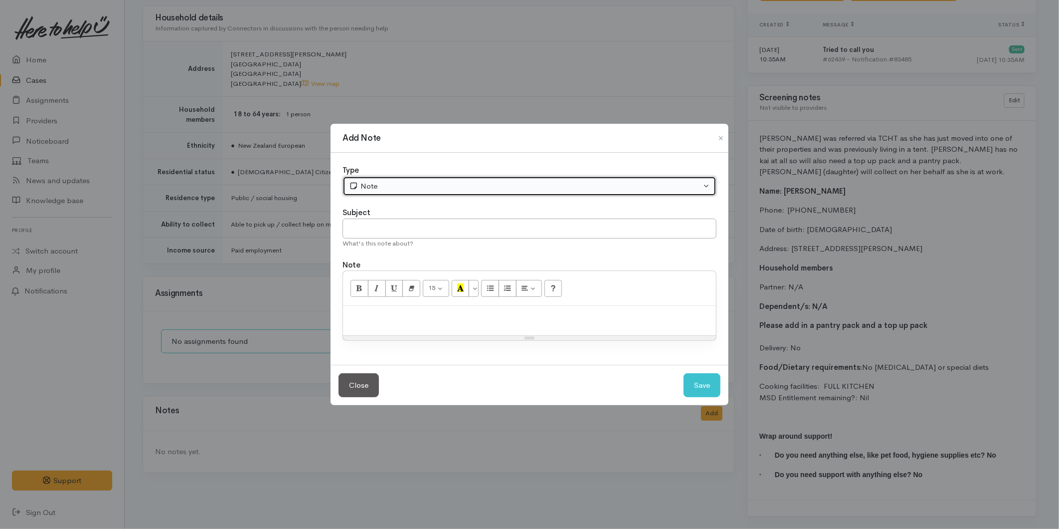
click at [375, 183] on div "Note" at bounding box center [525, 186] width 352 height 11
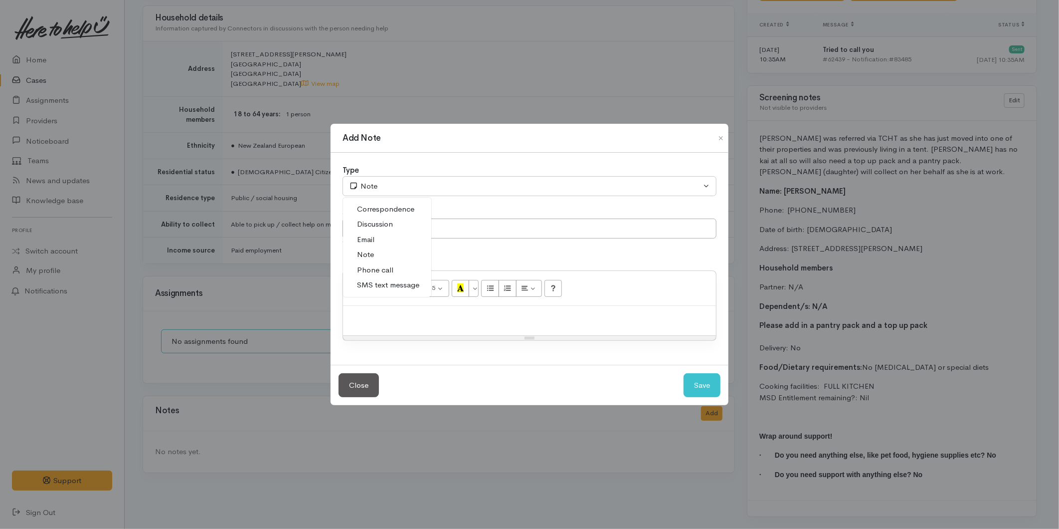
click at [394, 286] on span "SMS text message" at bounding box center [388, 284] width 62 height 11
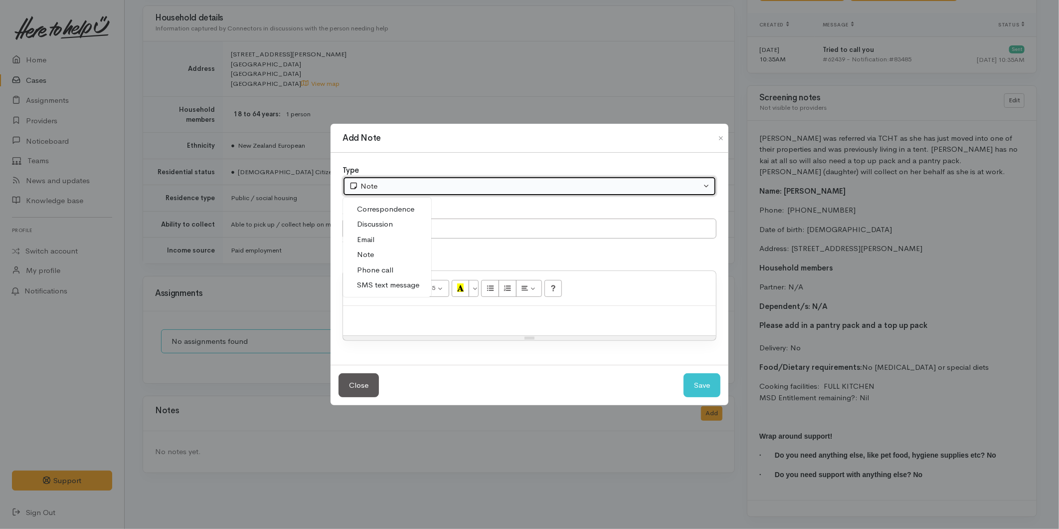
select select "5"
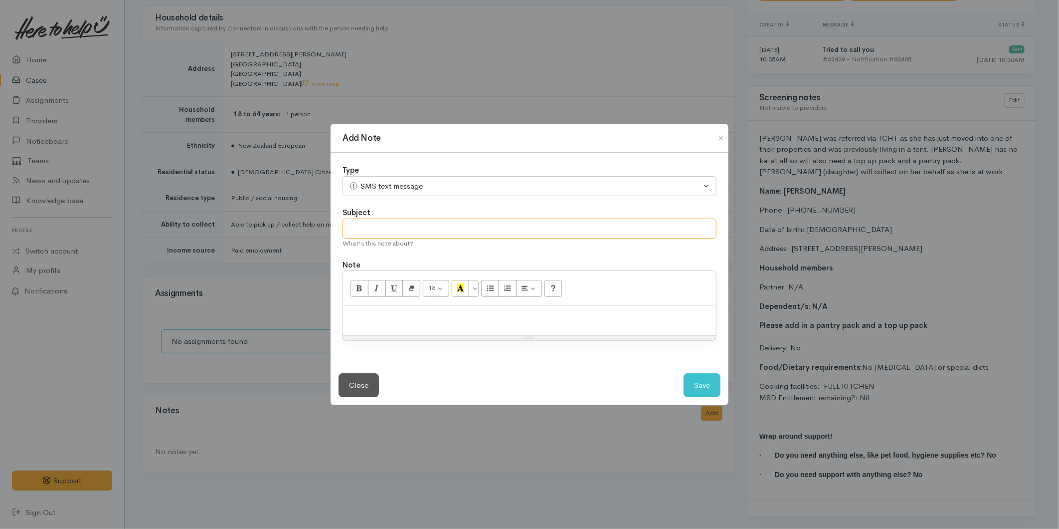
click at [380, 230] on input "text" at bounding box center [530, 228] width 374 height 20
type input "Provider details"
paste div
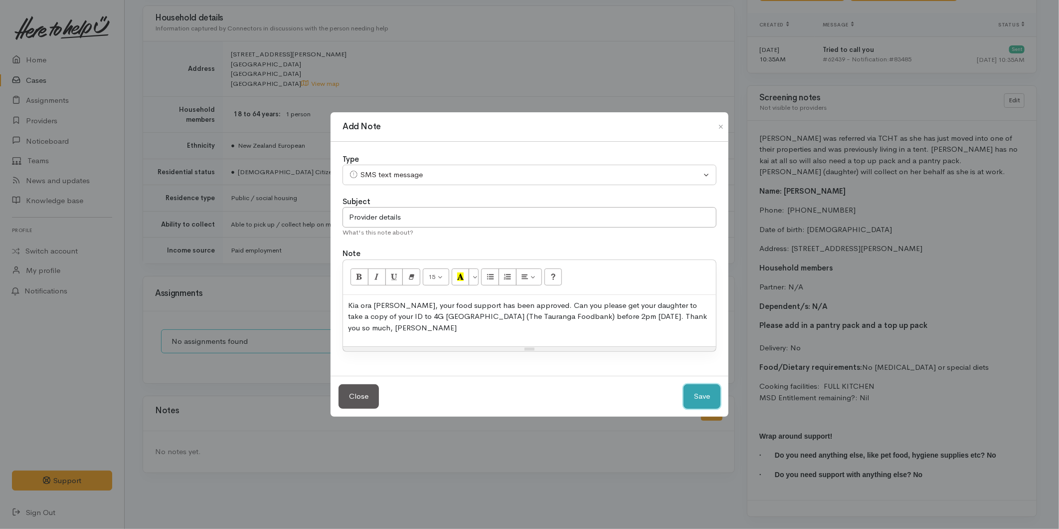
click at [702, 393] on button "Save" at bounding box center [702, 396] width 37 height 24
select select "1"
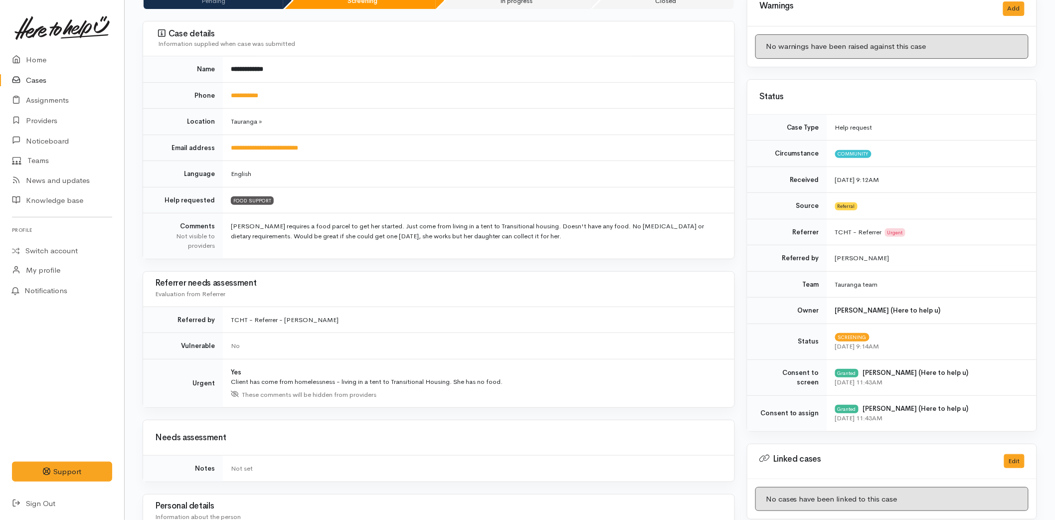
scroll to position [0, 0]
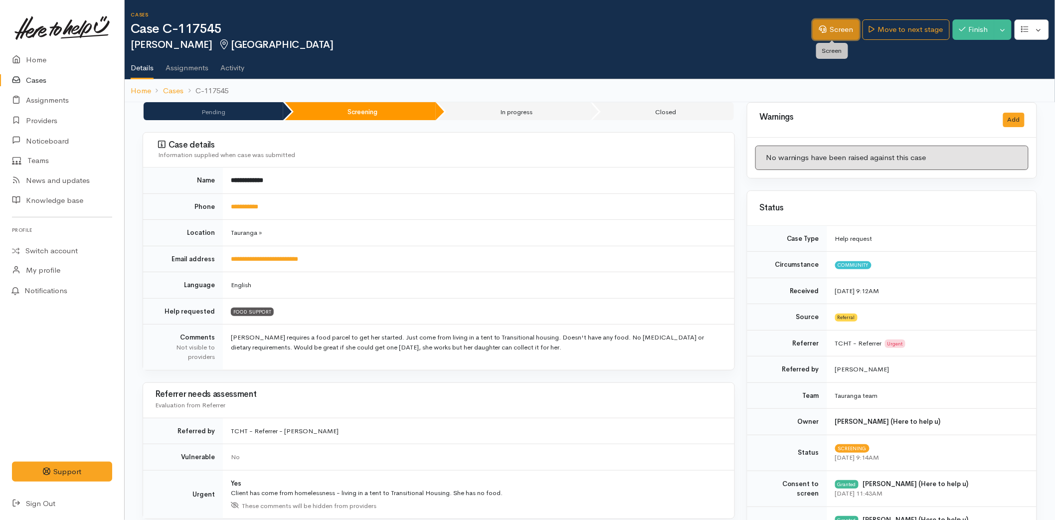
click at [835, 35] on link "Screen" at bounding box center [836, 29] width 47 height 20
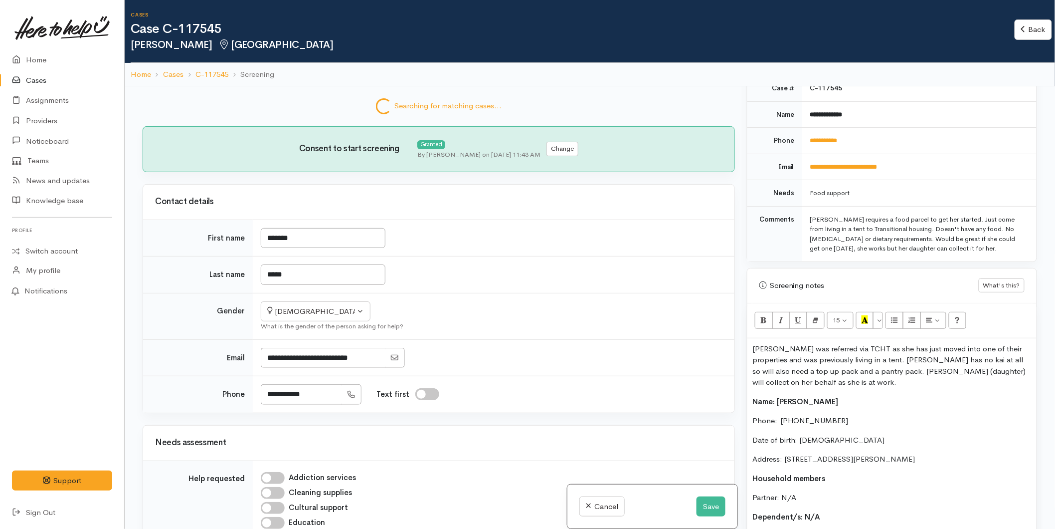
scroll to position [491, 0]
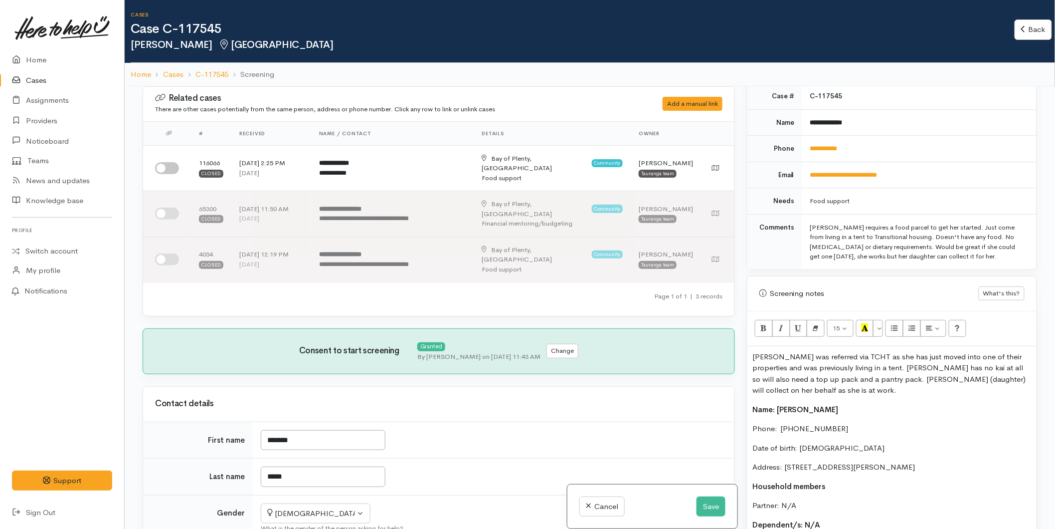
click at [752, 361] on div "[PERSON_NAME] was referred via TCHT as she has just moved into one of their pro…" at bounding box center [892, 529] width 289 height 366
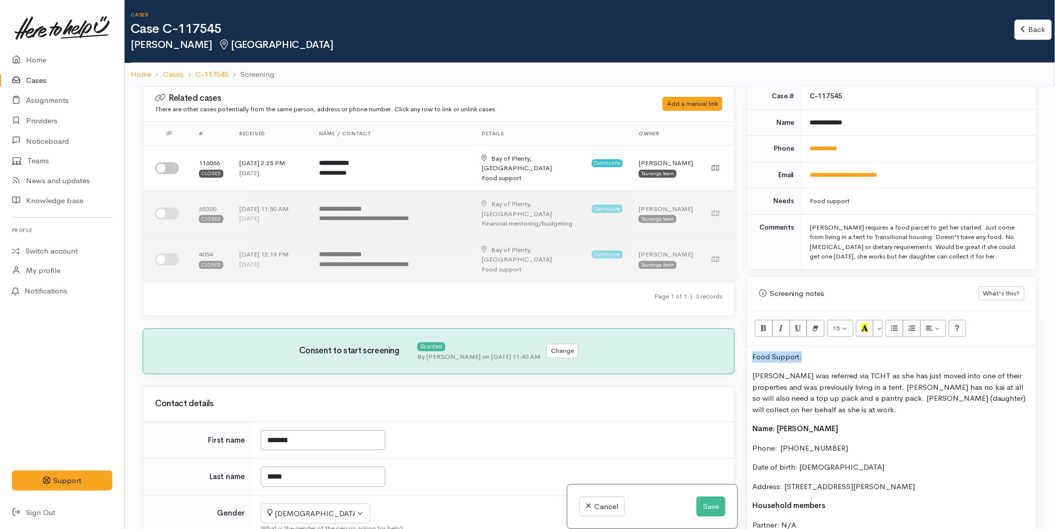
drag, startPoint x: 813, startPoint y: 352, endPoint x: 732, endPoint y: 348, distance: 81.4
click at [732, 348] on div "Related cases There are other cases potentially from the same person, address o…" at bounding box center [590, 350] width 907 height 529
click at [760, 333] on button "Bold (CTRL+B)" at bounding box center [764, 328] width 18 height 17
click at [866, 331] on icon "Recent Color" at bounding box center [865, 327] width 6 height 8
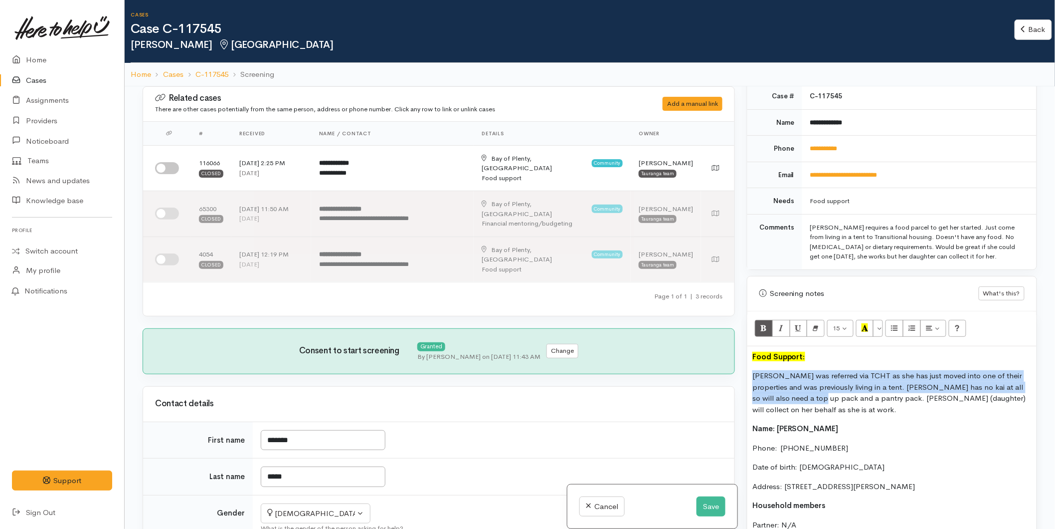
drag, startPoint x: 806, startPoint y: 404, endPoint x: 746, endPoint y: 373, distance: 68.7
click at [745, 373] on div "Warnings Add No warnings have been raised against this case Add Warning Title ●…" at bounding box center [892, 350] width 302 height 529
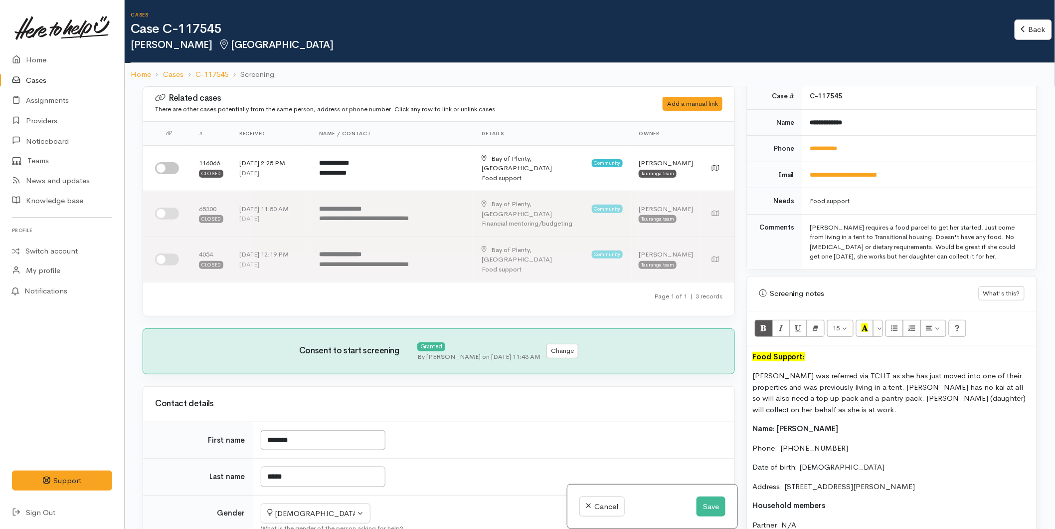
click at [787, 408] on p "Rebekah was referred via TCHT as she has just moved into one of their propertie…" at bounding box center [892, 392] width 279 height 45
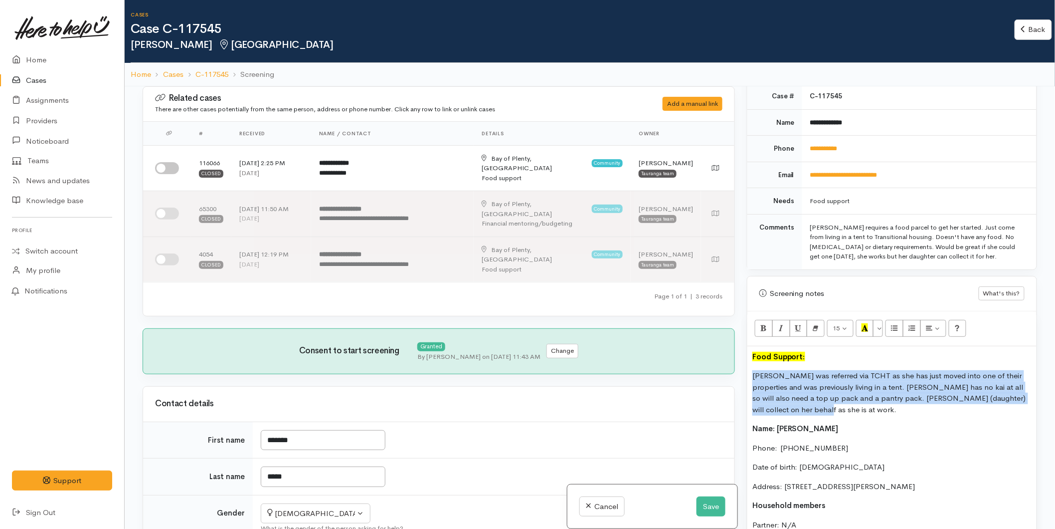
drag, startPoint x: 776, startPoint y: 410, endPoint x: 741, endPoint y: 369, distance: 53.8
click at [741, 369] on div "Warnings Add No warnings have been raised against this case Add Warning Title ●…" at bounding box center [892, 350] width 302 height 529
copy p "Rebekah was referred via TCHT as she has just moved into one of their propertie…"
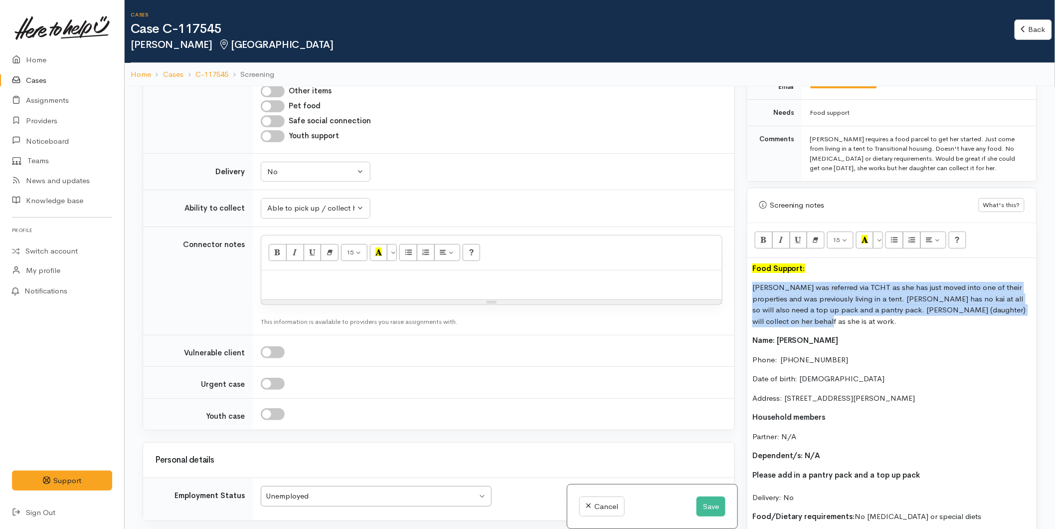
scroll to position [657, 0]
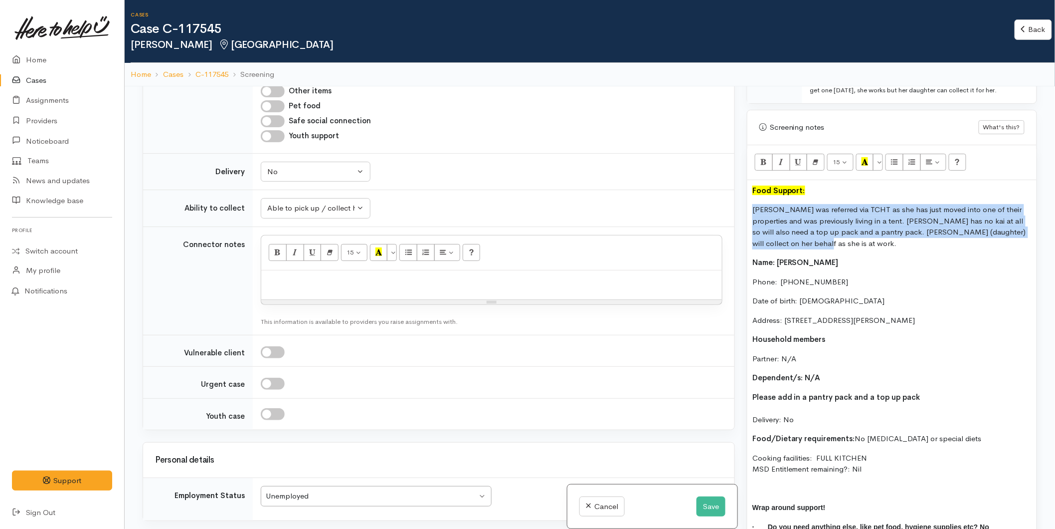
drag, startPoint x: 863, startPoint y: 471, endPoint x: 734, endPoint y: 258, distance: 249.1
click at [734, 258] on div "Related cases There are other cases potentially from the same person, address o…" at bounding box center [590, 350] width 907 height 529
copy div "Name: Rebekah White Phone:  02040517675 Date of birth: 31/12/1975 Address: 57A …"
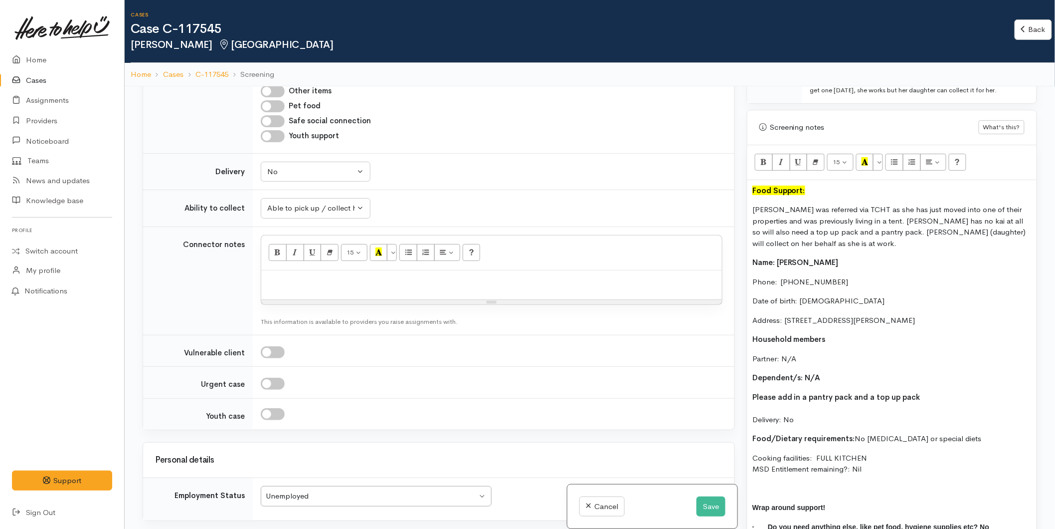
click at [322, 275] on p at bounding box center [491, 280] width 451 height 11
paste div
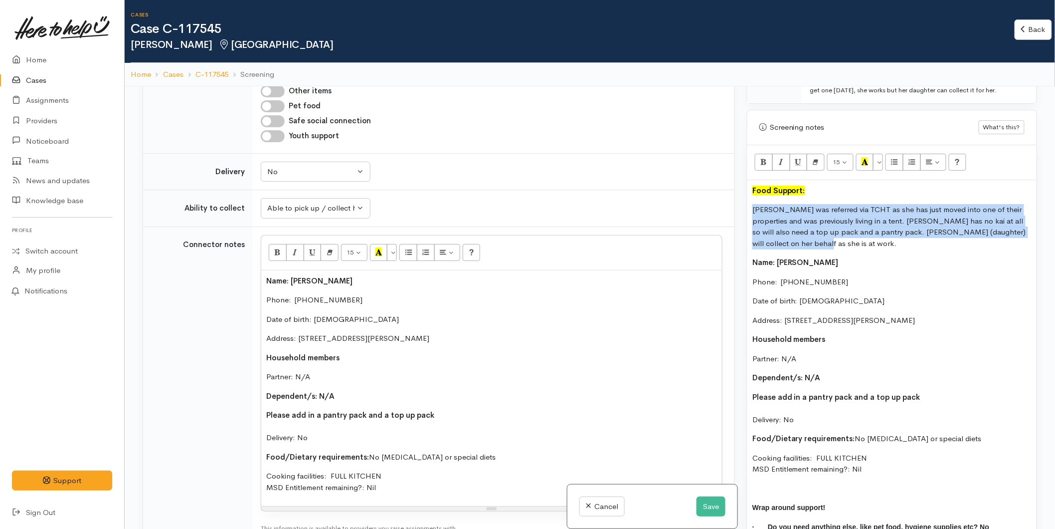
drag, startPoint x: 770, startPoint y: 244, endPoint x: 749, endPoint y: 206, distance: 43.7
click at [749, 206] on div "Food Support: Rebekah was referred via TCHT as she has just moved into one of t…" at bounding box center [892, 372] width 289 height 385
copy p "Rebekah was referred via TCHT as she has just moved into one of their propertie…"
click at [702, 505] on button "Save" at bounding box center [711, 506] width 29 height 20
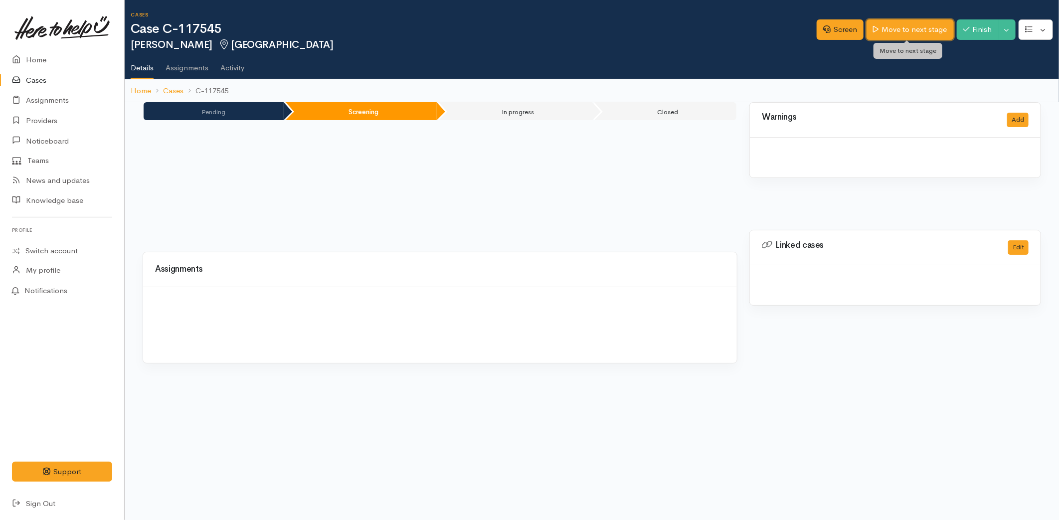
click at [909, 27] on link "Move to next stage" at bounding box center [910, 29] width 87 height 20
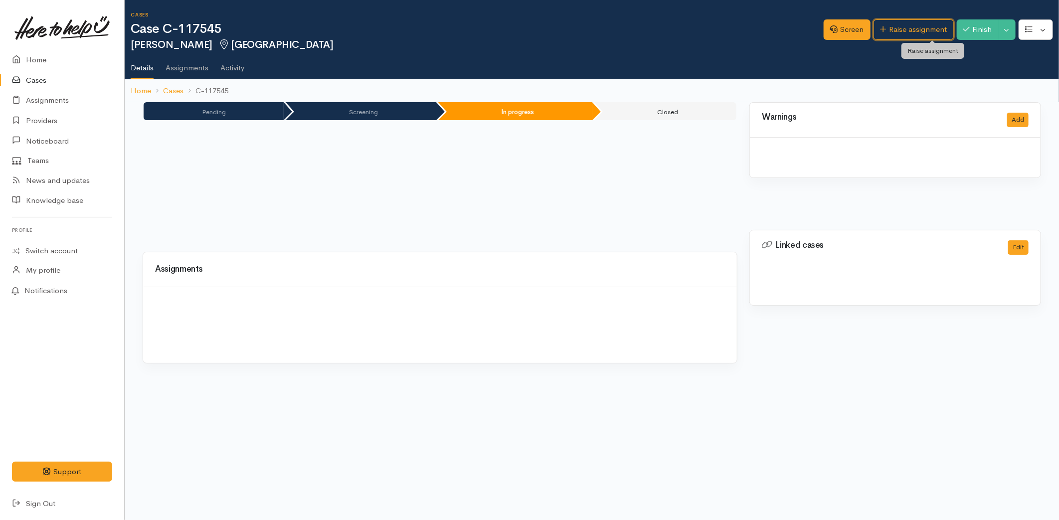
click at [909, 27] on link "Raise assignment" at bounding box center [914, 29] width 80 height 20
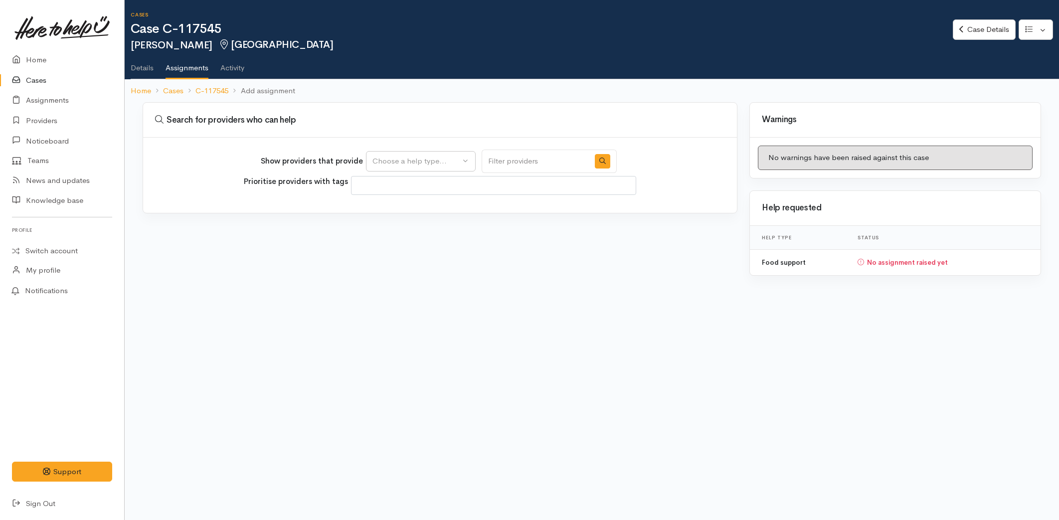
select select
drag, startPoint x: 437, startPoint y: 161, endPoint x: 420, endPoint y: 185, distance: 29.7
click at [437, 160] on div "Choose a help type..." at bounding box center [417, 161] width 88 height 11
click at [387, 209] on span "Food support" at bounding box center [402, 208] width 46 height 11
select select "3"
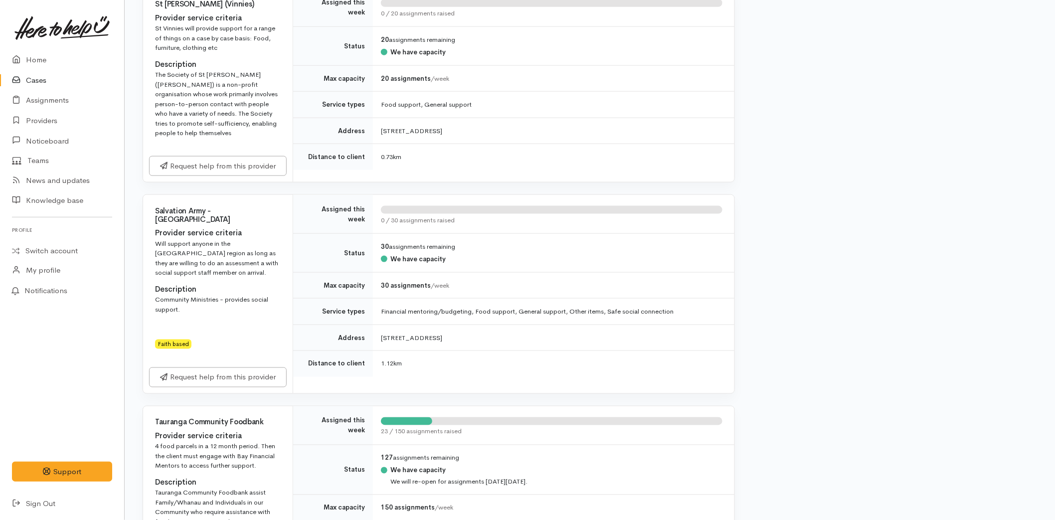
scroll to position [609, 0]
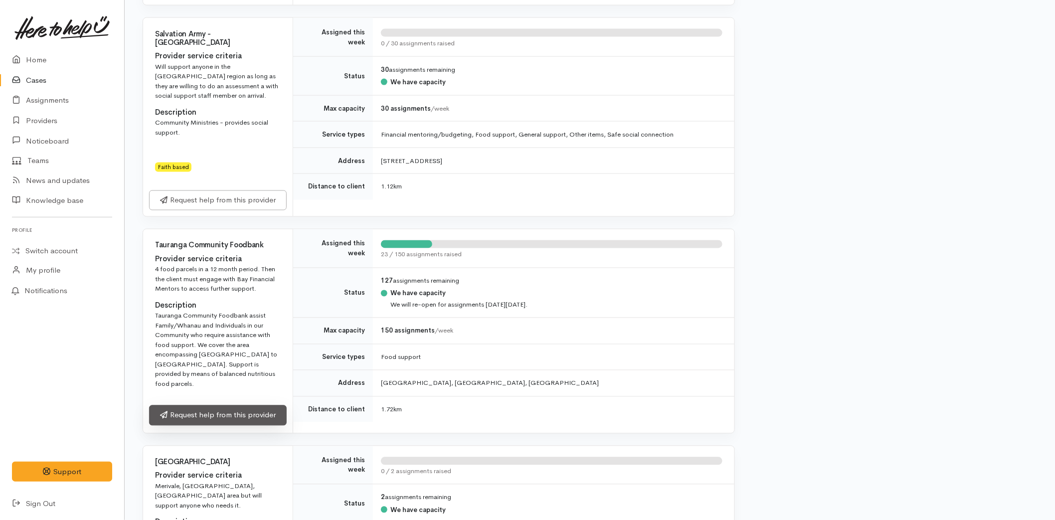
click at [206, 405] on link "Request help from this provider" at bounding box center [218, 415] width 138 height 20
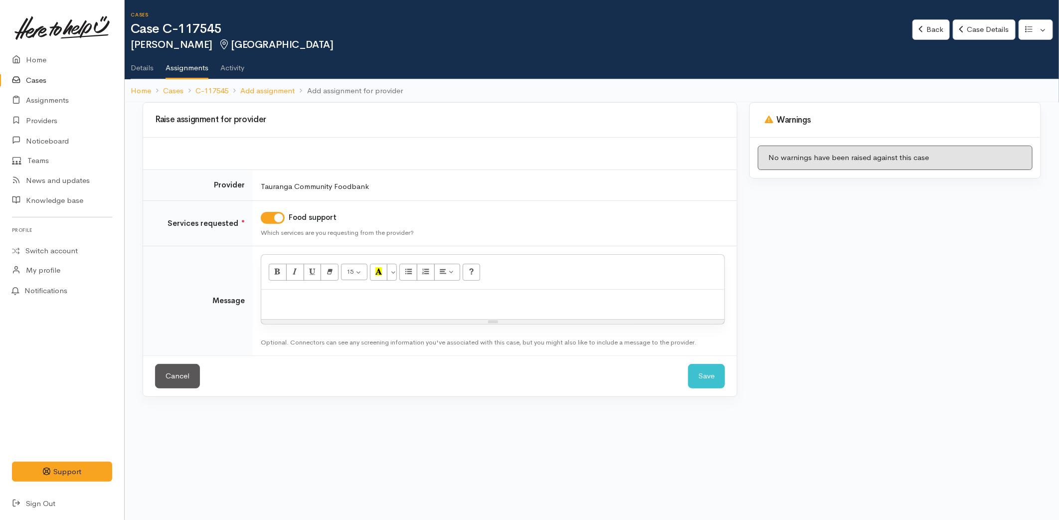
click at [353, 293] on div at bounding box center [492, 304] width 463 height 29
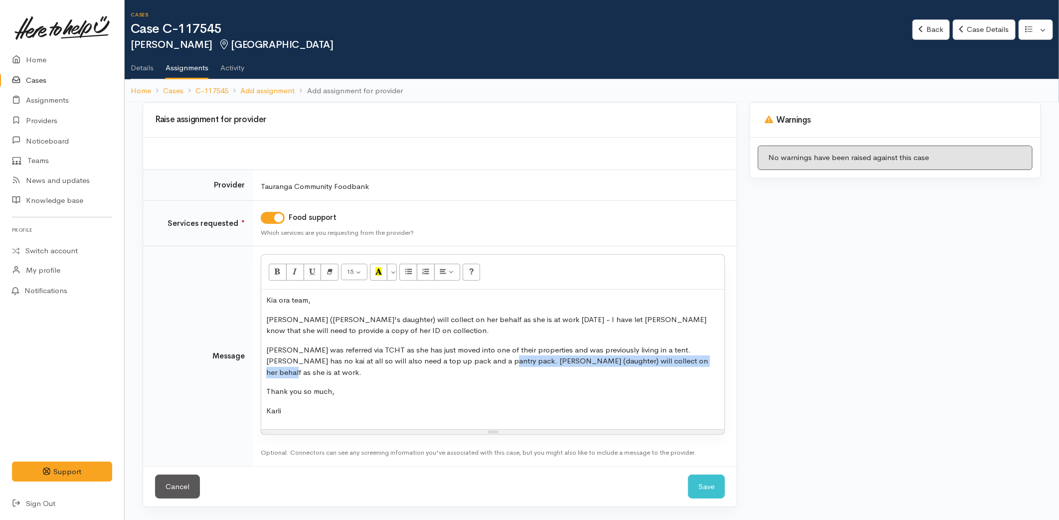
drag, startPoint x: 677, startPoint y: 362, endPoint x: 477, endPoint y: 366, distance: 199.5
click at [466, 362] on p "[PERSON_NAME] was referred via TCHT as she has just moved into one of their pro…" at bounding box center [492, 362] width 453 height 34
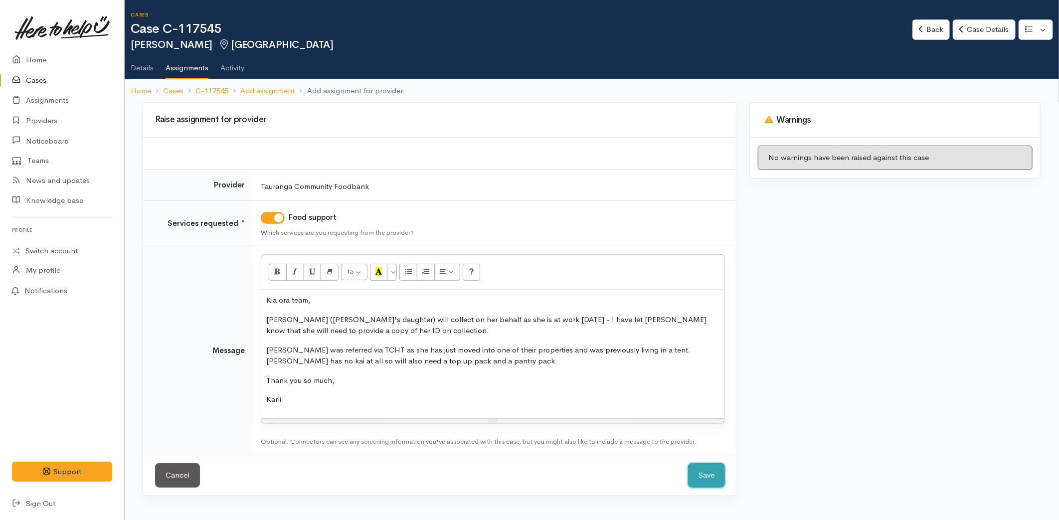
click at [697, 476] on button "Save" at bounding box center [706, 475] width 37 height 24
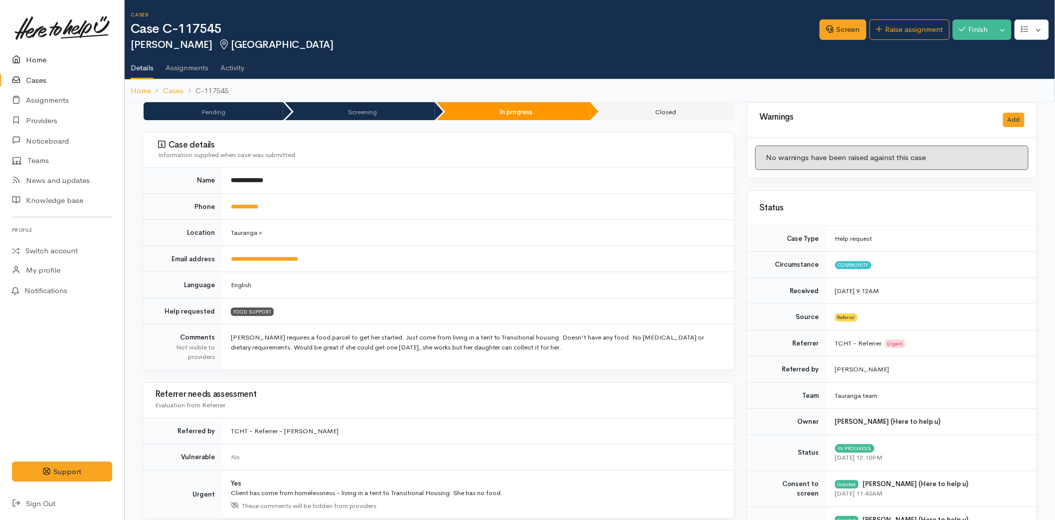
click at [35, 53] on link "Home" at bounding box center [62, 60] width 124 height 20
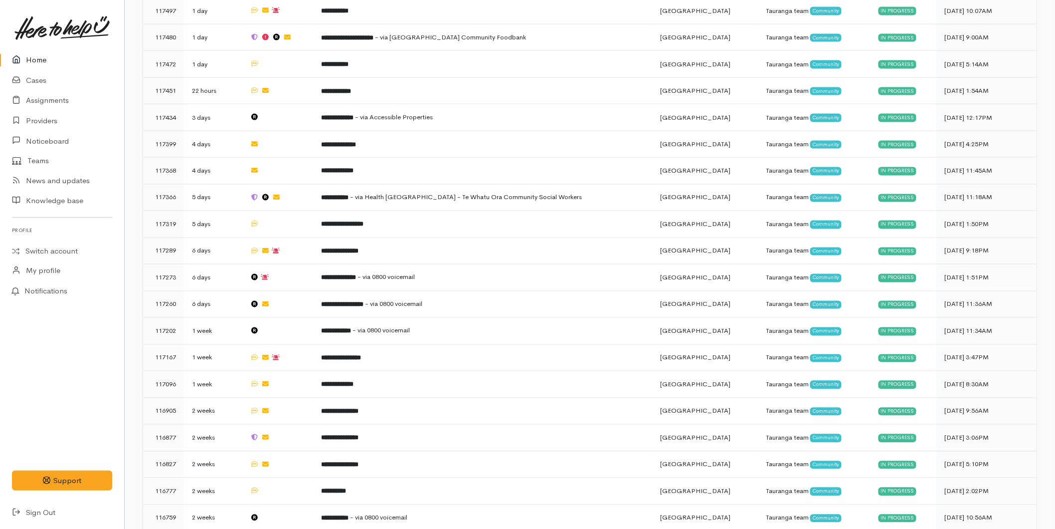
scroll to position [684, 0]
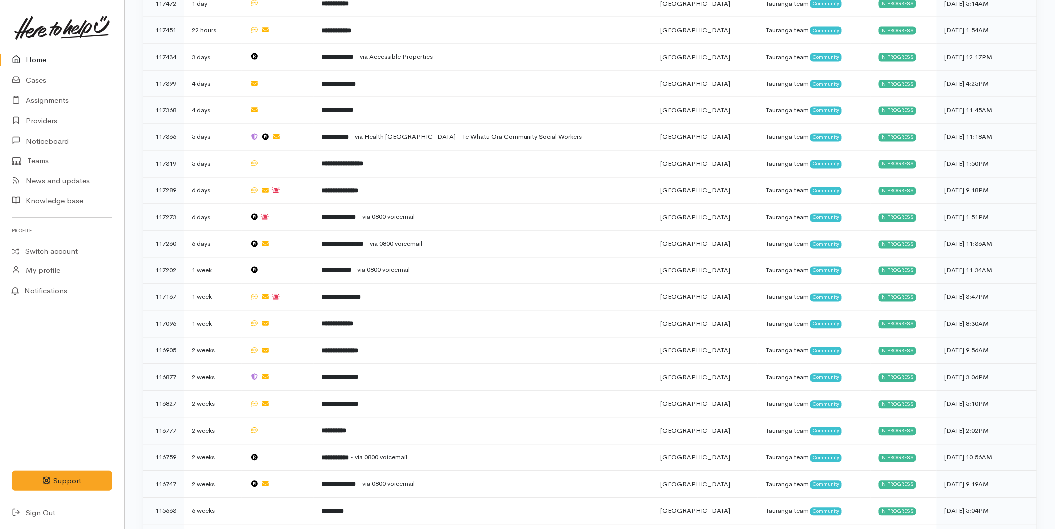
click at [53, 58] on link "Home" at bounding box center [62, 60] width 124 height 20
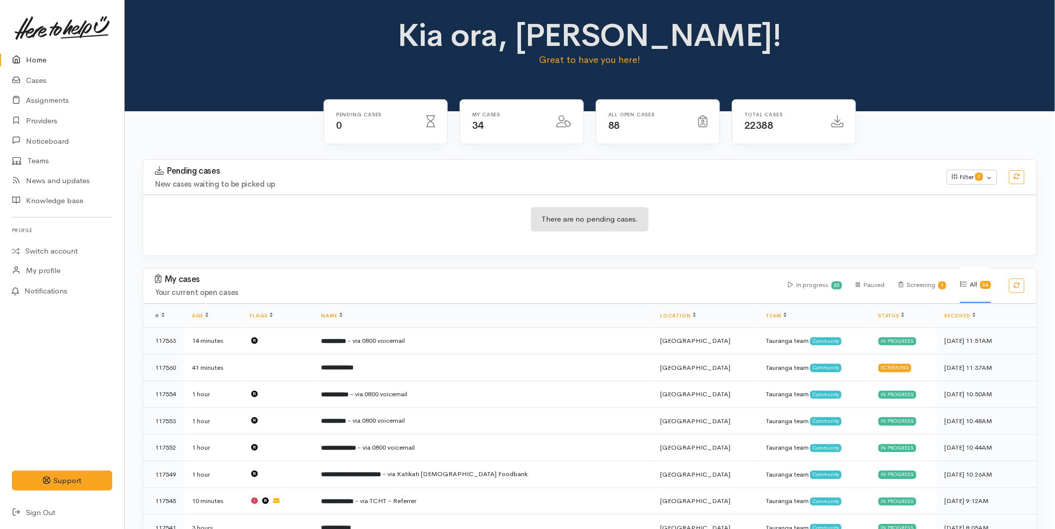
click at [32, 58] on link "Home" at bounding box center [62, 60] width 124 height 20
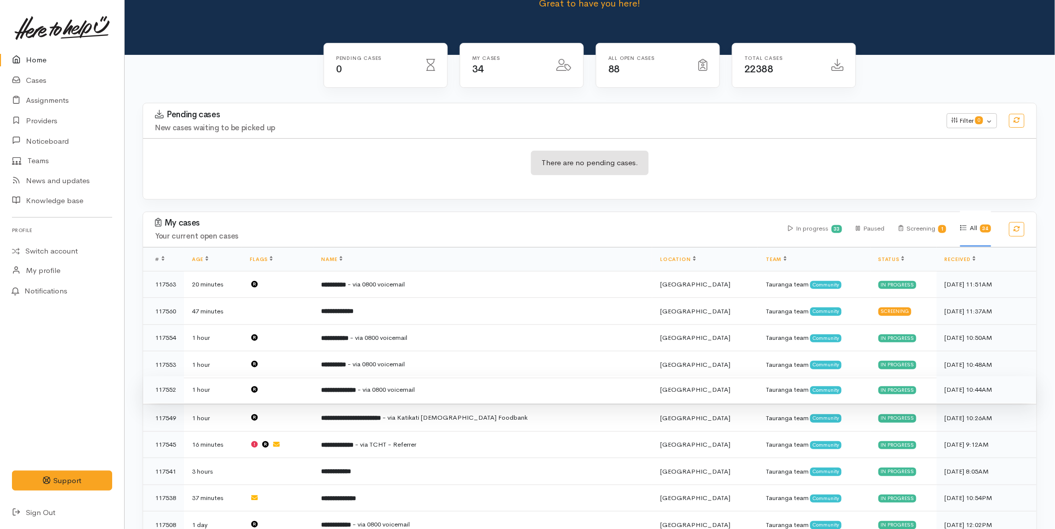
scroll to position [55, 0]
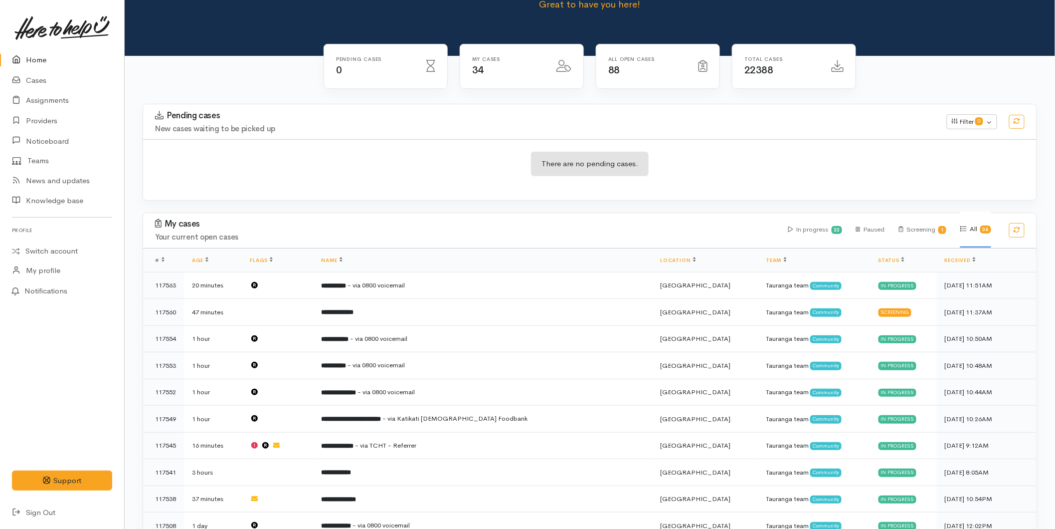
click at [47, 48] on link at bounding box center [62, 28] width 100 height 44
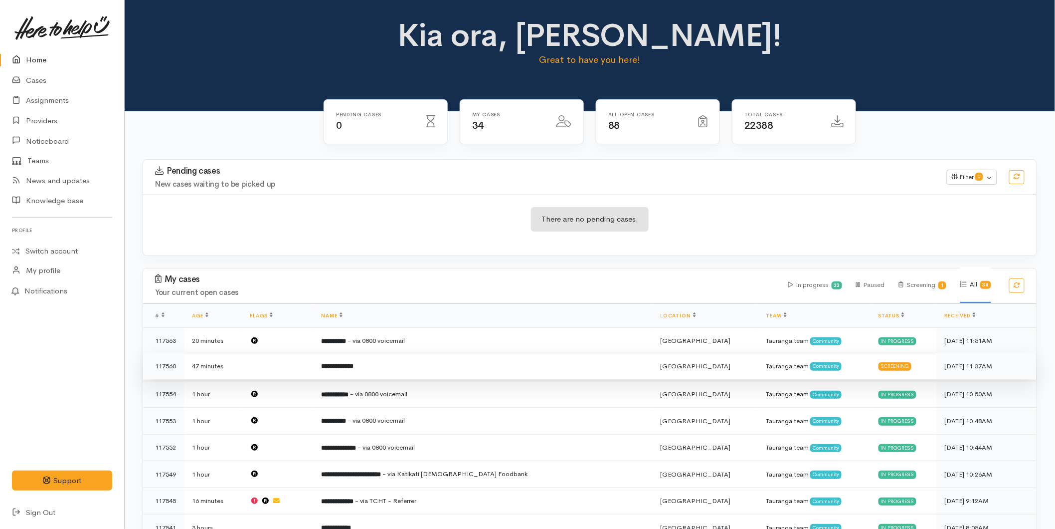
click at [392, 363] on td "**********" at bounding box center [483, 366] width 339 height 27
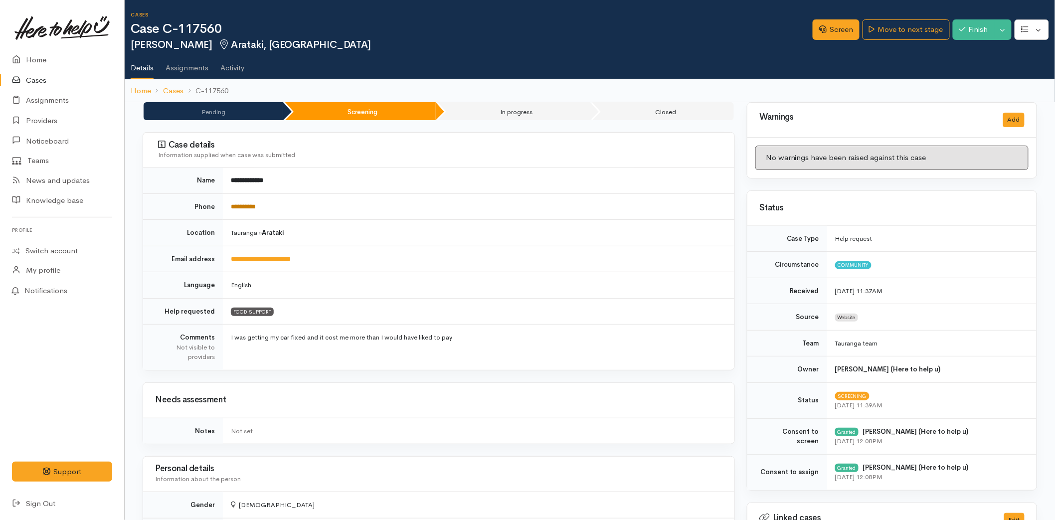
click at [256, 206] on link "**********" at bounding box center [243, 206] width 25 height 6
drag, startPoint x: 826, startPoint y: 23, endPoint x: 884, endPoint y: 236, distance: 220.5
click at [826, 23] on link "Screen" at bounding box center [836, 29] width 47 height 20
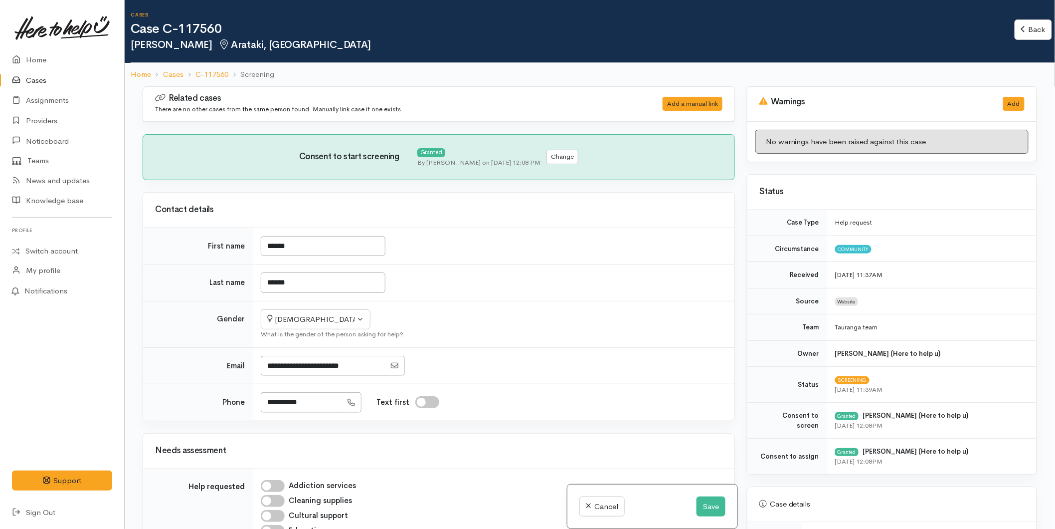
scroll to position [388, 0]
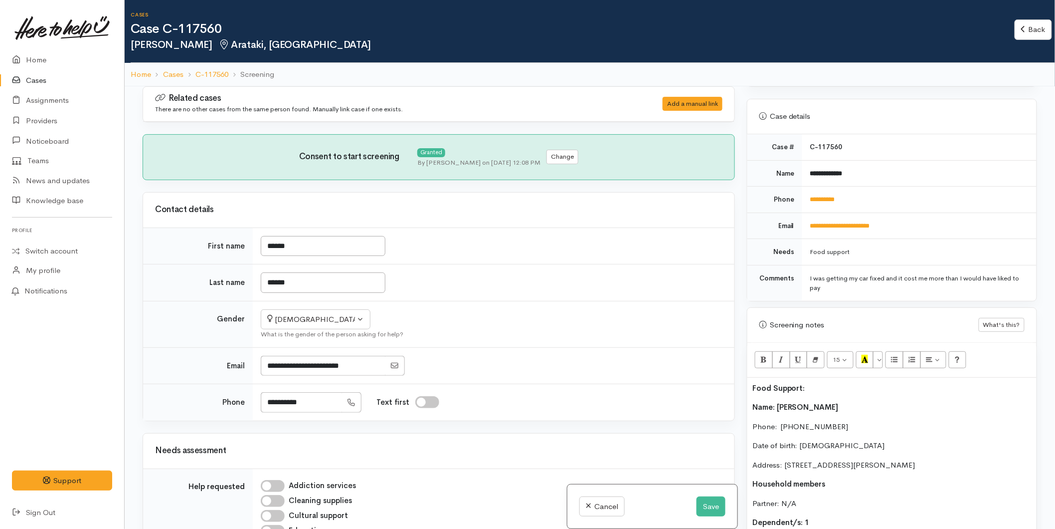
drag, startPoint x: 813, startPoint y: 387, endPoint x: 804, endPoint y: 361, distance: 27.4
click at [745, 383] on div "Warnings Add No warnings have been raised against this case Add Warning Title ●…" at bounding box center [892, 350] width 302 height 529
drag, startPoint x: 867, startPoint y: 353, endPoint x: 783, endPoint y: 396, distance: 93.9
click at [866, 353] on button "Recent Color" at bounding box center [865, 359] width 18 height 17
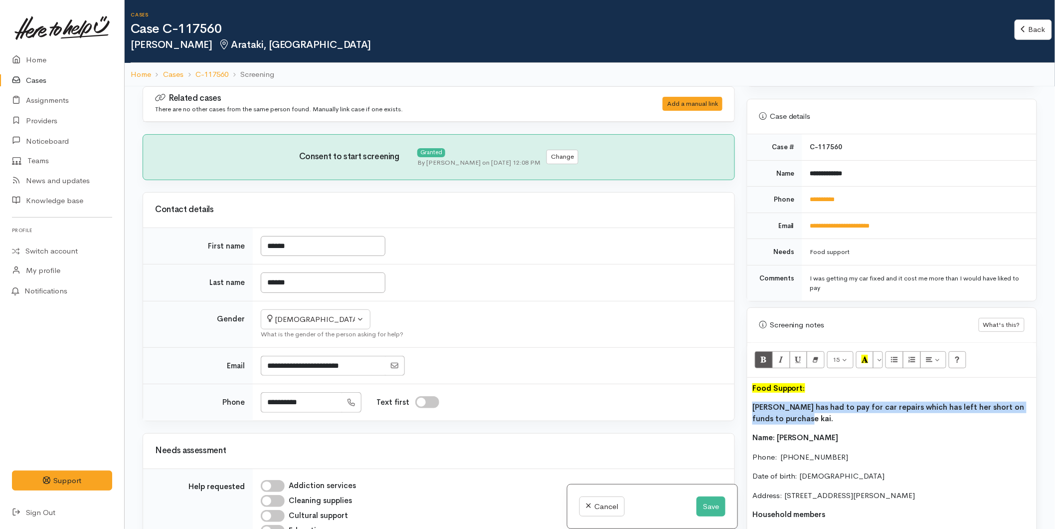
drag, startPoint x: 802, startPoint y: 418, endPoint x: 829, endPoint y: 373, distance: 52.6
click at [744, 404] on div "Warnings Add No warnings have been raised against this case Add Warning Title ●…" at bounding box center [892, 350] width 302 height 529
click at [880, 362] on button "More Color" at bounding box center [878, 359] width 10 height 17
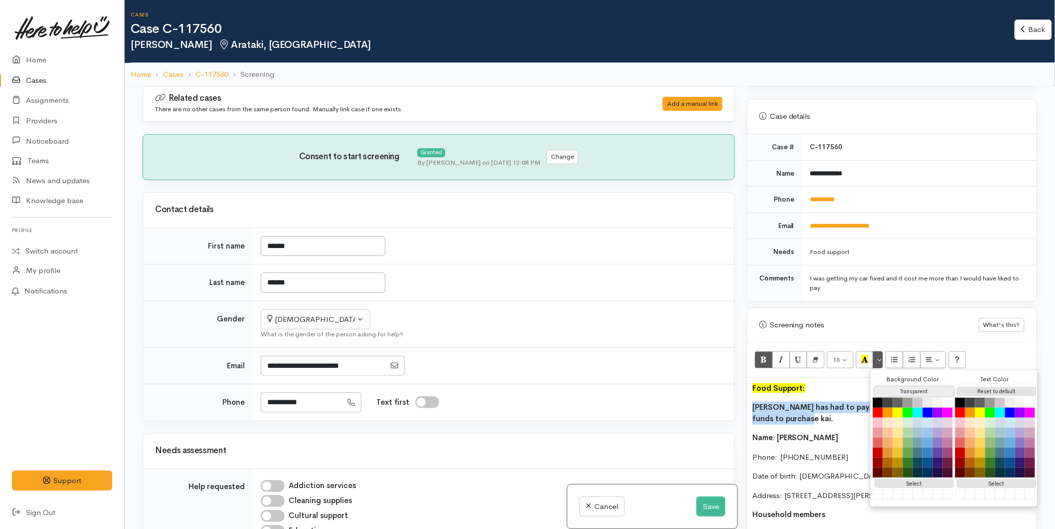
click at [885, 390] on button "Transparent" at bounding box center [915, 391] width 80 height 9
click at [981, 390] on button "Reset to default" at bounding box center [997, 391] width 80 height 9
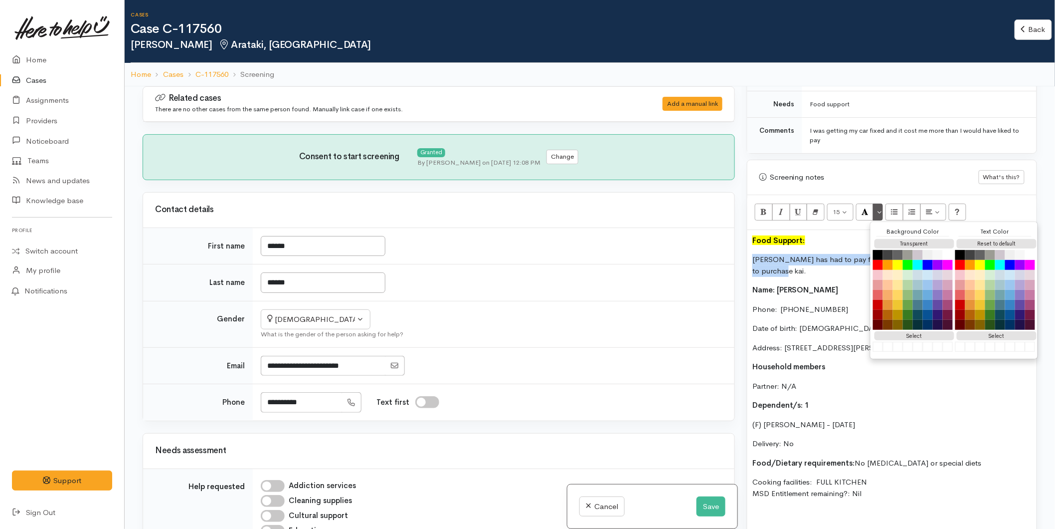
scroll to position [499, 0]
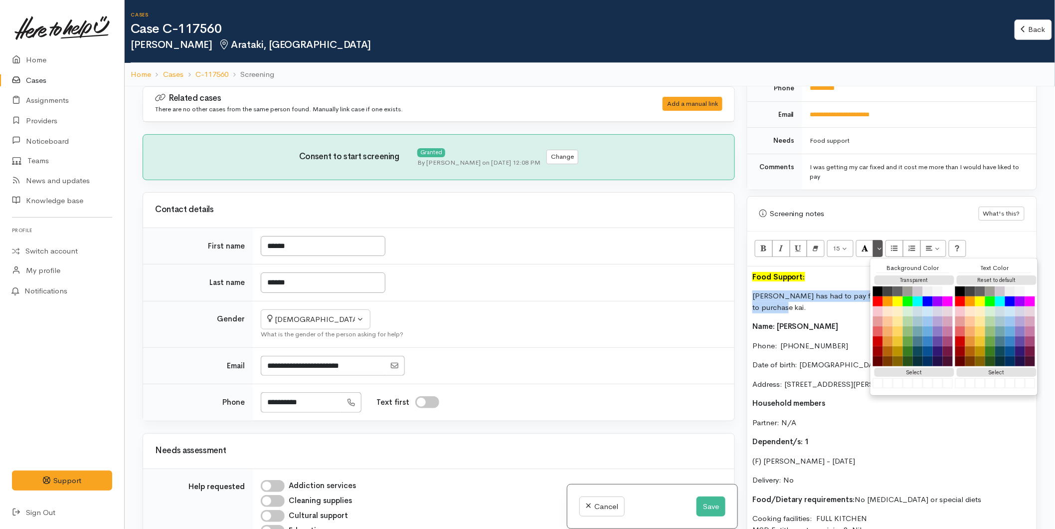
click at [787, 300] on p "Stacey has had to pay for car repairs which has left her short on funds to purc…" at bounding box center [892, 301] width 279 height 22
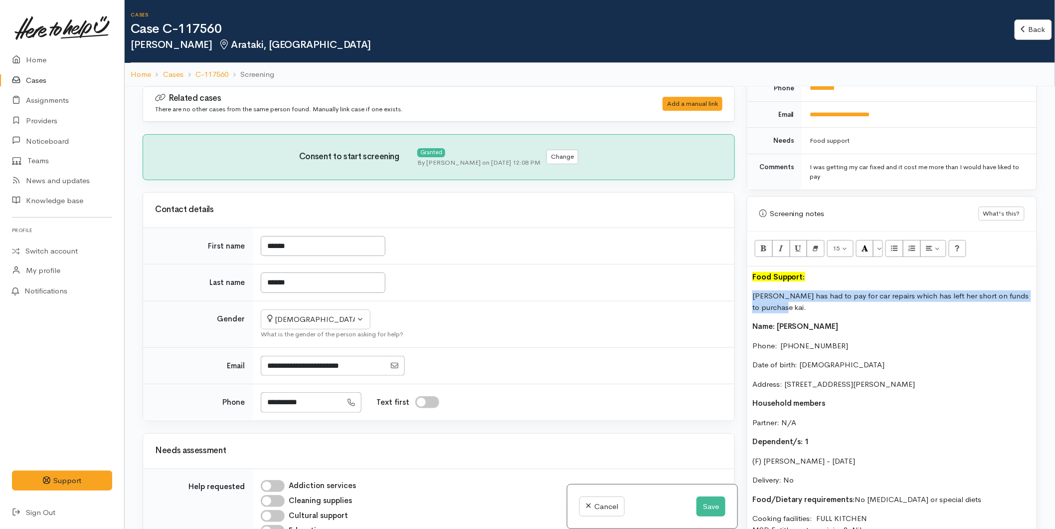
drag, startPoint x: 754, startPoint y: 297, endPoint x: 748, endPoint y: 293, distance: 7.1
click at [748, 293] on div "Food Support: Stacey has had to pay for car repairs which has left her short on…" at bounding box center [892, 445] width 289 height 359
copy p "Stacey has had to pay for car repairs which has left her short on funds to purc…"
click at [715, 502] on button "Save" at bounding box center [711, 506] width 29 height 20
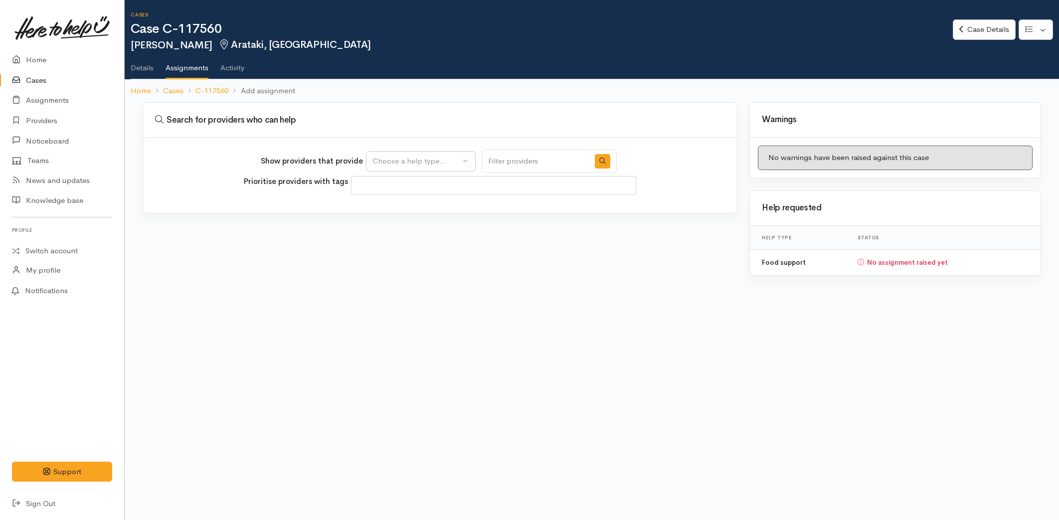
select select
click at [452, 163] on div "Choose a help type..." at bounding box center [417, 161] width 88 height 11
click at [405, 210] on span "Food support" at bounding box center [402, 208] width 46 height 11
select select "3"
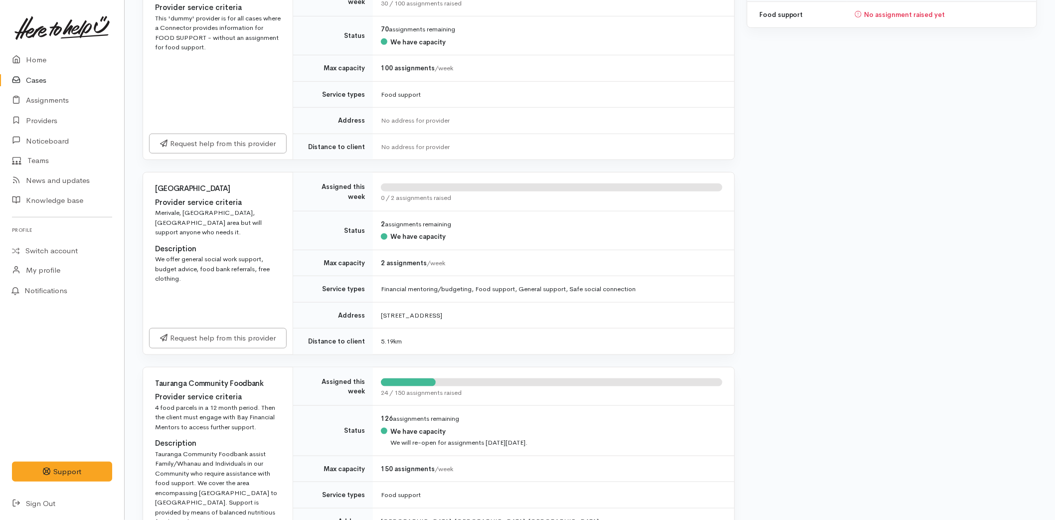
scroll to position [443, 0]
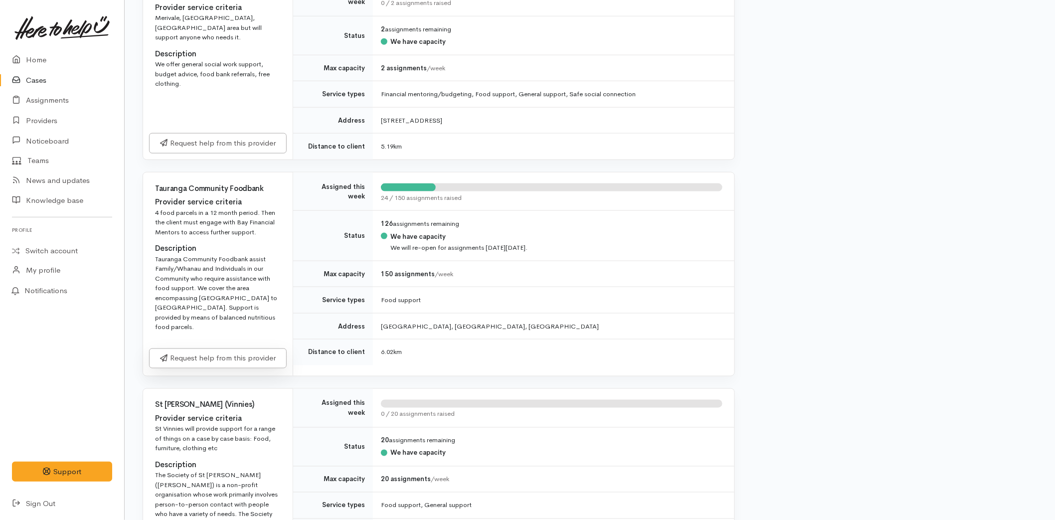
drag, startPoint x: 227, startPoint y: 360, endPoint x: 309, endPoint y: 385, distance: 86.0
click at [227, 359] on link "Request help from this provider" at bounding box center [218, 359] width 138 height 20
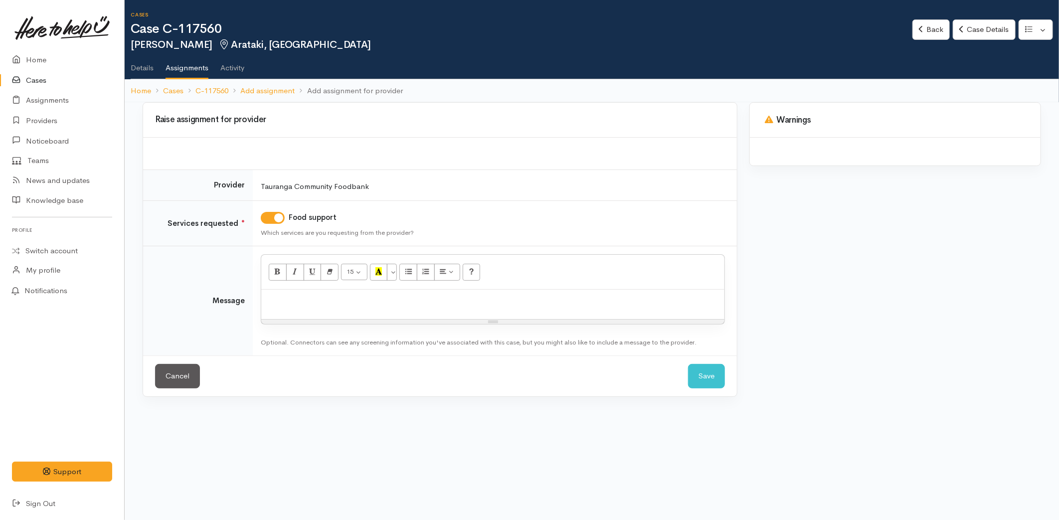
click at [289, 303] on p at bounding box center [492, 300] width 453 height 11
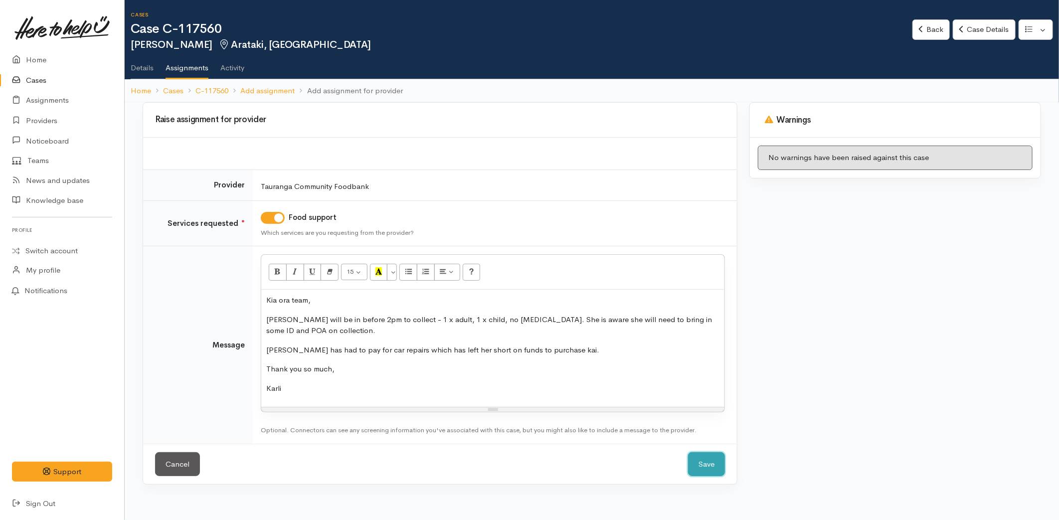
click at [697, 461] on button "Save" at bounding box center [706, 464] width 37 height 24
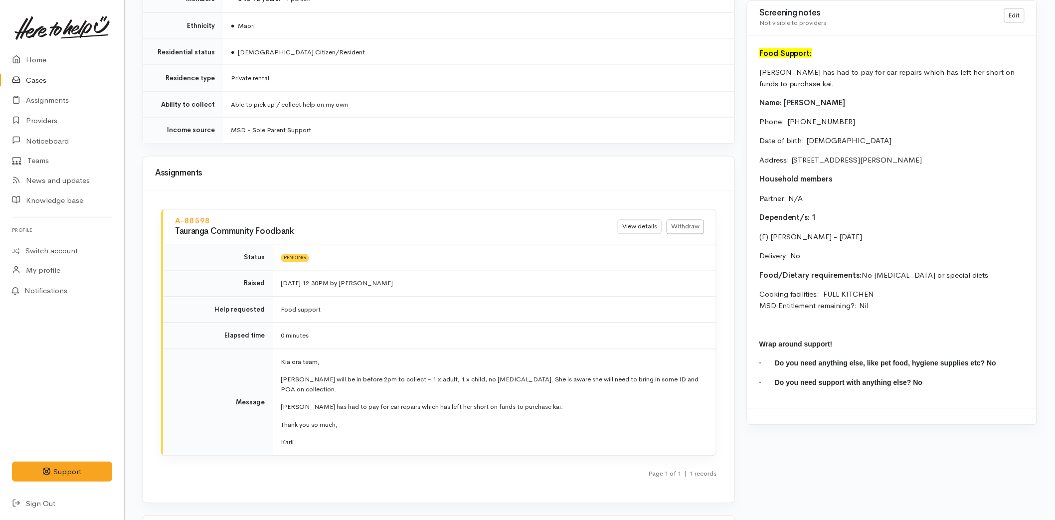
scroll to position [759, 0]
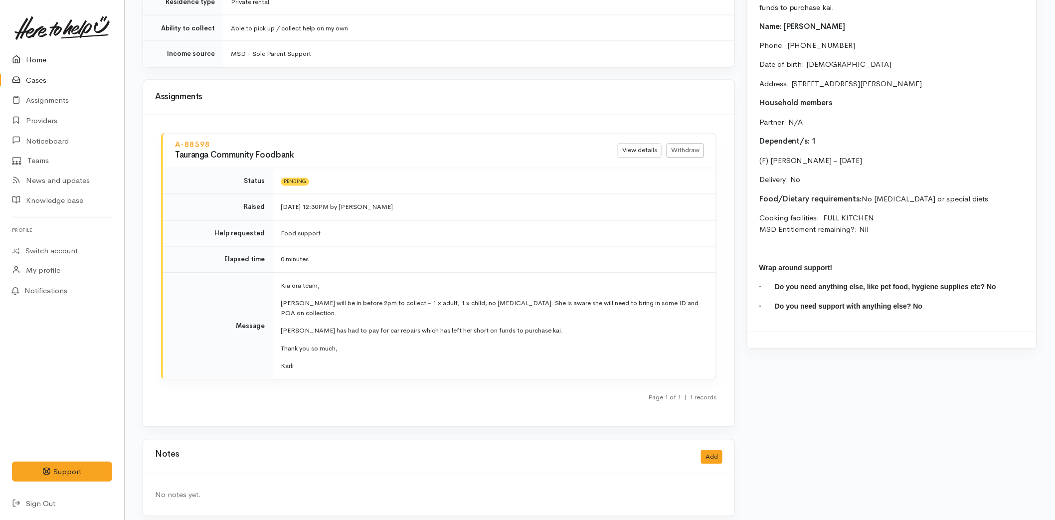
click at [28, 55] on link "Home" at bounding box center [62, 60] width 124 height 20
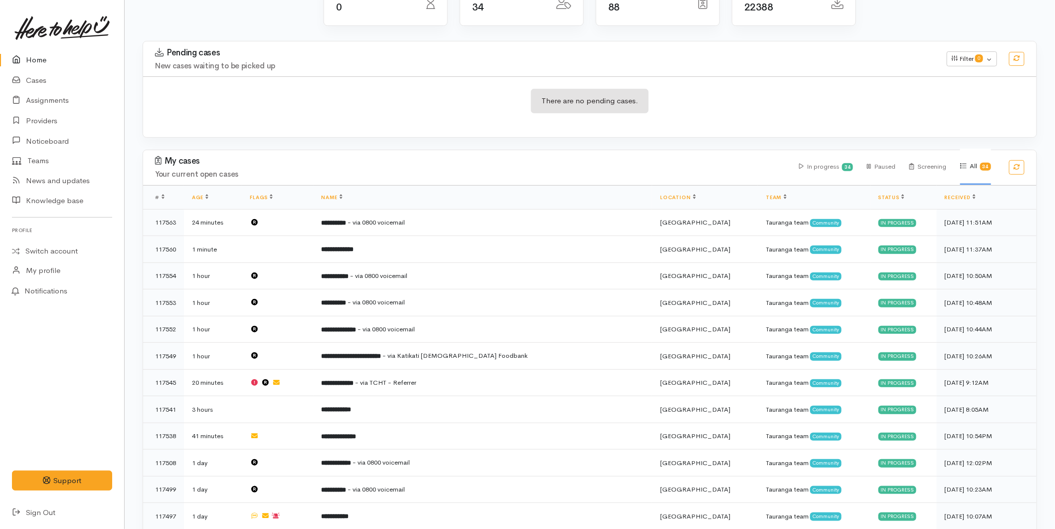
scroll to position [8, 0]
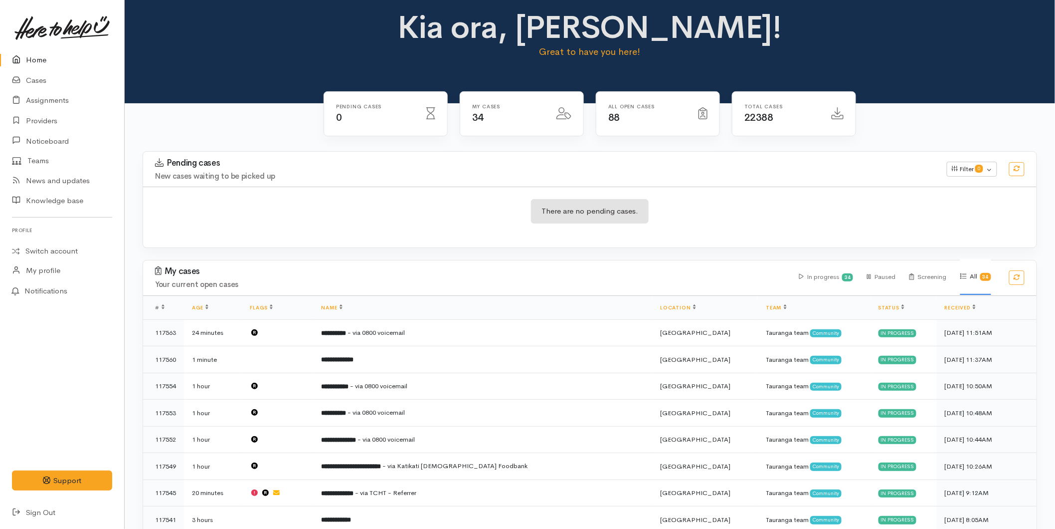
click at [45, 56] on link "Home" at bounding box center [62, 60] width 124 height 20
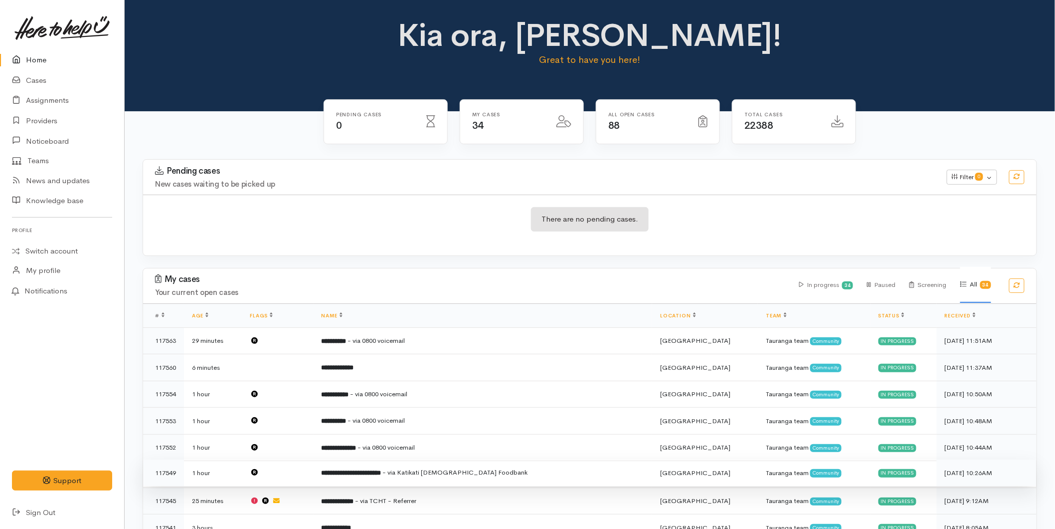
scroll to position [55, 0]
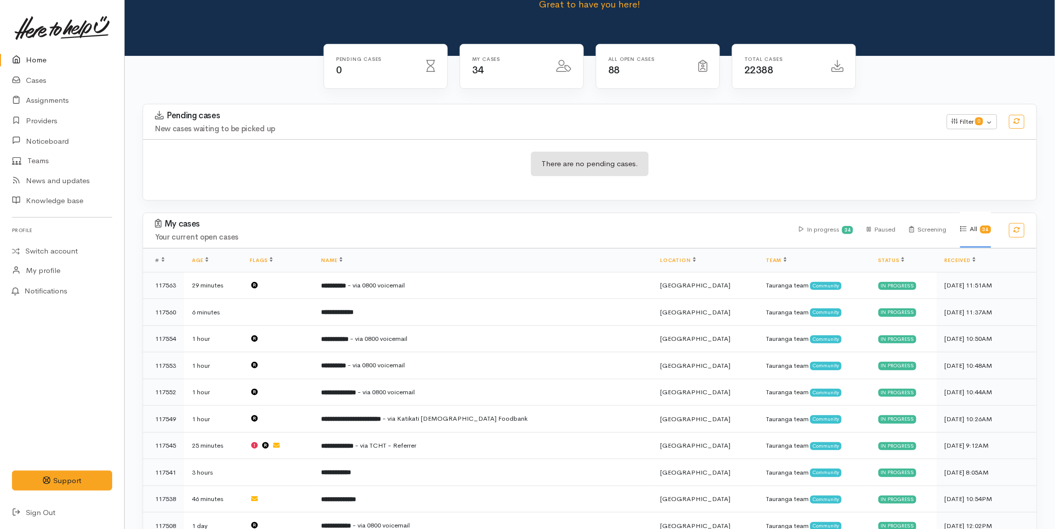
click at [44, 61] on link "Home" at bounding box center [62, 60] width 124 height 20
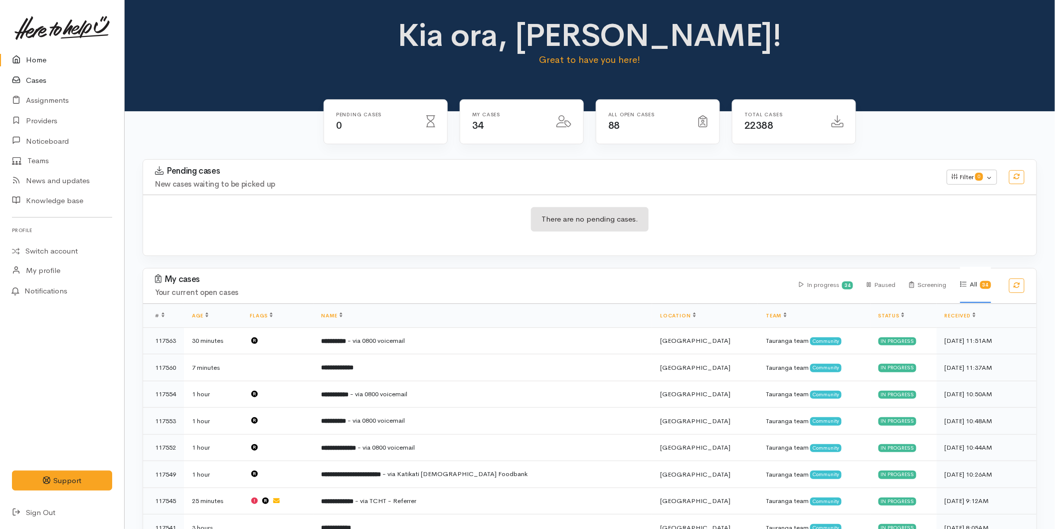
drag, startPoint x: 38, startPoint y: 59, endPoint x: 3, endPoint y: 83, distance: 42.6
click at [37, 60] on link "Home" at bounding box center [62, 60] width 124 height 20
click at [41, 58] on link "Home" at bounding box center [62, 60] width 124 height 20
click at [40, 53] on link "Home" at bounding box center [62, 60] width 124 height 20
drag, startPoint x: 39, startPoint y: 55, endPoint x: 65, endPoint y: 74, distance: 32.2
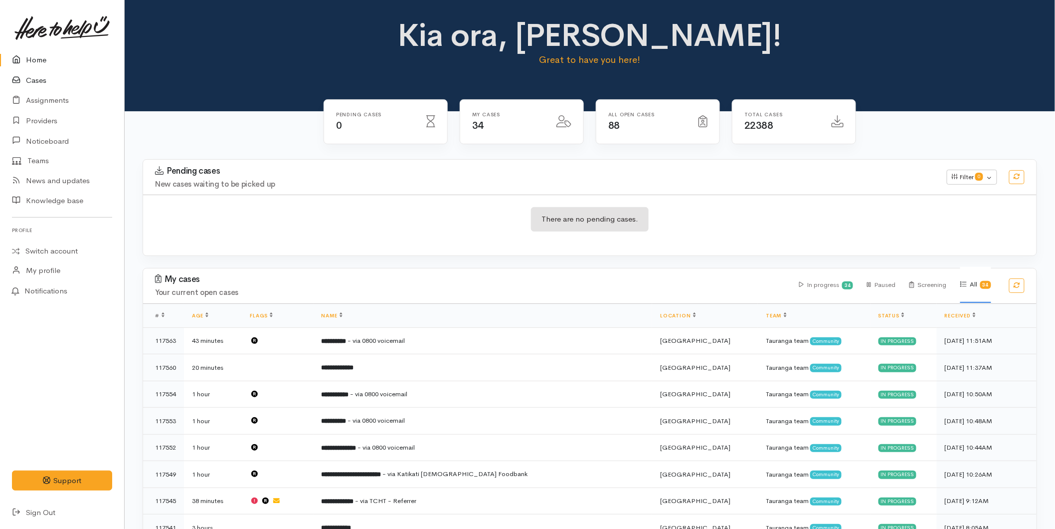
click at [39, 55] on link "Home" at bounding box center [62, 60] width 124 height 20
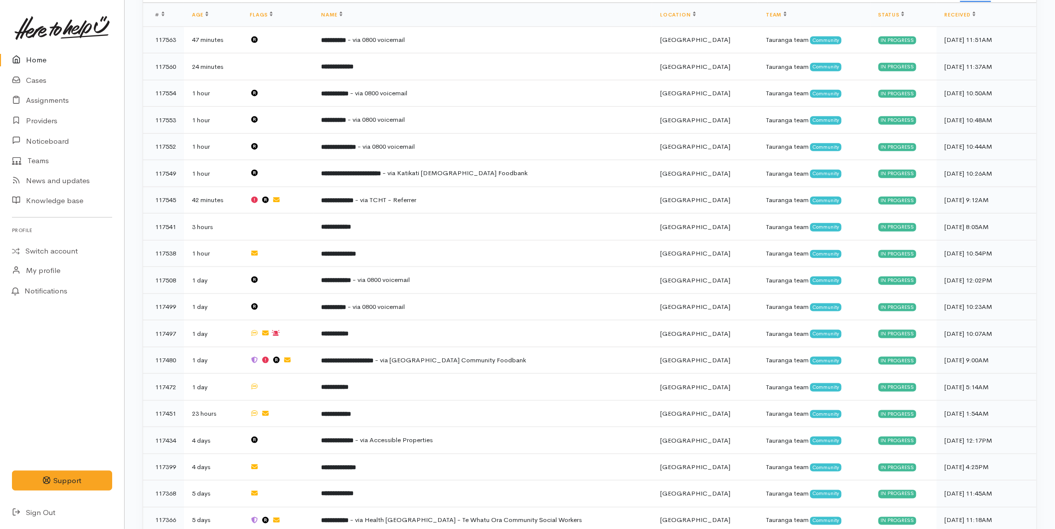
scroll to position [443, 0]
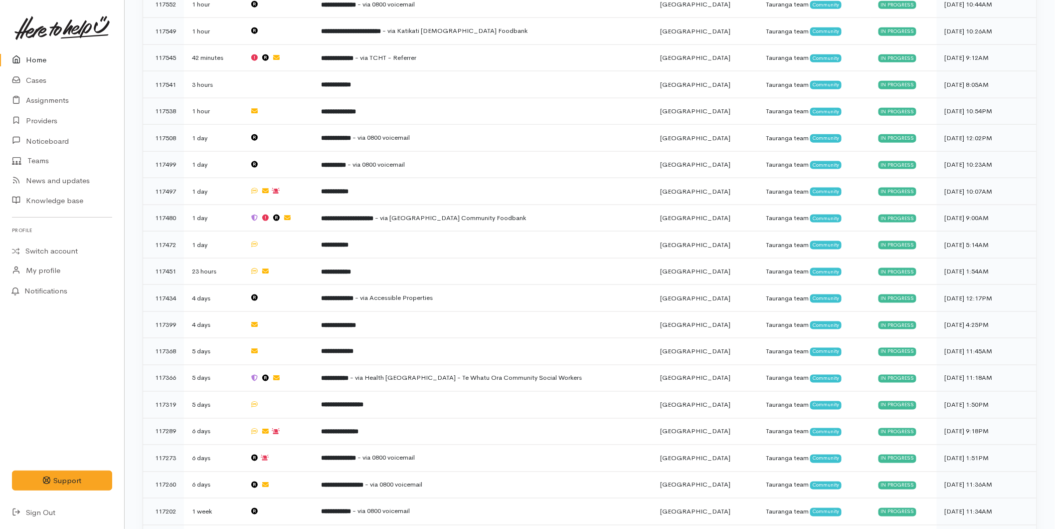
click at [45, 55] on link "Home" at bounding box center [62, 60] width 124 height 20
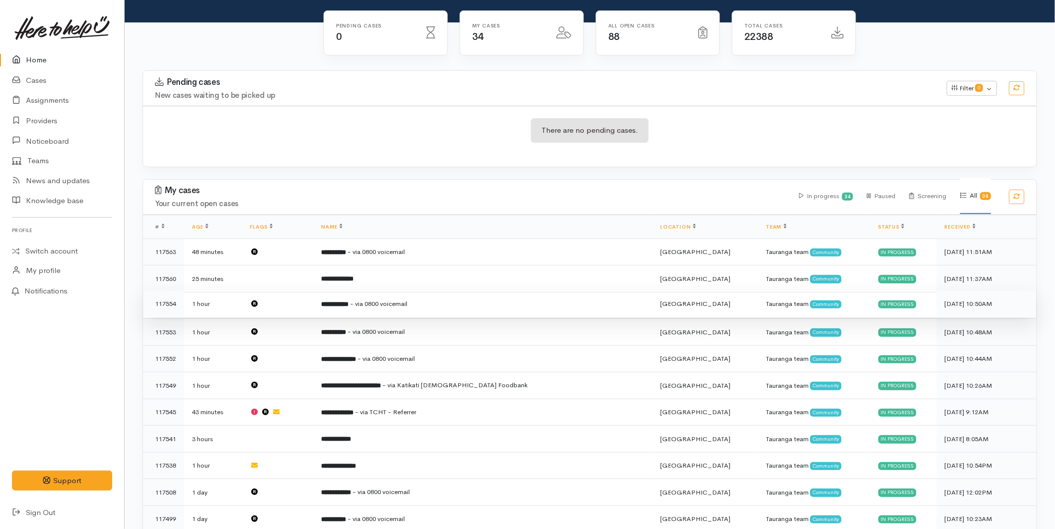
scroll to position [221, 0]
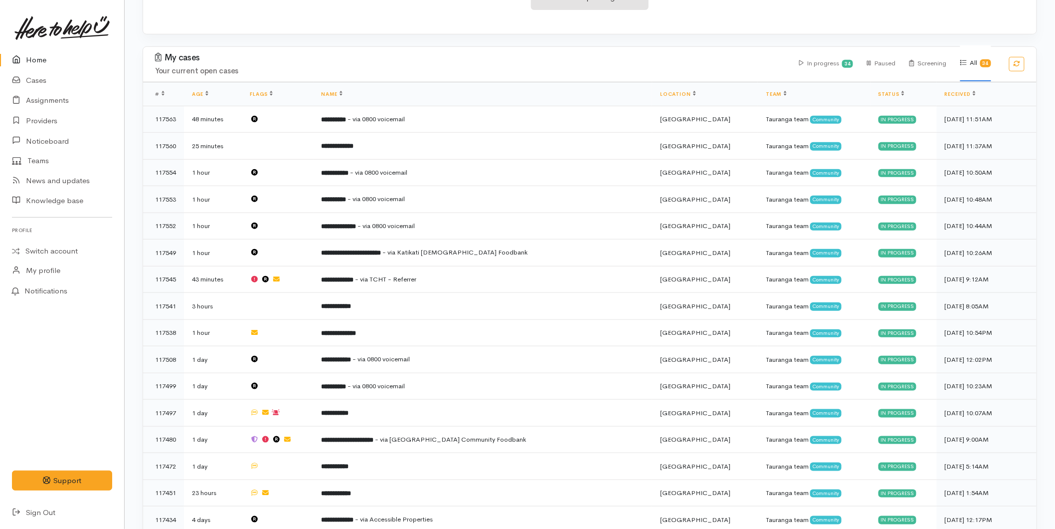
click at [41, 55] on link "Home" at bounding box center [62, 60] width 124 height 20
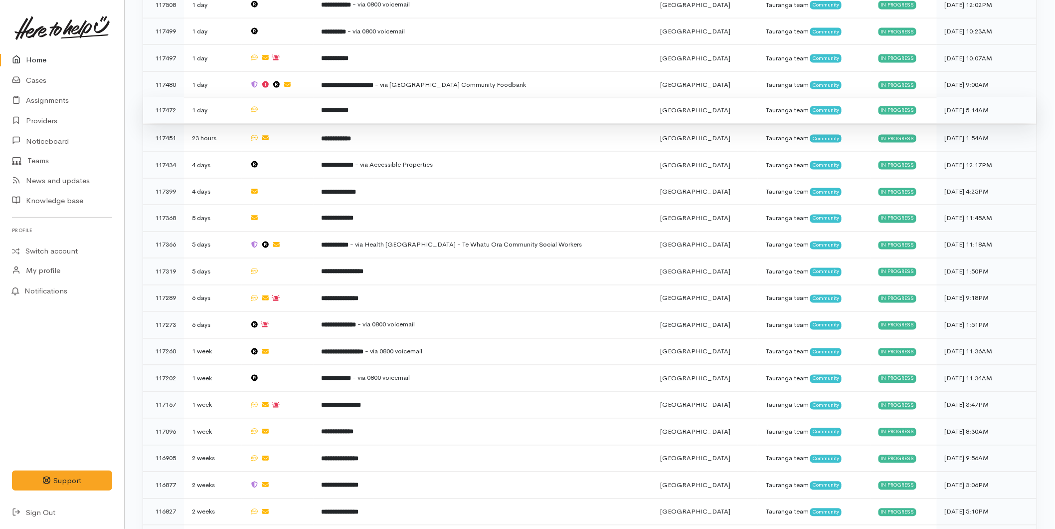
scroll to position [729, 0]
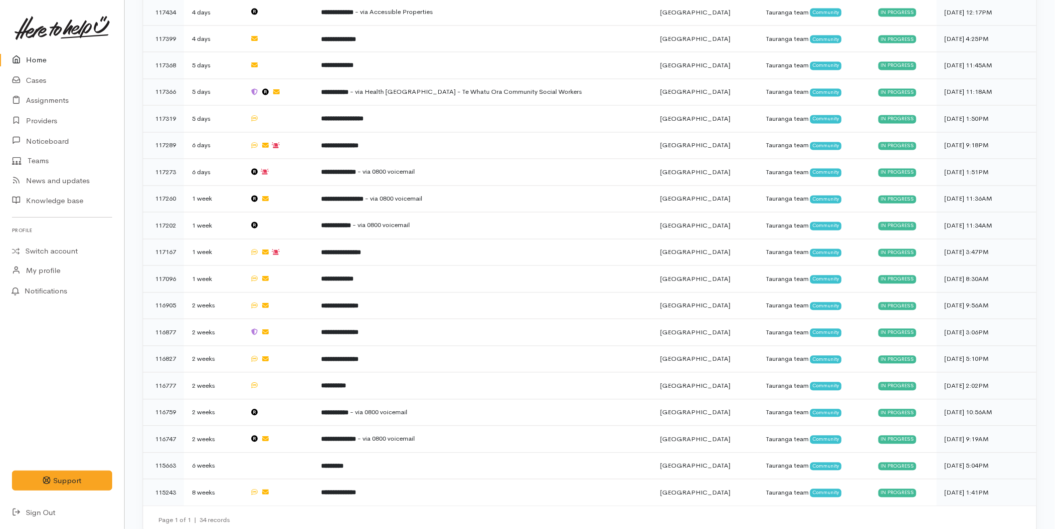
click at [50, 47] on link at bounding box center [62, 28] width 100 height 44
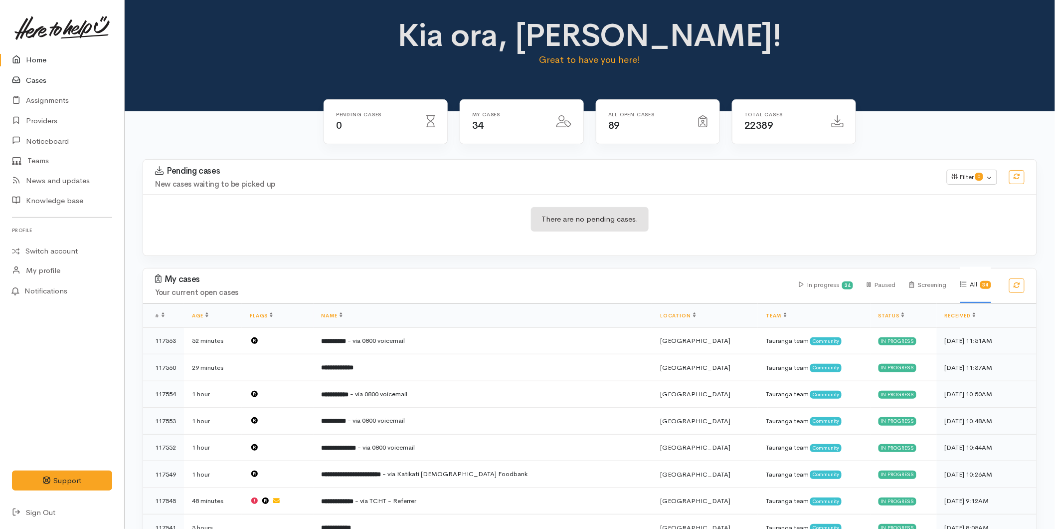
click at [43, 78] on link "Cases" at bounding box center [62, 80] width 124 height 20
